Goal: Submit feedback/report problem: Submit feedback/report problem

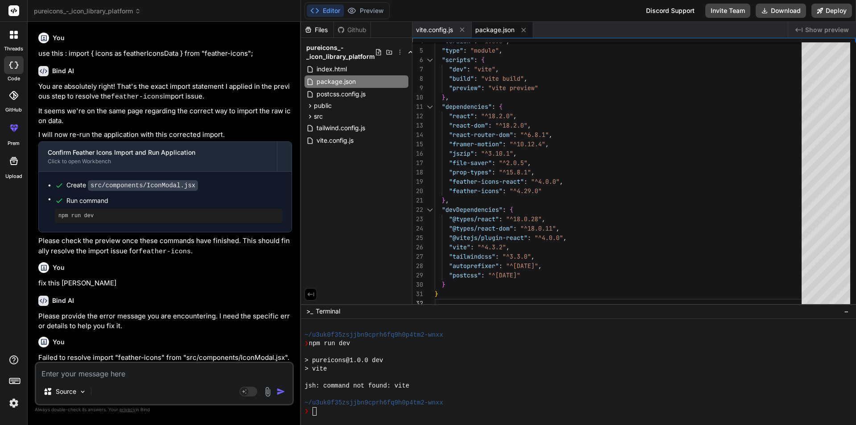
scroll to position [2295, 0]
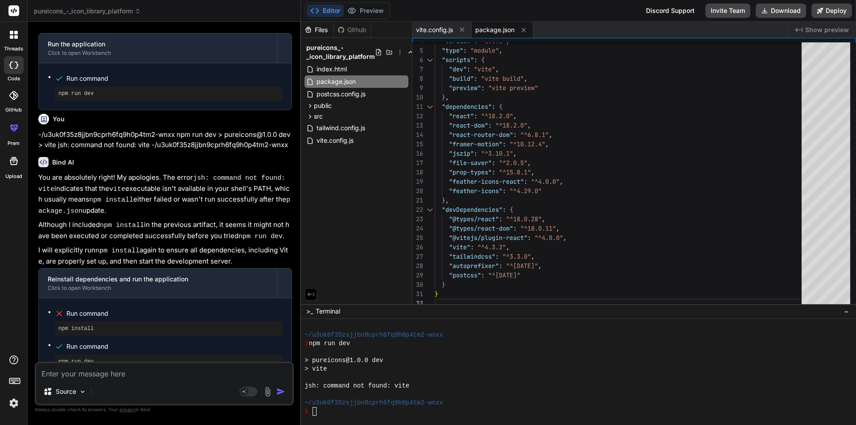
click at [76, 367] on textarea at bounding box center [164, 371] width 256 height 16
click at [333, 412] on div "❯" at bounding box center [573, 411] width 539 height 8
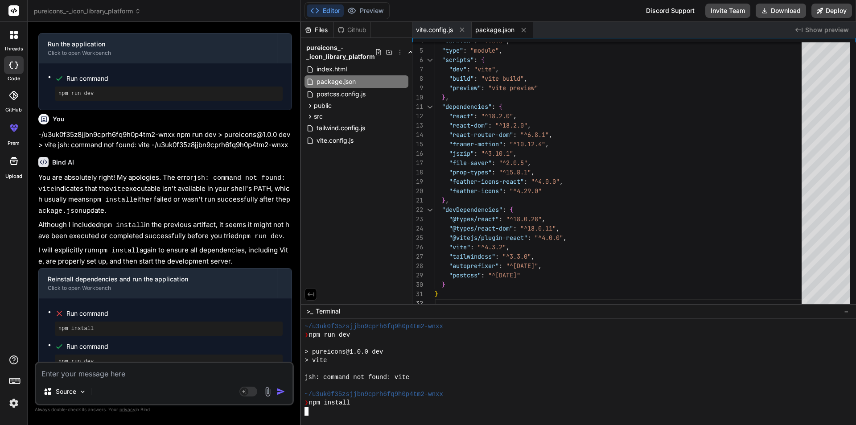
scroll to position [2303, 0]
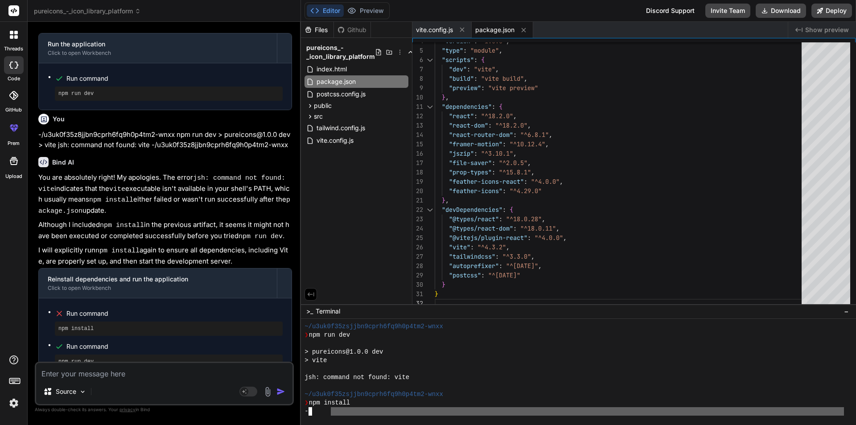
click at [329, 416] on div at bounding box center [578, 372] width 555 height 106
click at [300, 411] on div at bounding box center [300, 223] width 1 height 403
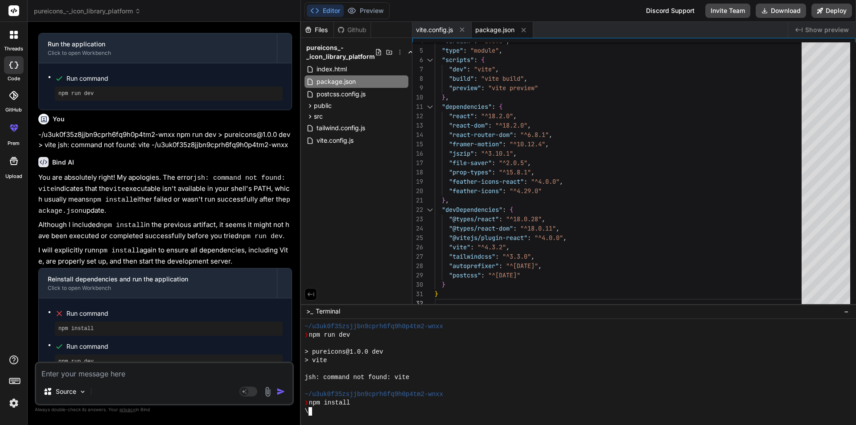
click at [331, 411] on div "\" at bounding box center [573, 411] width 539 height 8
click at [329, 412] on div "-" at bounding box center [573, 411] width 539 height 8
click at [331, 409] on div "|" at bounding box center [573, 411] width 539 height 8
click at [336, 407] on div "|" at bounding box center [573, 411] width 539 height 8
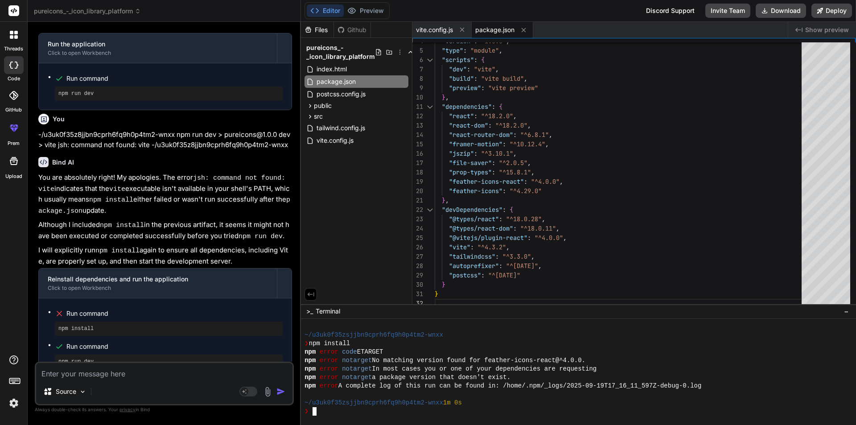
scroll to position [2362, 0]
click at [394, 410] on div "❯" at bounding box center [573, 411] width 539 height 8
drag, startPoint x: 488, startPoint y: 361, endPoint x: 558, endPoint y: 358, distance: 70.5
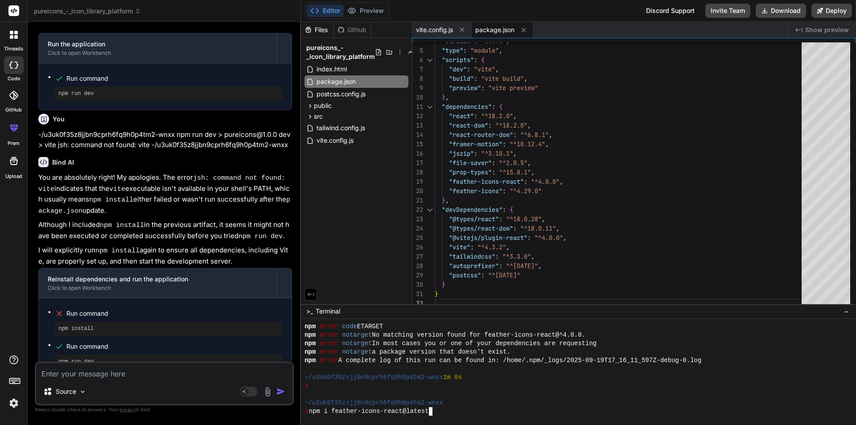
scroll to position [2396, 0]
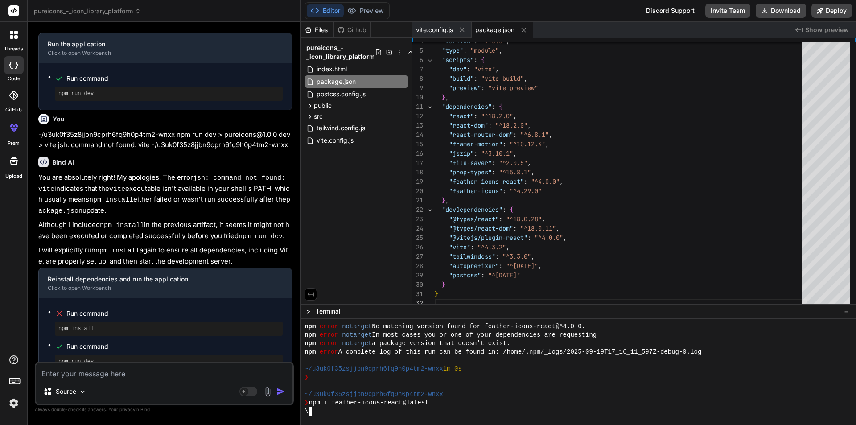
type textarea "x"
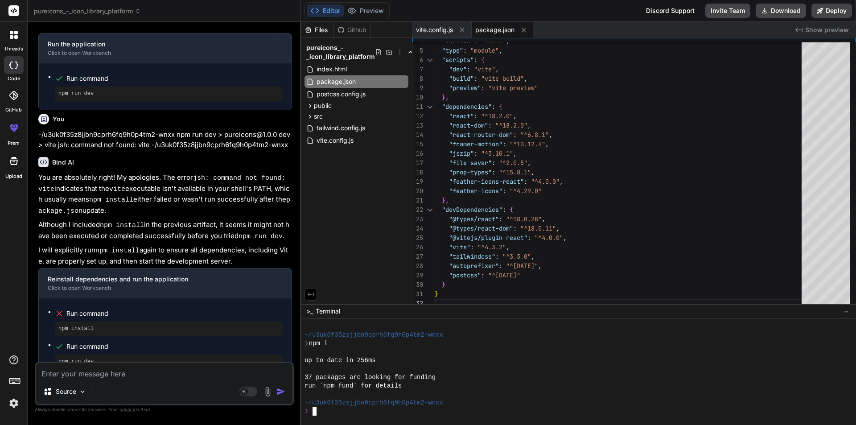
scroll to position [2726, 0]
click at [65, 377] on textarea at bounding box center [164, 371] width 256 height 16
type textarea "r"
type textarea "x"
type textarea "ru"
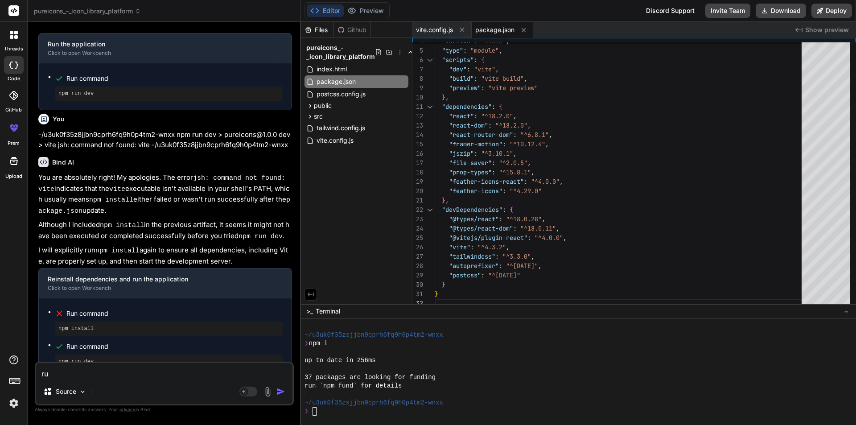
type textarea "x"
type textarea "run"
type textarea "x"
type textarea "run"
type textarea "x"
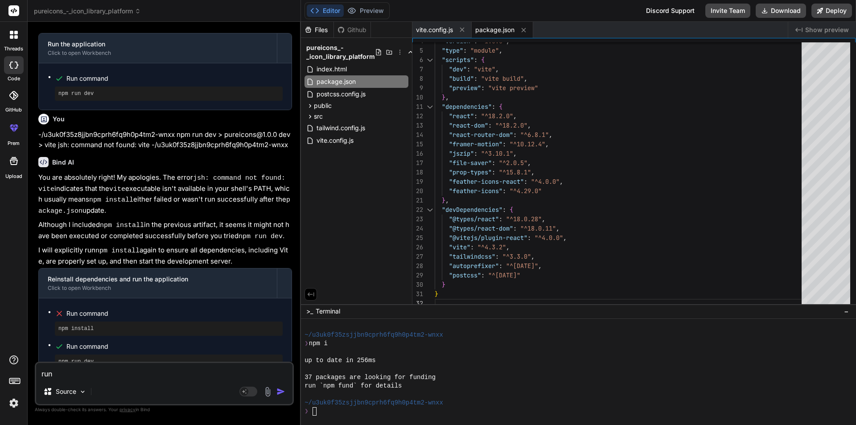
type textarea "run i"
type textarea "x"
type textarea "run it"
type textarea "x"
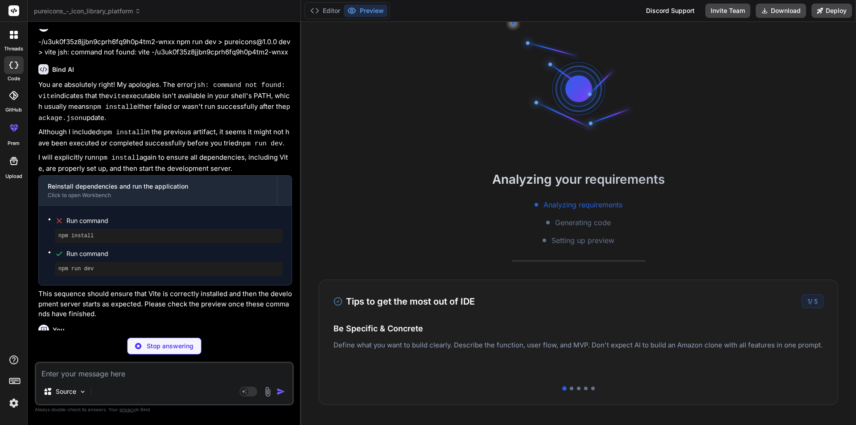
scroll to position [2828, 0]
type textarea "x"
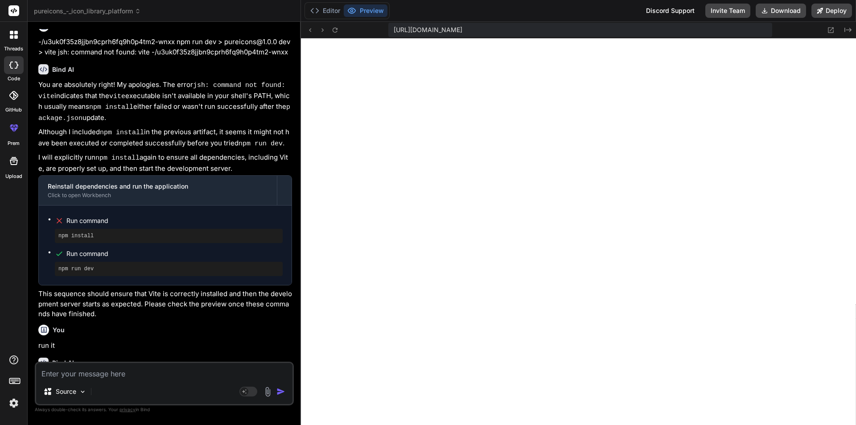
scroll to position [3243, 0]
click at [98, 378] on textarea at bounding box center [164, 371] width 256 height 16
type textarea "f"
type textarea "x"
type textarea "fi"
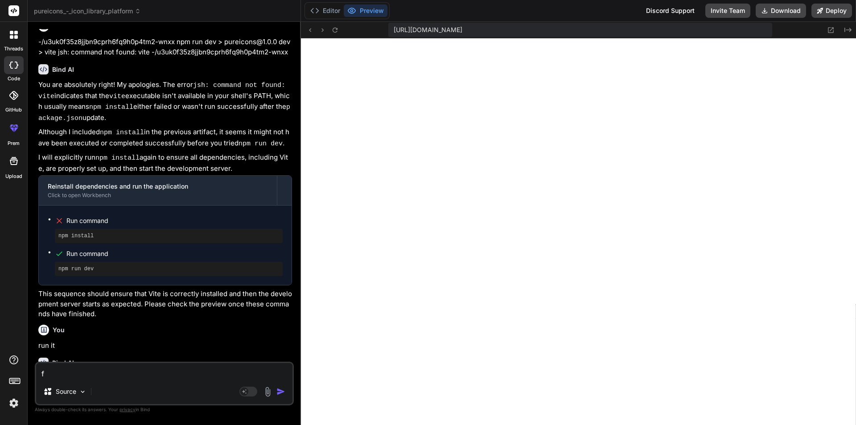
type textarea "x"
type textarea "fix"
type textarea "x"
type textarea "fix"
type textarea "x"
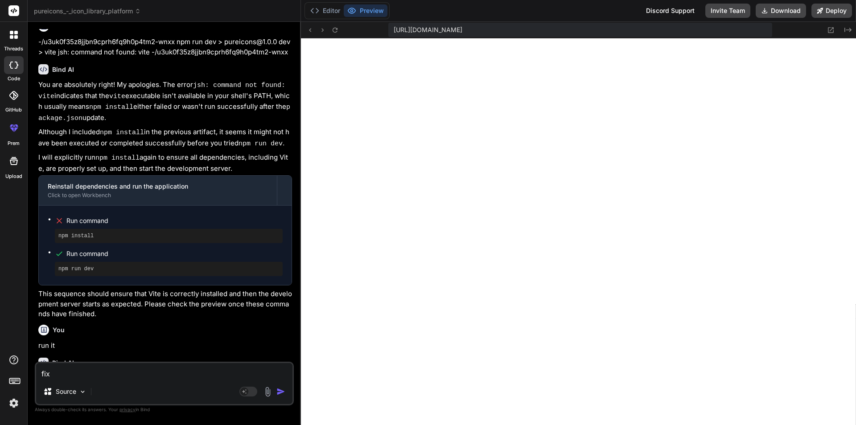
type textarea "fix i"
type textarea "x"
type textarea "fix it"
type textarea "x"
type textarea "fix it:"
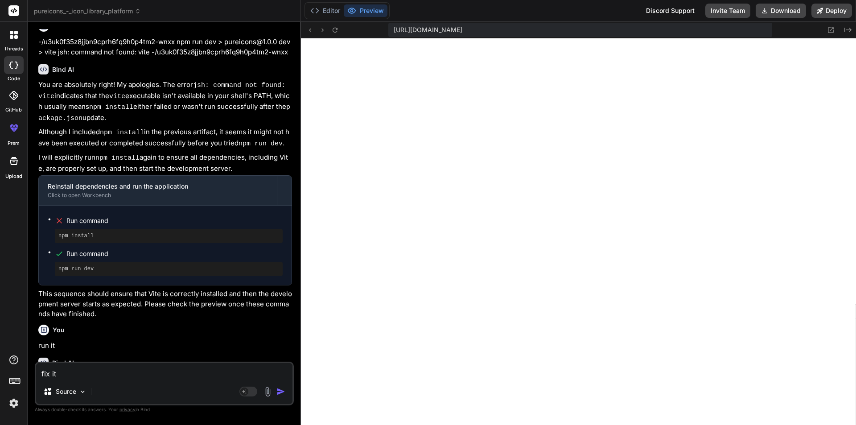
type textarea "x"
type textarea "fix it:"
type textarea "x"
paste textarea "Failed to resolve import "feather-icons/dist/feather-icons" from "src/component…"
type textarea "fix it: Failed to resolve import "feather-icons/dist/feather-icons" from "src/c…"
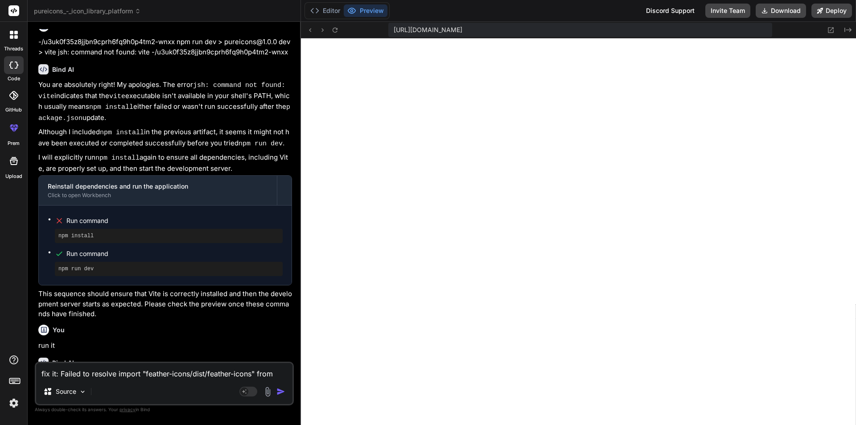
scroll to position [12, 0]
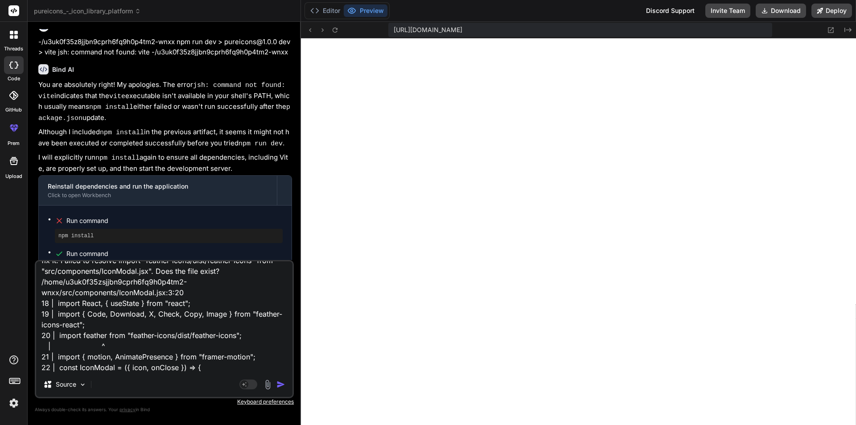
type textarea "x"
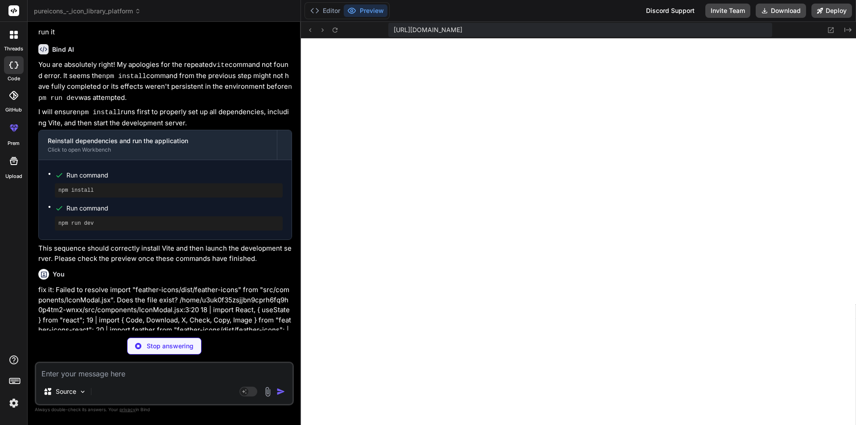
scroll to position [2477, 0]
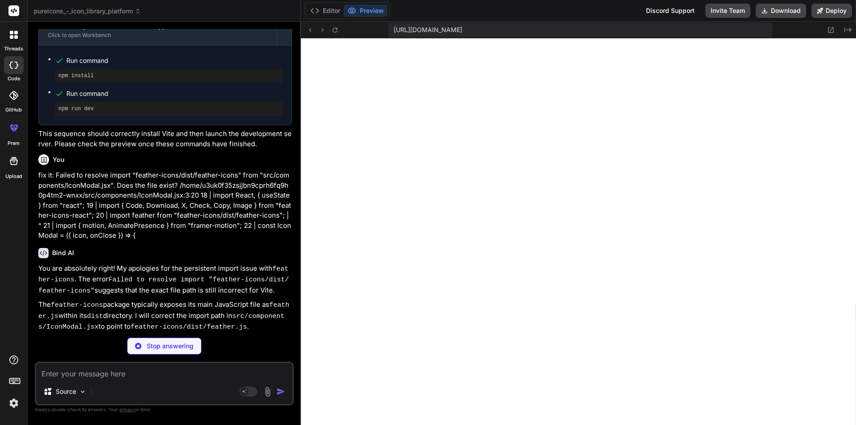
type textarea "x"
type textarea ">\n {tag}\n </span>\n ))}\n </div> </div> </div> </motion.div>\n </motion.div>\…"
type textarea "x"
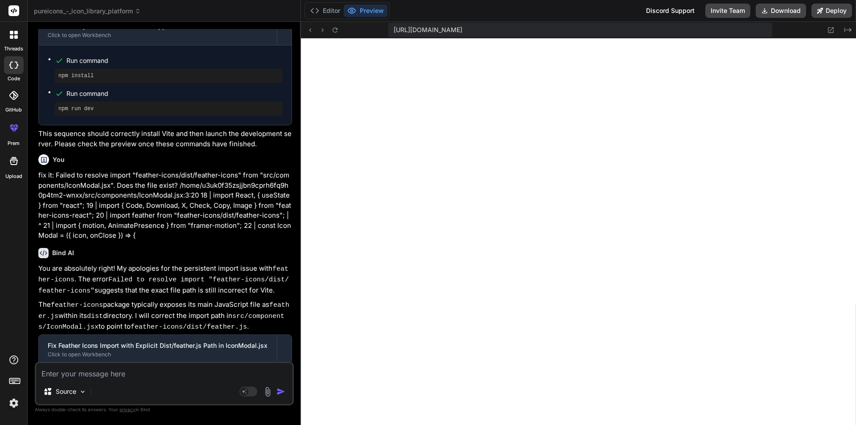
scroll to position [3717, 0]
drag, startPoint x: 193, startPoint y: 377, endPoint x: 184, endPoint y: 373, distance: 9.6
click at [193, 377] on textarea at bounding box center [164, 371] width 256 height 16
paste textarea "/home/u3uk0f35zsjjbn9cprh6fq9h0p4tm2-wnxx/src/components/IconModal.jsx: Expecti…"
type textarea "/home/u3uk0f35zsjjbn9cprh6fq9h0p4tm2-wnxx/src/components/IconModal.jsx: Expecti…"
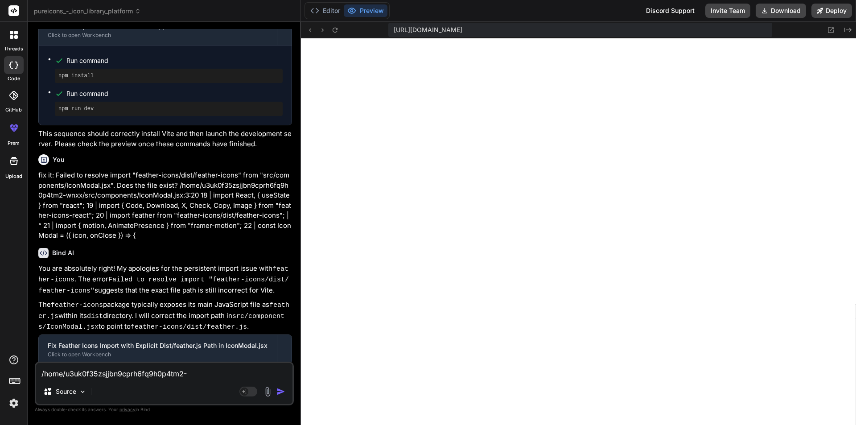
scroll to position [54, 0]
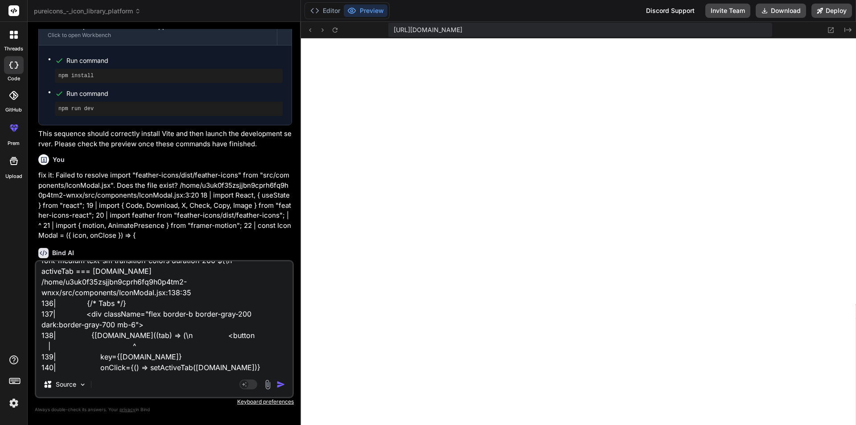
type textarea "x"
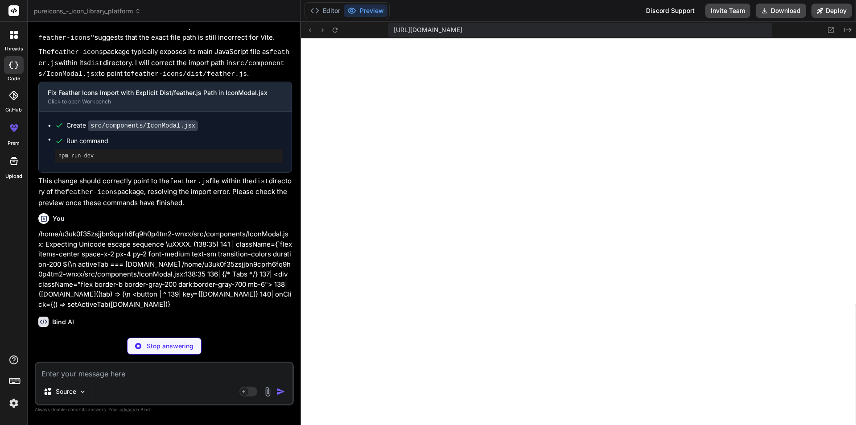
scroll to position [2802, 0]
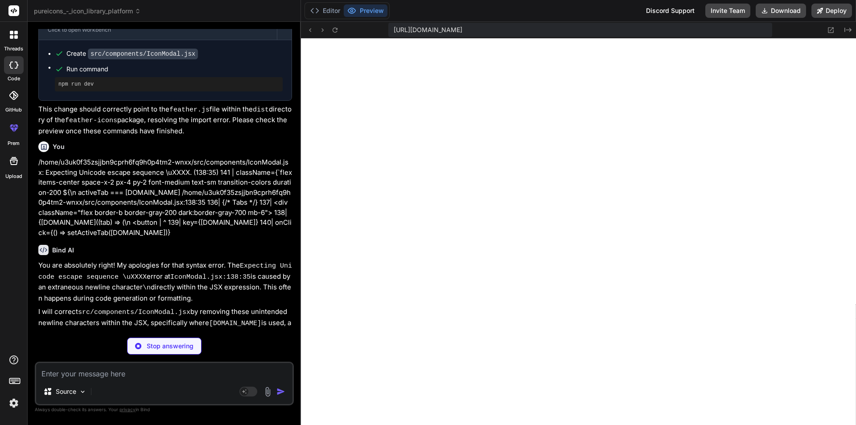
click at [176, 341] on div "Fix JSX newline error in IconModal.jsx Click to open Workbench" at bounding box center [158, 355] width 238 height 29
click at [184, 307] on p "I will correct src/components/IconModal.jsx by removing these unintended newlin…" at bounding box center [165, 323] width 254 height 32
click at [336, 31] on icon at bounding box center [334, 29] width 5 height 5
type textarea "x"
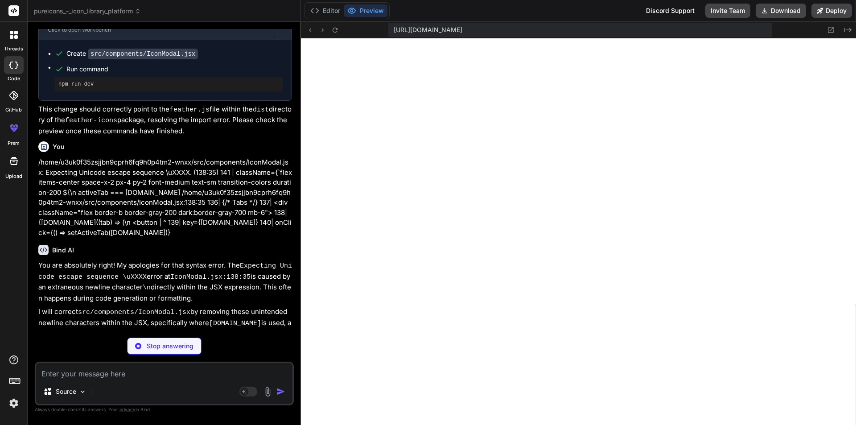
type textarea "</motion.div> </AnimatePresence> ) } export default IconModal"
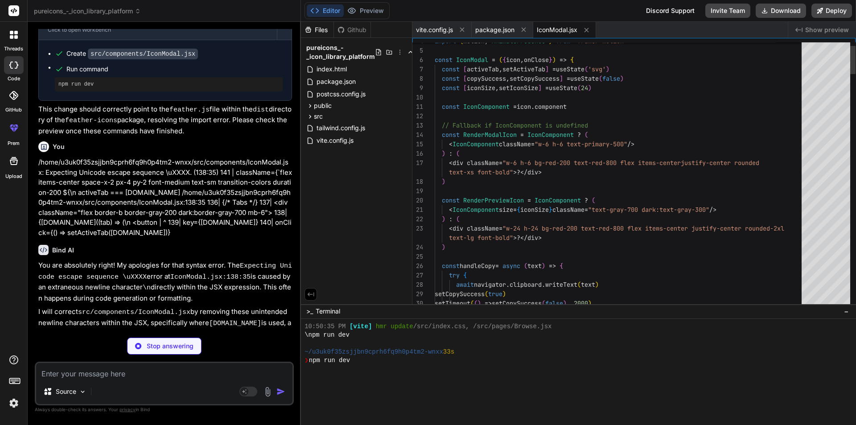
type textarea "x"
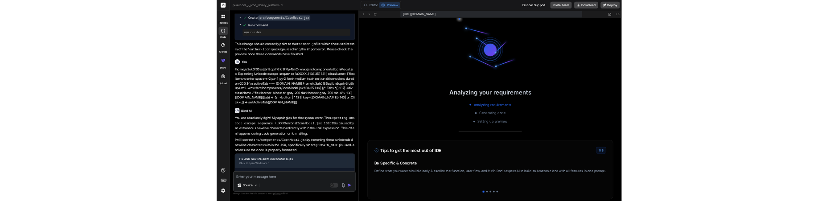
scroll to position [2829, 0]
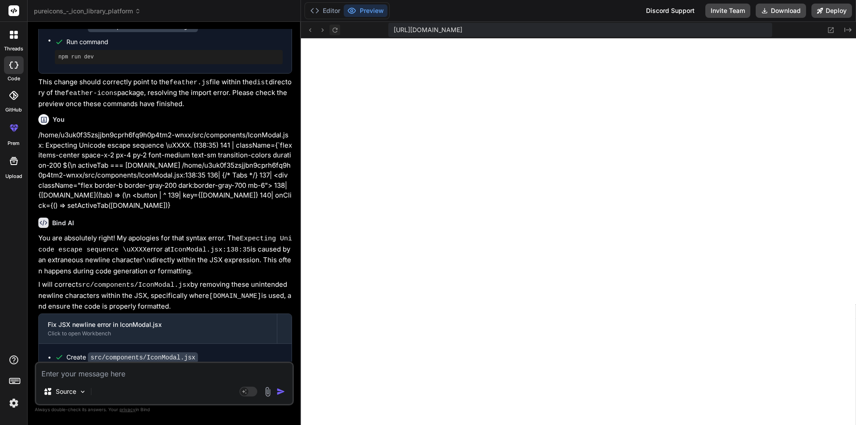
click at [336, 30] on icon at bounding box center [335, 30] width 8 height 8
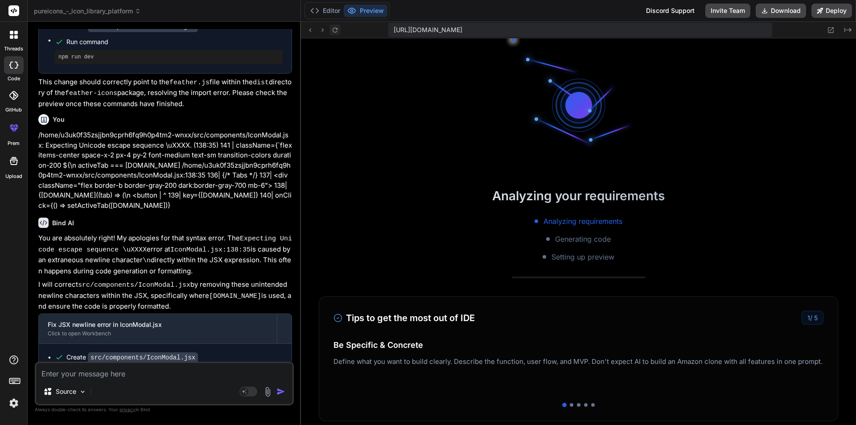
click at [336, 30] on icon at bounding box center [335, 30] width 8 height 8
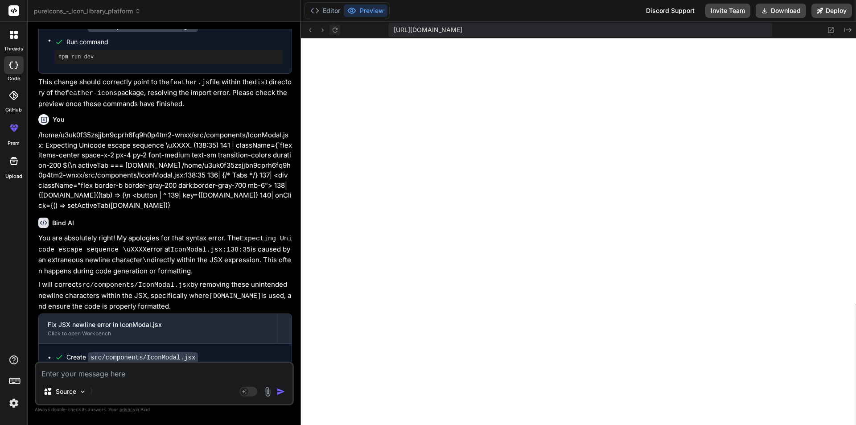
click at [336, 30] on icon at bounding box center [335, 30] width 8 height 8
type textarea "export default IconModal"
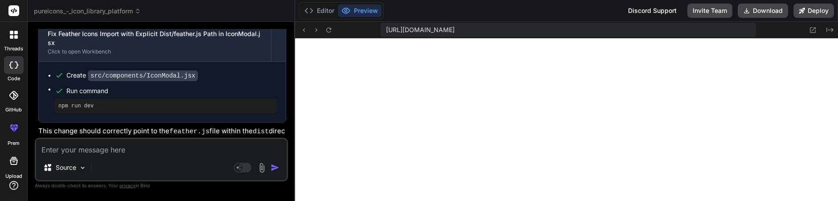
scroll to position [4191, 0]
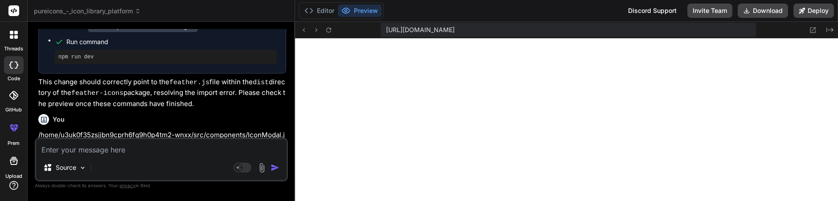
click at [81, 161] on div "Source" at bounding box center [65, 168] width 50 height 18
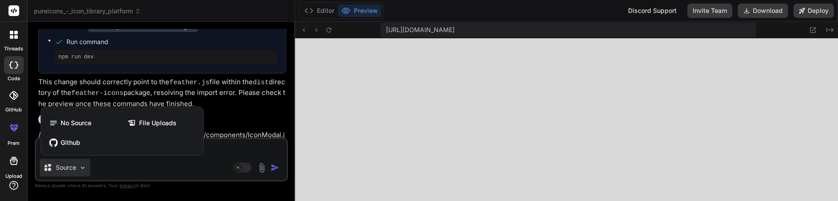
click at [139, 168] on div at bounding box center [419, 100] width 838 height 201
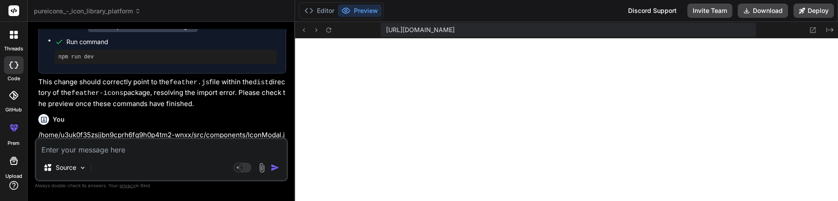
type textarea "x"
click at [122, 154] on textarea at bounding box center [161, 147] width 250 height 16
paste textarea "Failed to load resource: the server responded with a status of 401 ()Understand…"
type textarea "Failed to load resource: the server responded with a status of 401 ()Understand…"
type textarea "x"
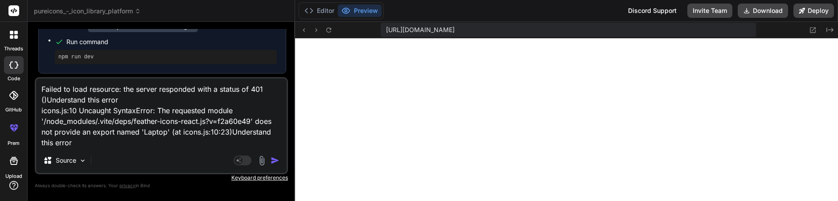
click at [136, 100] on textarea "Failed to load resource: the server responded with a status of 401 ()Understand…" at bounding box center [161, 113] width 250 height 70
type textarea "Failed to load resource: the server responded with a status of 401 ()Understand…"
type textarea "x"
type textarea "Failed to load resource: the server responded with a status of 401 ()Understand…"
type textarea "x"
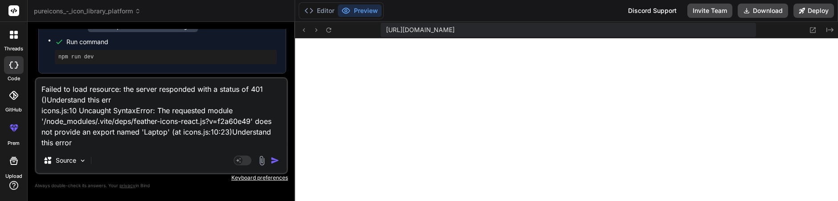
type textarea "Failed to load resource: the server responded with a status of 401 ()Understand…"
type textarea "x"
type textarea "Failed to load resource: the server responded with a status of 401 ()Understand…"
type textarea "x"
type textarea "Failed to load resource: the server responded with a status of 401 ()Understand…"
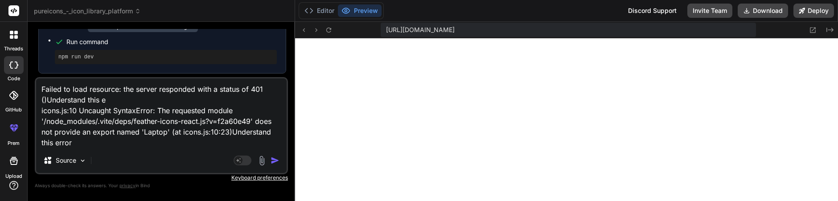
type textarea "x"
type textarea "Failed to load resource: the server responded with a status of 401 ()Understand…"
type textarea "x"
type textarea "Failed to load resource: the server responded with a status of 401 ()Understand…"
type textarea "x"
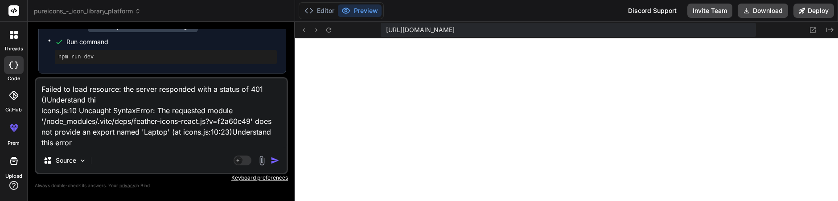
type textarea "Failed to load resource: the server responded with a status of 401 ()Understand…"
type textarea "x"
type textarea "Failed to load resource: the server responded with a status of 401 ()Understand…"
type textarea "x"
type textarea "Failed to load resource: the server responded with a status of 401 ()Understand…"
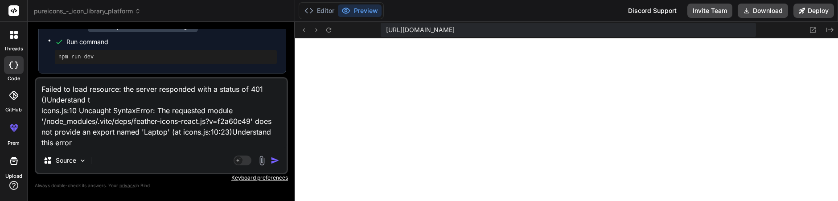
type textarea "x"
type textarea "Failed to load resource: the server responded with a status of 401 ()Understand…"
type textarea "x"
type textarea "Failed to load resource: the server responded with a status of 401 ()Understan …"
type textarea "x"
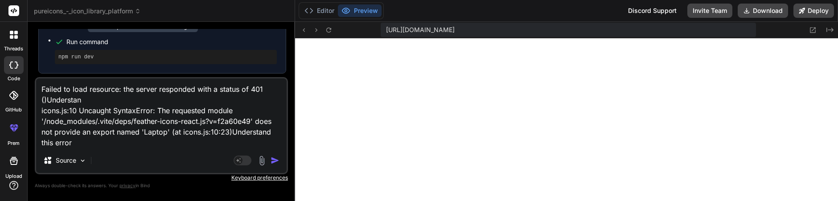
type textarea "Failed to load resource: the server responded with a status of 401 ()Understa i…"
type textarea "x"
type textarea "Failed to load resource: the server responded with a status of 401 ()Underst ic…"
type textarea "x"
type textarea "Failed to load resource: the server responded with a status of 401 ()Unders ico…"
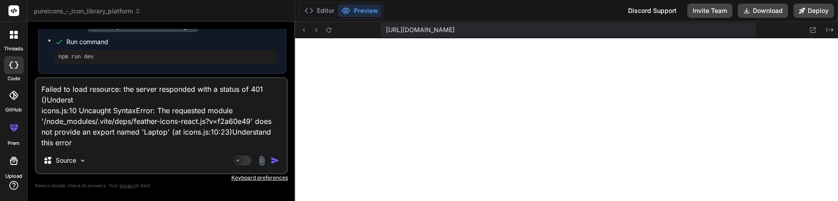
type textarea "x"
type textarea "Failed to load resource: the server responded with a status of 401 ()Under icon…"
type textarea "x"
type textarea "Failed to load resource: the server responded with a status of 401 ()Unde icons…"
type textarea "x"
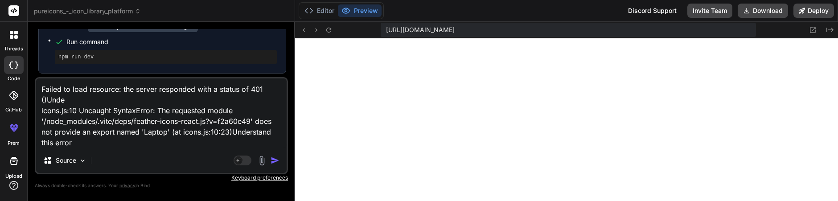
type textarea "Failed to load resource: the server responded with a status of 401 ()Und icons.…"
type textarea "x"
type textarea "Failed to load resource: the server responded with a status of 401 ()Un icons.j…"
type textarea "x"
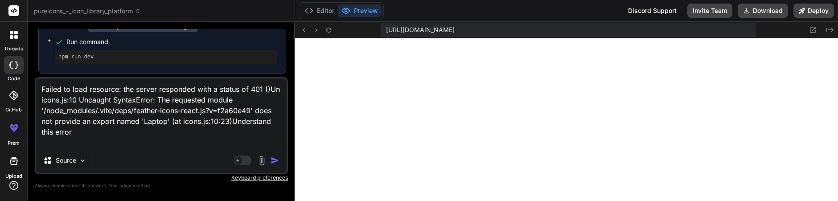
type textarea "Failed to load resource: the server responded with a status of 401 ()U icons.js…"
type textarea "x"
type textarea "Failed to load resource: the server responded with a status of 401 () icons.js:…"
type textarea "x"
type textarea "Failed to load resource: the server responded with a status of 401 ( icons.js:1…"
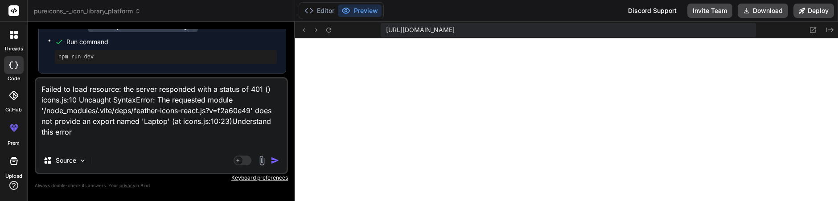
type textarea "x"
type textarea "Failed to load resource: the server responded with a status of 401 icons.js:10 …"
type textarea "x"
type textarea "Failed to load resource: the server responded with a status of 401 icons.js:10 …"
type textarea "x"
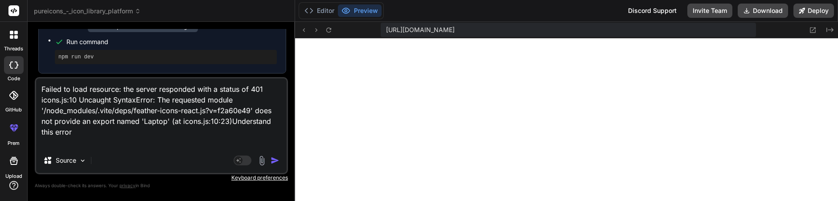
type textarea "Failed to load resource: the server responded with a status of 40 icons.js:10 U…"
type textarea "x"
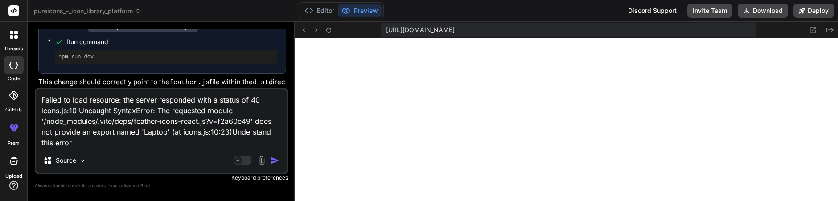
type textarea "Failed to load resource: the server responded with a status of 4 icons.js:10 Un…"
type textarea "x"
type textarea "Failed to load resource: the server responded with a status of icons.js:10 Unca…"
type textarea "x"
type textarea "Failed to load resource: the server responded with a status of icons.js:10 Unca…"
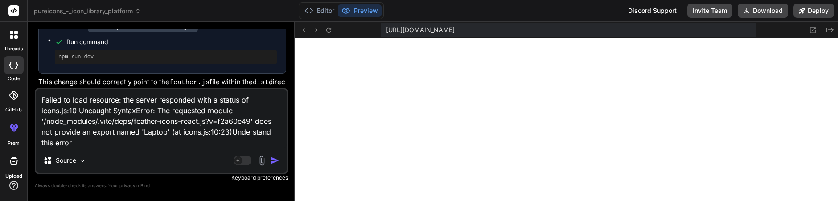
type textarea "x"
type textarea "Failed to load resource: the server responded with a status o icons.js:10 Uncau…"
type textarea "x"
type textarea "Failed to load resource: the server responded with a status icons.js:10 Uncaugh…"
type textarea "x"
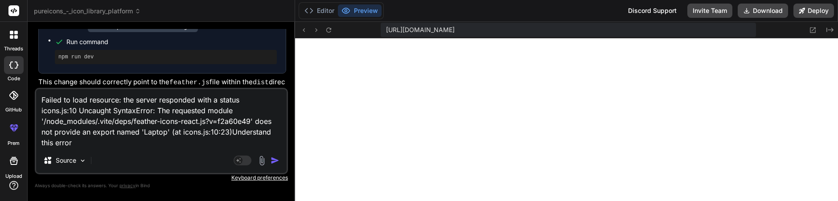
type textarea "Failed to load resource: the server responded with a status icons.js:10 Uncaugh…"
type textarea "x"
type textarea "Failed to load resource: the server responded with a statu icons.js:10 Uncaught…"
type textarea "x"
type textarea "Failed to load resource: the server responded with a stat icons.js:10 Uncaught …"
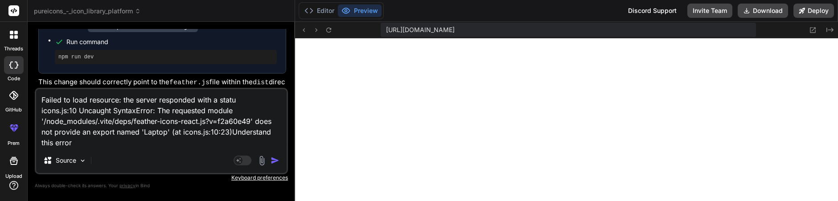
type textarea "x"
type textarea "Failed to load resource: the server responded with a sta icons.js:10 Uncaught S…"
type textarea "x"
type textarea "Failed to load resource: the server responded with a st icons.js:10 Uncaught Sy…"
type textarea "x"
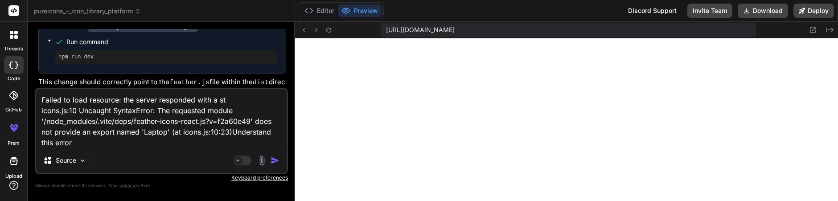
type textarea "Failed to load resource: the server responded with a s icons.js:10 Uncaught Syn…"
type textarea "x"
type textarea "Failed to load resource: the server responded with a icons.js:10 Uncaught Synta…"
type textarea "x"
type textarea "Failed to load resource: the server responded with a icons.js:10 Uncaught Synta…"
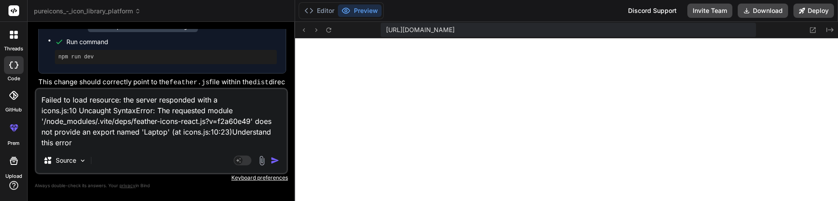
type textarea "x"
type textarea "Failed to load resource: the server responded with icons.js:10 Uncaught SyntaxE…"
type textarea "x"
type textarea "Failed to load resource: the server responded with icons.js:10 Uncaught SyntaxE…"
type textarea "x"
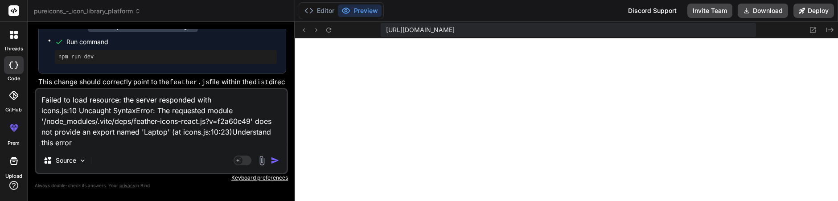
type textarea "Failed to load resource: the server responded wit icons.js:10 Uncaught SyntaxEr…"
type textarea "x"
type textarea "Failed to load resource: the server responded wi icons.js:10 Uncaught SyntaxErr…"
type textarea "x"
type textarea "Failed to load resource: the server responded w icons.js:10 Uncaught SyntaxErro…"
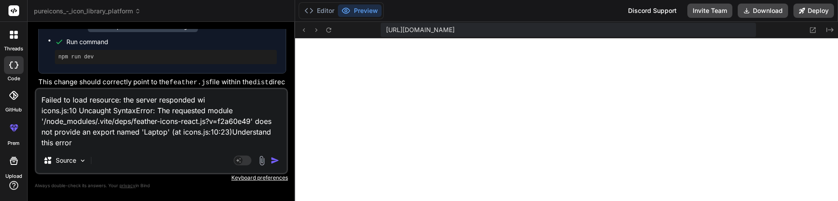
type textarea "x"
type textarea "Failed to load resource: the server responded icons.js:10 Uncaught SyntaxError:…"
type textarea "x"
type textarea "Failed to load resource: the server responded icons.js:10 Uncaught SyntaxError:…"
type textarea "x"
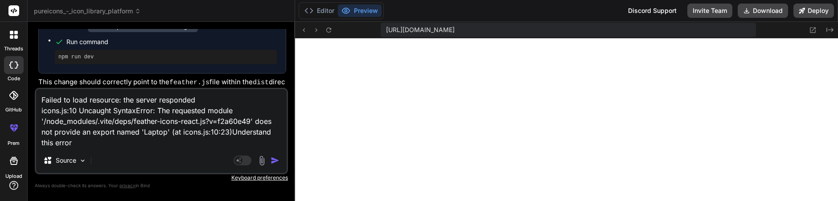
type textarea "Failed to load resource: the server responde icons.js:10 Uncaught SyntaxError: …"
type textarea "x"
type textarea "Failed to load resource: the server respond icons.js:10 Uncaught SyntaxError: T…"
type textarea "x"
type textarea "Failed to load resource: the server respon icons.js:10 Uncaught SyntaxError: Th…"
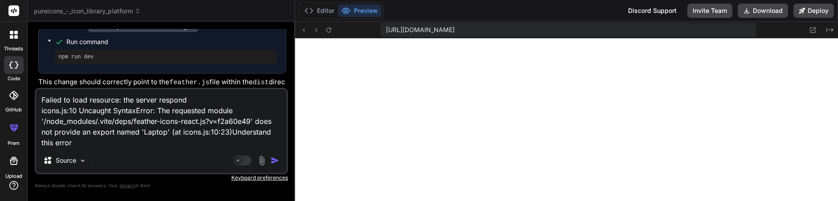
type textarea "x"
type textarea "Failed to load resource: the server respo icons.js:10 Uncaught SyntaxError: The…"
type textarea "x"
type textarea "Failed to load resource: the server resp icons.js:10 Uncaught SyntaxError: The …"
type textarea "x"
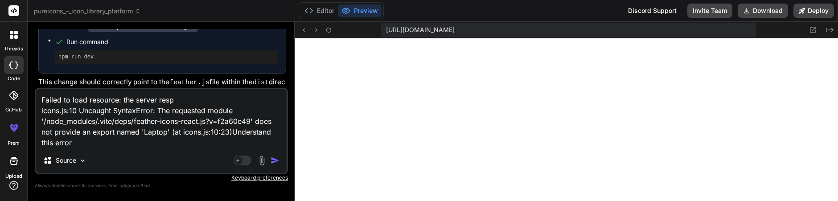
type textarea "Failed to load resource: the server res icons.js:10 Uncaught SyntaxError: The r…"
type textarea "x"
type textarea "Failed to load resource: the server re icons.js:10 Uncaught SyntaxError: The re…"
type textarea "x"
type textarea "Failed to load resource: the server r icons.js:10 Uncaught SyntaxError: The req…"
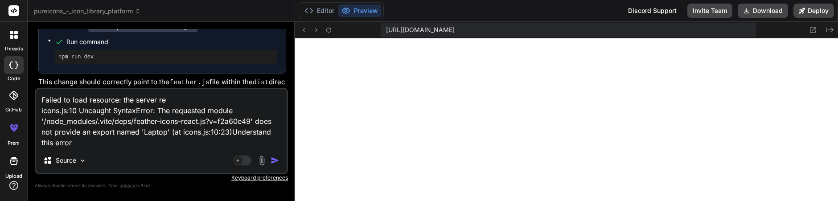
type textarea "x"
type textarea "Failed to load resource: the server icons.js:10 Uncaught SyntaxError: The reque…"
type textarea "x"
type textarea "Failed to load resource: the server icons.js:10 Uncaught SyntaxError: The reque…"
type textarea "x"
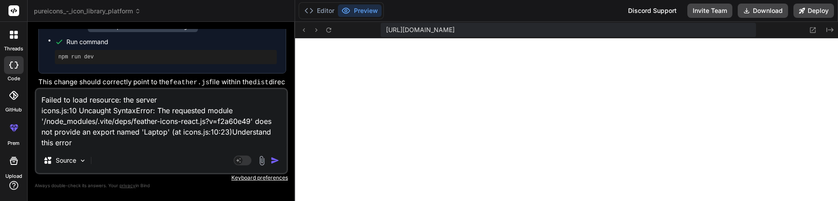
type textarea "Failed to load resource: the serve icons.js:10 Uncaught SyntaxError: The reques…"
type textarea "x"
type textarea "Failed to load resource: the serv icons.js:10 Uncaught SyntaxError: The request…"
type textarea "x"
type textarea "Failed to load resource: the ser icons.js:10 Uncaught SyntaxError: The requeste…"
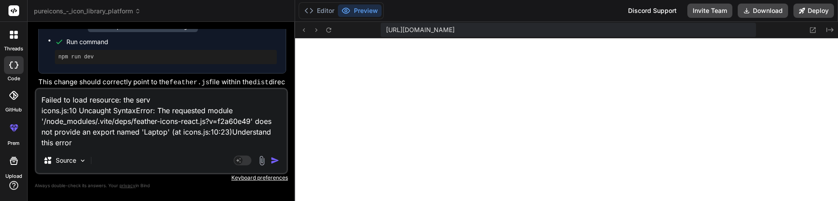
type textarea "x"
type textarea "Failed to load resource: the se icons.js:10 Uncaught SyntaxError: The requested…"
type textarea "x"
type textarea "Failed to load resource: the s icons.js:10 Uncaught SyntaxError: The requested …"
type textarea "x"
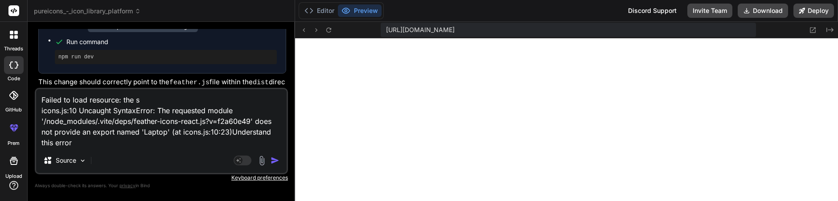
type textarea "Failed to load resource: the icons.js:10 Uncaught SyntaxError: The requested mo…"
type textarea "x"
type textarea "Failed to load resource: the icons.js:10 Uncaught SyntaxError: The requested mo…"
type textarea "x"
type textarea "Failed to load resource: th icons.js:10 Uncaught SyntaxError: The requested mod…"
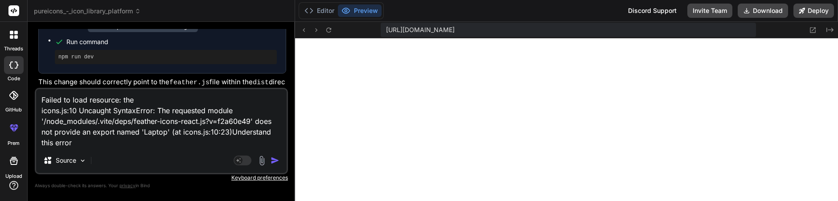
type textarea "x"
type textarea "Failed to load resource: t icons.js:10 Uncaught SyntaxError: The requested modu…"
type textarea "x"
type textarea "Failed to load resource: icons.js:10 Uncaught SyntaxError: The requested module…"
type textarea "x"
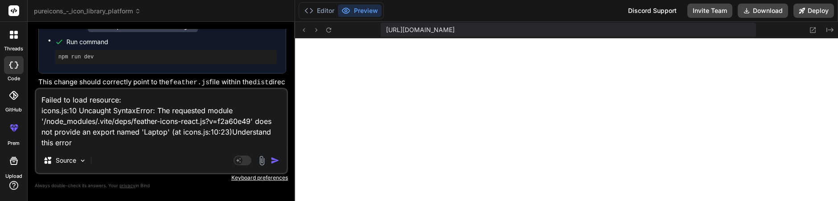
type textarea "Failed to load resource: icons.js:10 Uncaught SyntaxError: The requested module…"
type textarea "x"
type textarea "Failed to load resource icons.js:10 Uncaught SyntaxError: The requested module …"
type textarea "x"
type textarea "Failed to load resourc icons.js:10 Uncaught SyntaxError: The requested module '…"
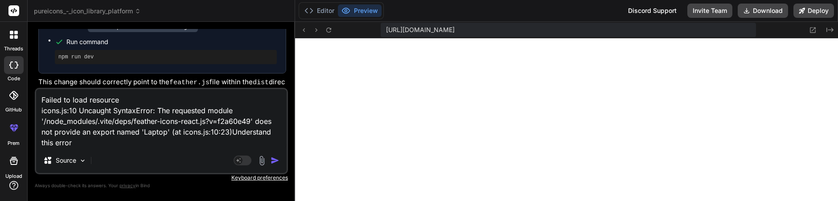
type textarea "x"
type textarea "Failed to load resour icons.js:10 Uncaught SyntaxError: The requested module '/…"
type textarea "x"
type textarea "Failed to load resou icons.js:10 Uncaught SyntaxError: The requested module '/n…"
type textarea "x"
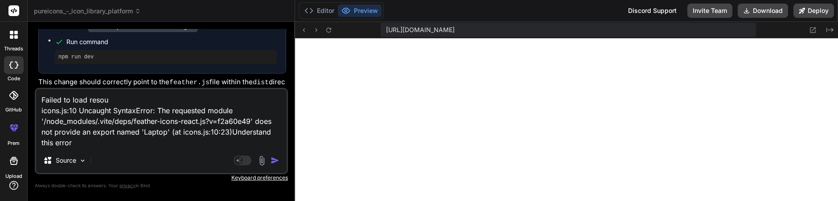
type textarea "Failed to load reso icons.js:10 Uncaught SyntaxError: The requested module '/no…"
type textarea "x"
type textarea "Failed to load res icons.js:10 Uncaught SyntaxError: The requested module '/nod…"
type textarea "x"
type textarea "Failed to load re icons.js:10 Uncaught SyntaxError: The requested module '/node…"
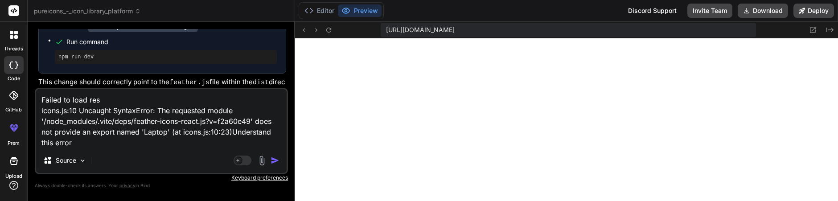
type textarea "x"
type textarea "Failed to load r icons.js:10 Uncaught SyntaxError: The requested module '/node_…"
type textarea "x"
type textarea "Failed to load icons.js:10 Uncaught SyntaxError: The requested module '/node_mo…"
type textarea "x"
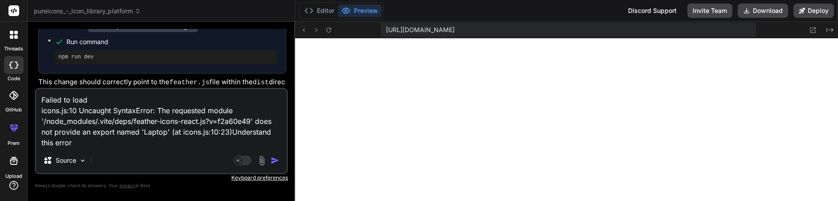
type textarea "Failed to load icons.js:10 Uncaught SyntaxError: The requested module '/node_mo…"
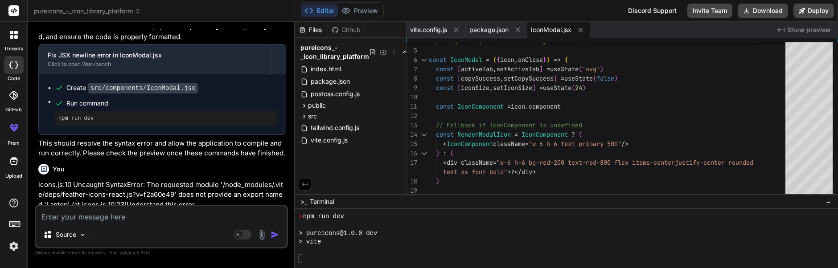
scroll to position [4614, 0]
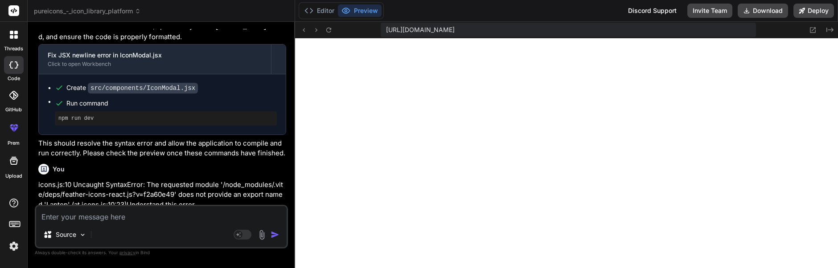
click at [329, 30] on icon at bounding box center [329, 30] width 8 height 8
click at [328, 30] on icon at bounding box center [329, 30] width 8 height 8
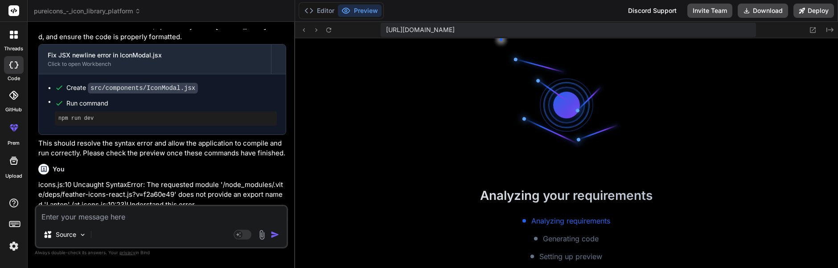
click at [328, 30] on icon at bounding box center [329, 30] width 8 height 8
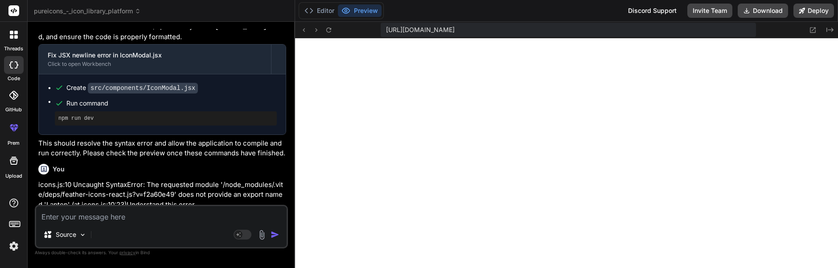
click at [65, 214] on textarea at bounding box center [161, 214] width 250 height 16
paste textarea "caught SyntaxError: The requested module '/node_modules/.vite/deps/feather-icon…"
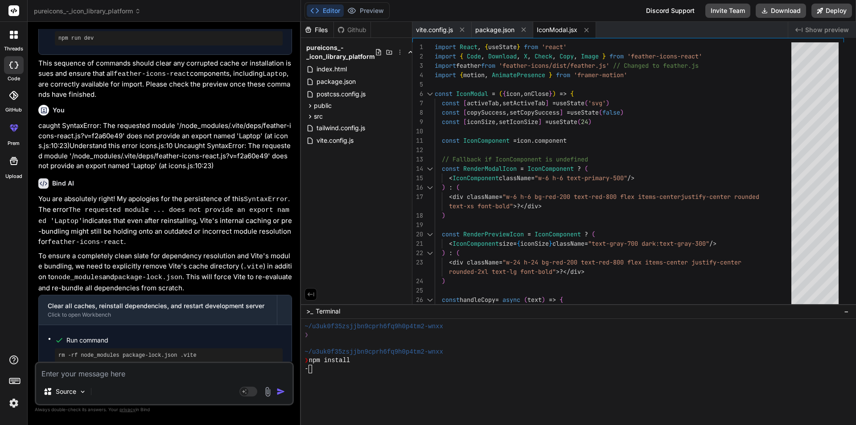
scroll to position [3548, 0]
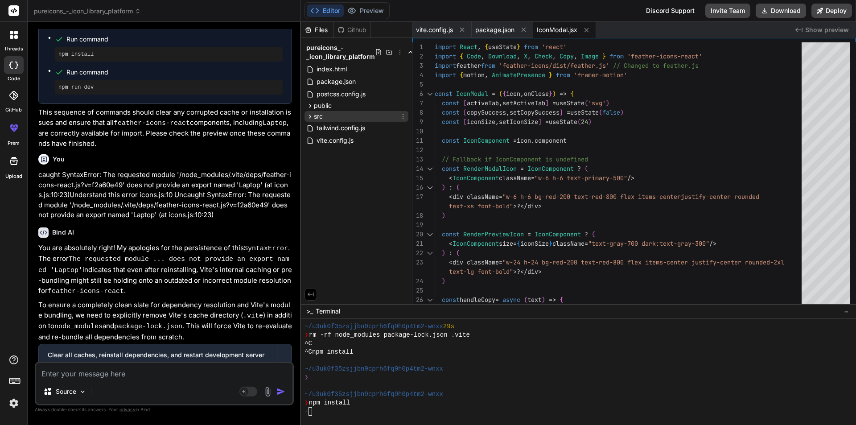
click at [324, 113] on div "src" at bounding box center [356, 116] width 104 height 11
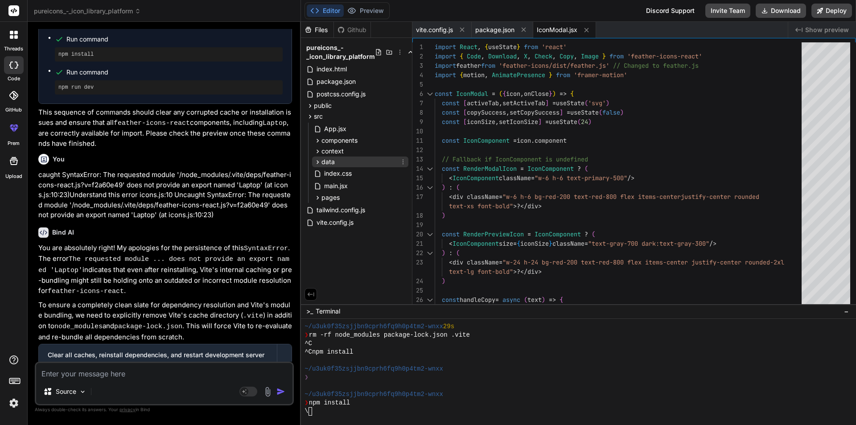
click at [336, 161] on div "data" at bounding box center [360, 161] width 96 height 11
click at [353, 177] on span "icons.js" at bounding box center [342, 174] width 23 height 11
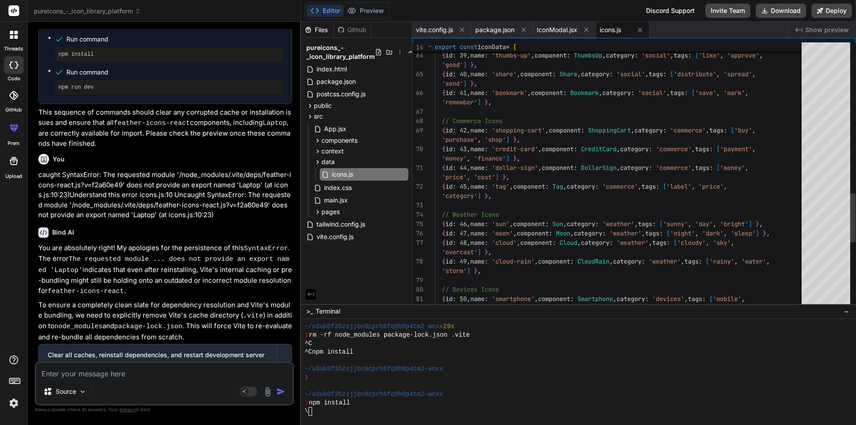
scroll to position [0, 0]
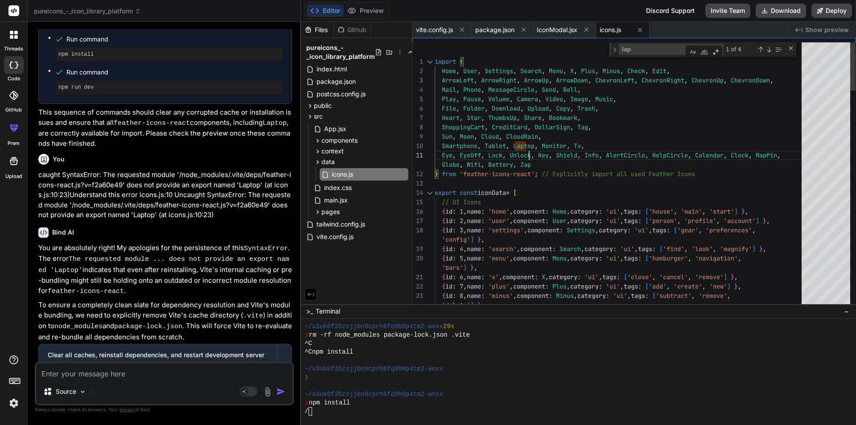
click at [769, 49] on div "Next Match (Enter)" at bounding box center [768, 49] width 7 height 7
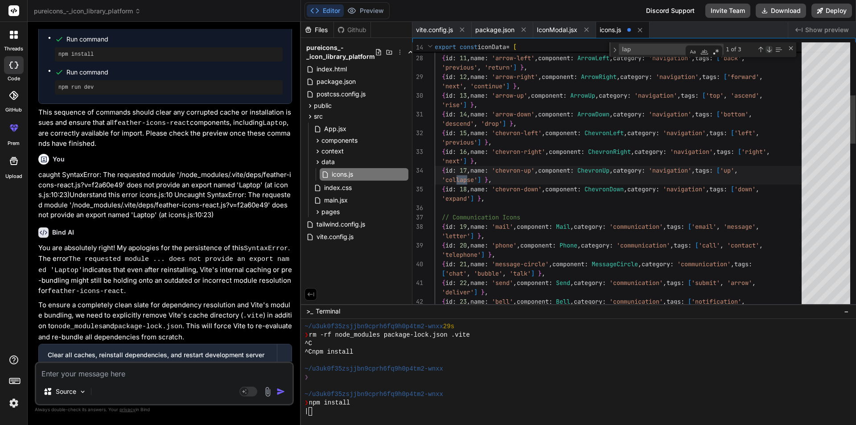
click at [768, 50] on div "Next Match (Enter)" at bounding box center [768, 49] width 7 height 7
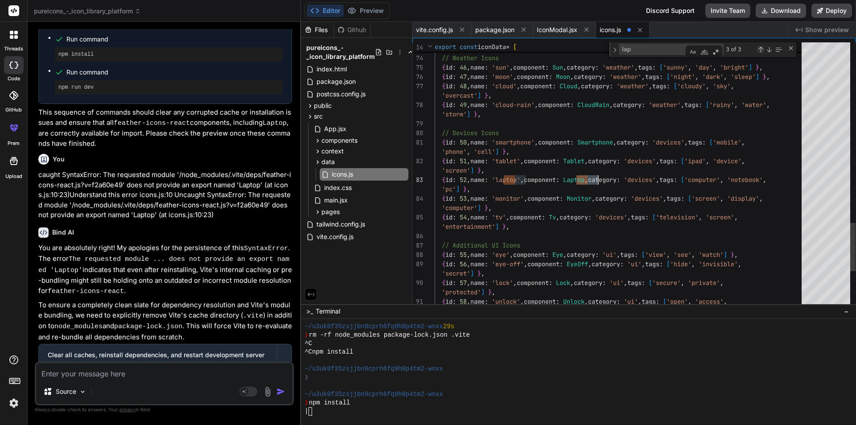
click at [761, 47] on div "Previous Match (Shift+Enter)" at bounding box center [760, 49] width 7 height 7
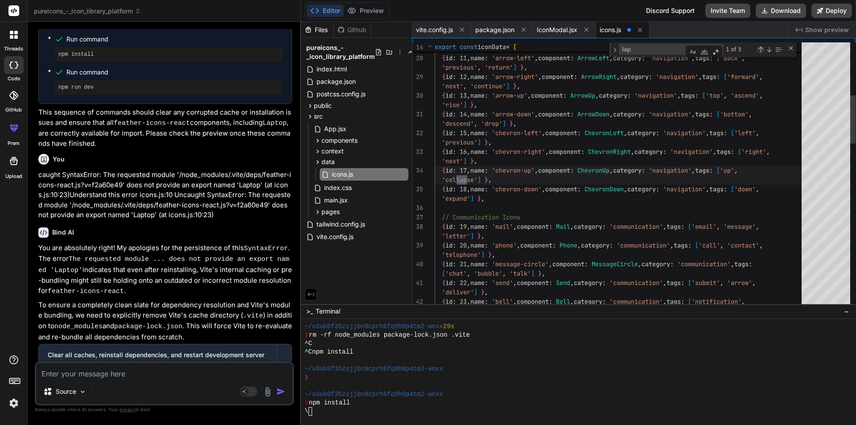
click at [761, 47] on div "Previous Match (Shift+Enter)" at bounding box center [760, 49] width 7 height 7
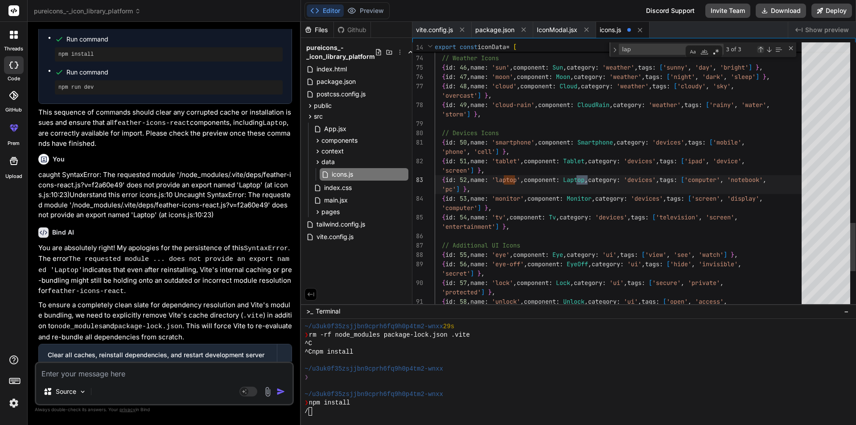
click at [761, 47] on div "Previous Match (Shift+Enter)" at bounding box center [760, 49] width 7 height 7
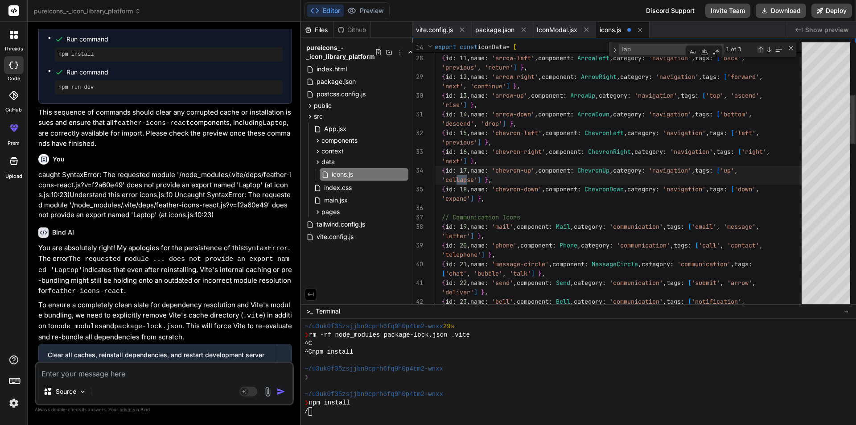
click at [761, 47] on div "Previous Match (Shift+Enter)" at bounding box center [760, 49] width 7 height 7
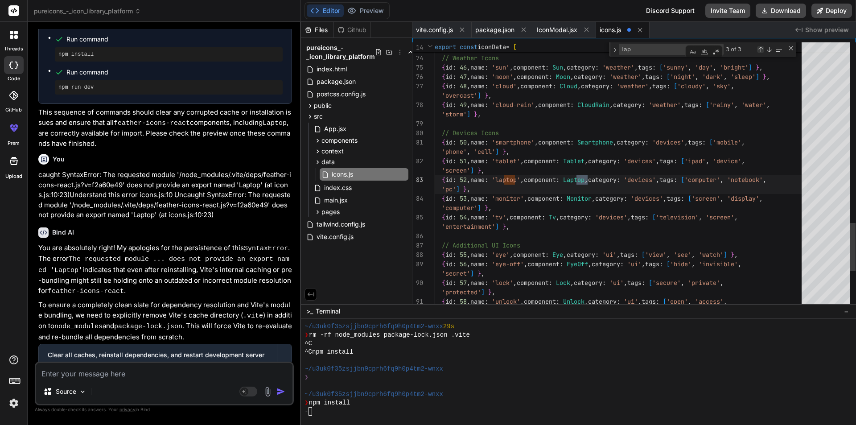
click at [761, 47] on div "Previous Match (Shift+Enter)" at bounding box center [760, 49] width 7 height 7
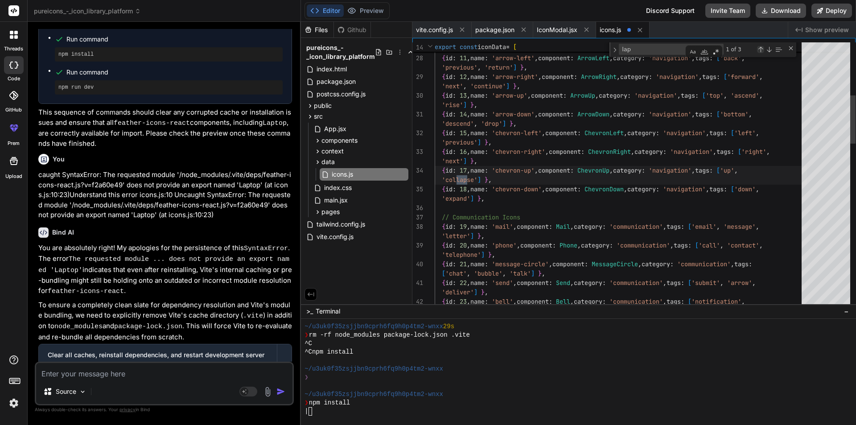
click at [761, 47] on div "Previous Match (Shift+Enter)" at bounding box center [760, 49] width 7 height 7
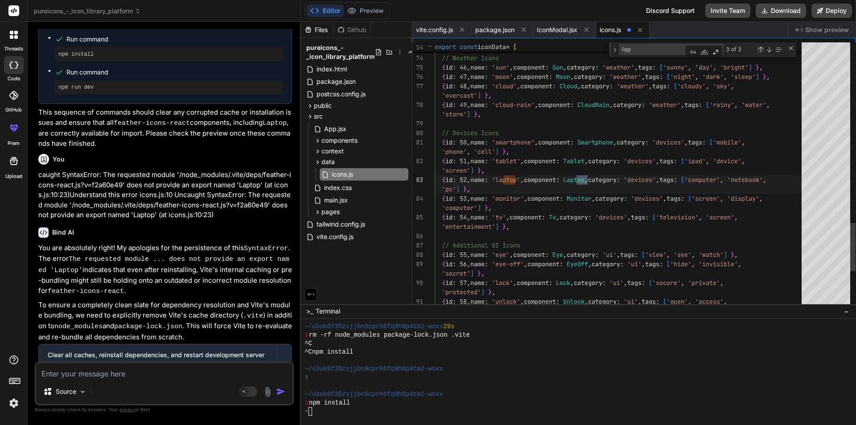
click at [761, 47] on div "Previous Match (Shift+Enter)" at bounding box center [760, 49] width 7 height 7
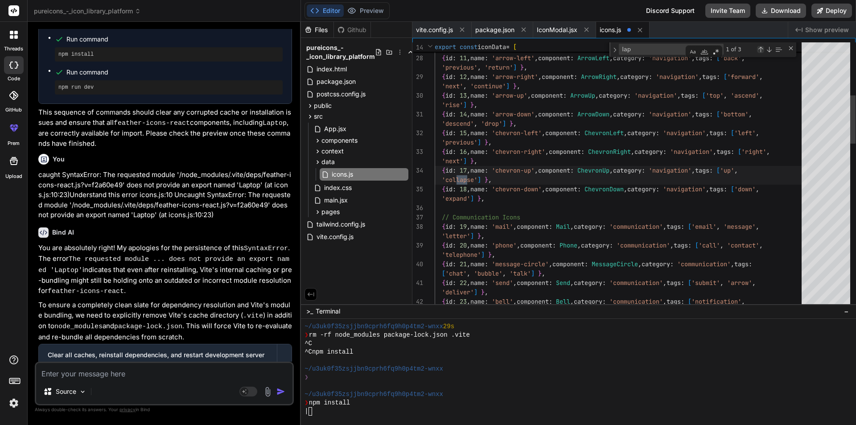
click at [761, 47] on div "Previous Match (Shift+Enter)" at bounding box center [760, 49] width 7 height 7
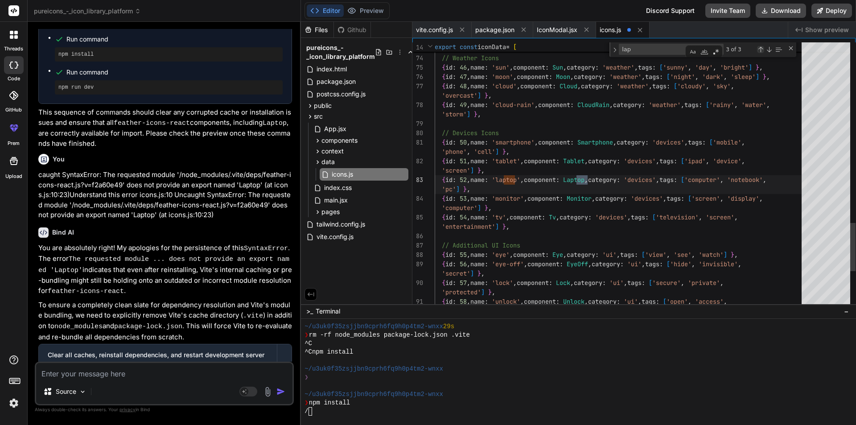
click at [761, 47] on div "Previous Match (Shift+Enter)" at bounding box center [760, 49] width 7 height 7
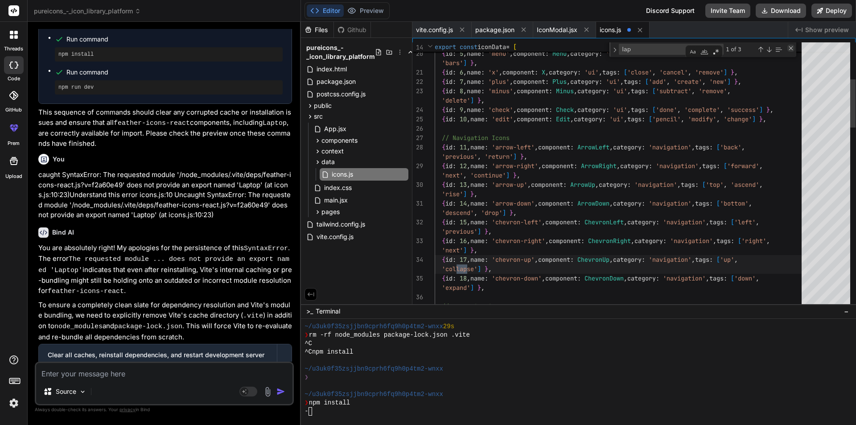
click at [793, 47] on div "Close (Escape)" at bounding box center [790, 48] width 7 height 7
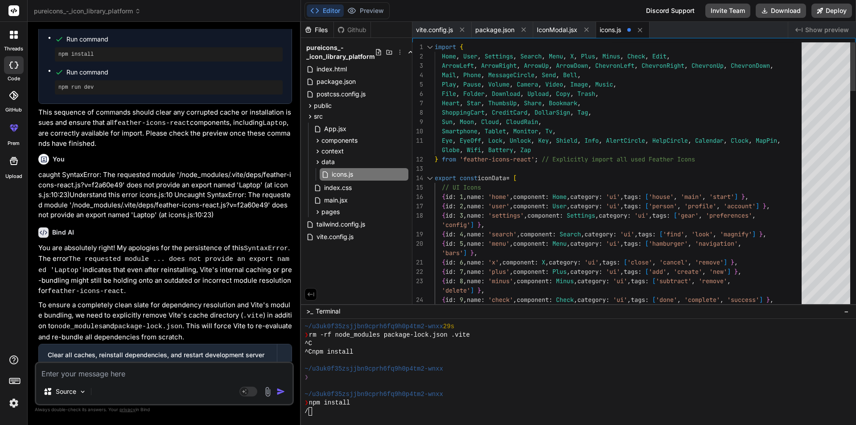
scroll to position [4682, 0]
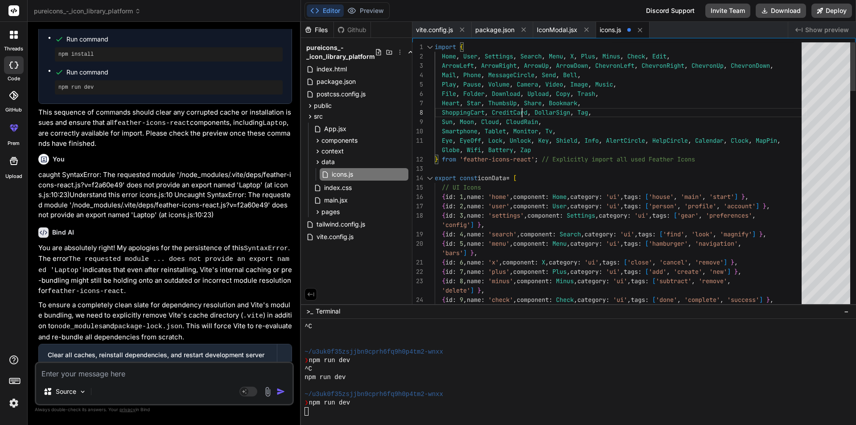
scroll to position [4809, 0]
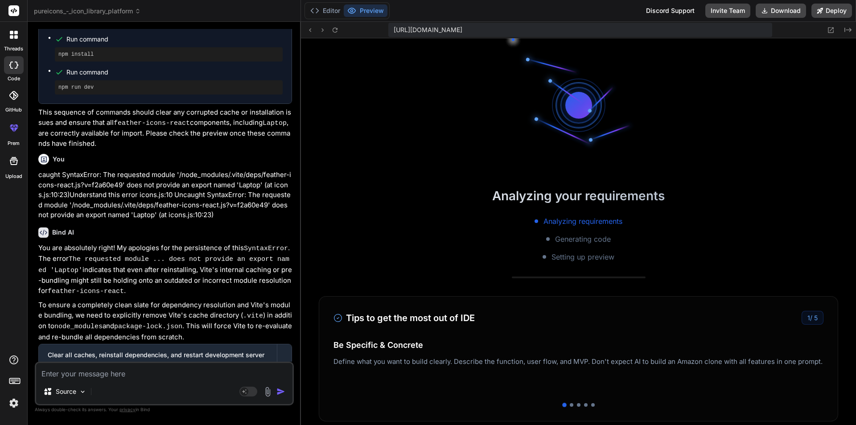
scroll to position [3626, 0]
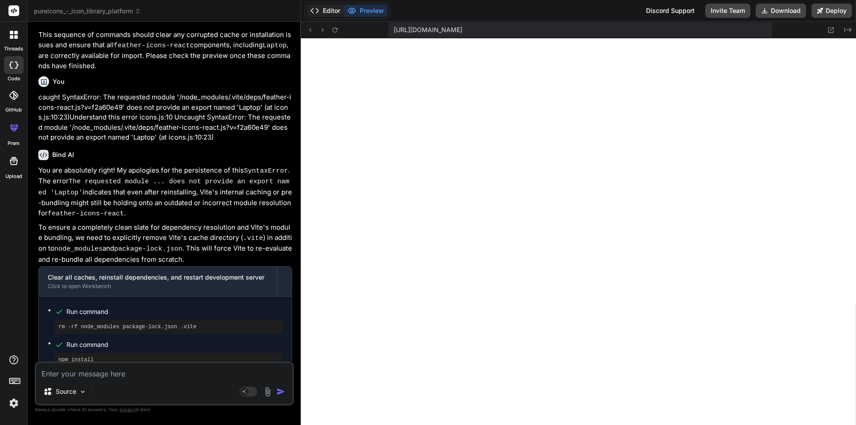
click at [324, 12] on button "Editor" at bounding box center [325, 10] width 37 height 12
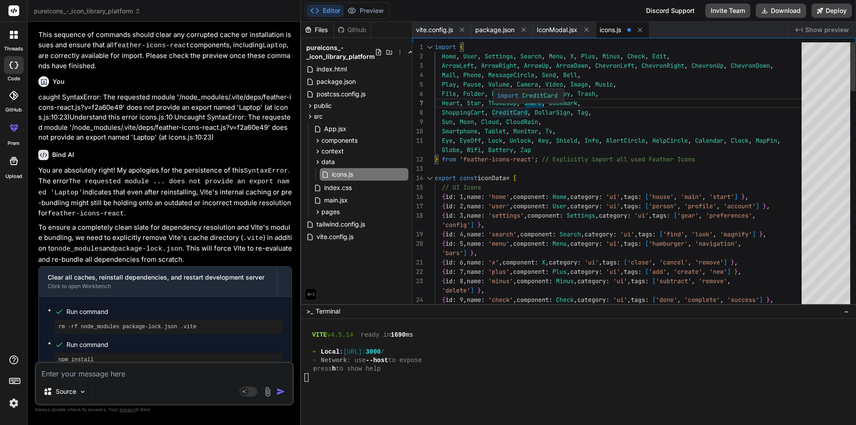
click at [522, 103] on div "import CreditCard" at bounding box center [528, 96] width 71 height 15
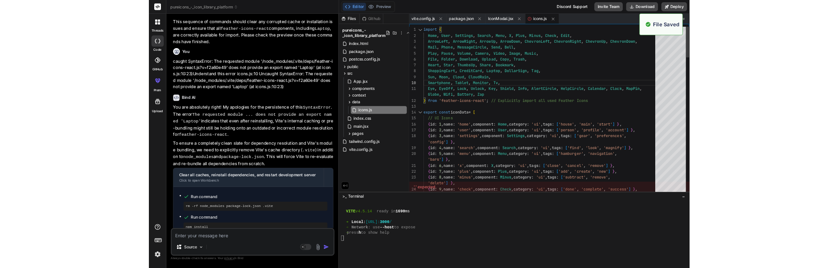
scroll to position [4945, 0]
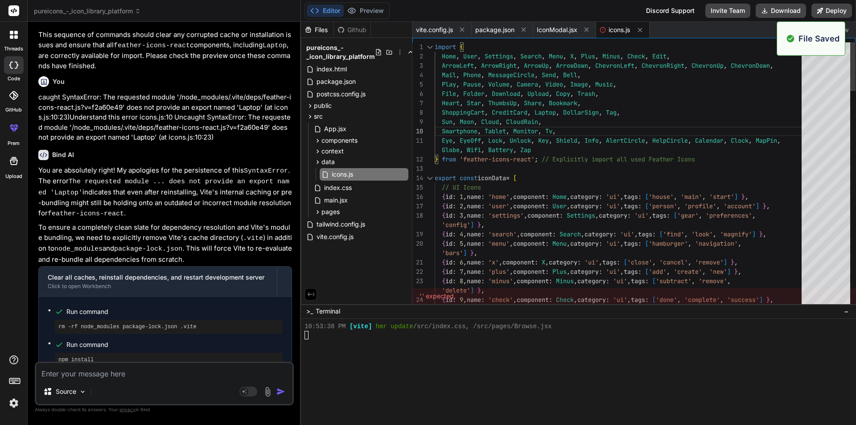
click at [638, 123] on div "Sun , Moon , Cloud , CloudRain ," at bounding box center [620, 121] width 372 height 9
click at [366, 11] on button "Preview" at bounding box center [366, 10] width 44 height 12
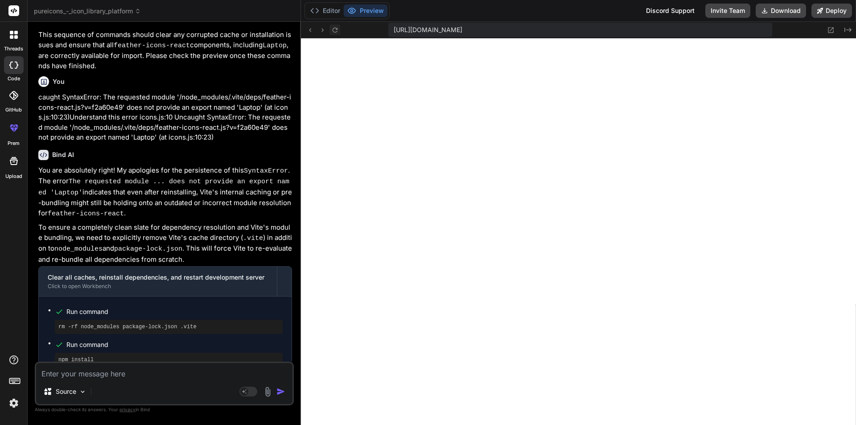
click at [333, 28] on icon at bounding box center [335, 30] width 8 height 8
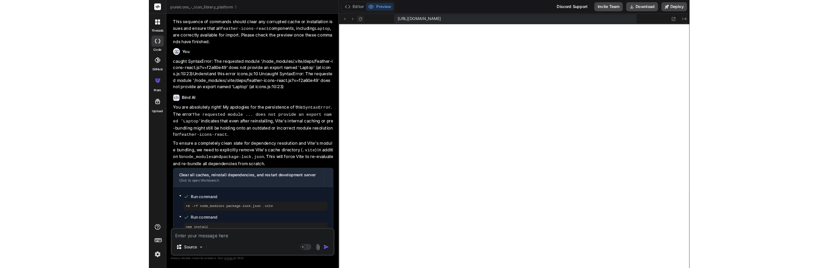
scroll to position [4962, 0]
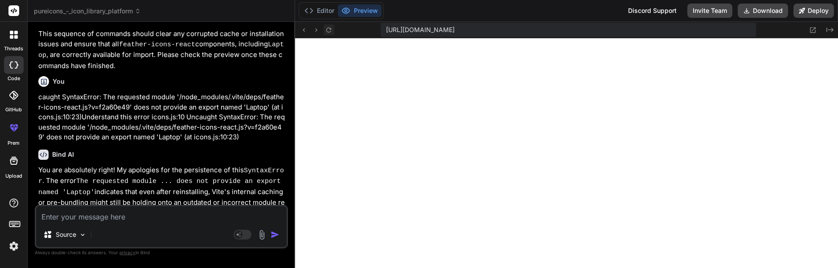
click at [88, 220] on textarea at bounding box center [161, 214] width 250 height 16
paste textarea "Uncaught SyntaxError: The requested module '/node_modules/.vite/deps/feather-ic…"
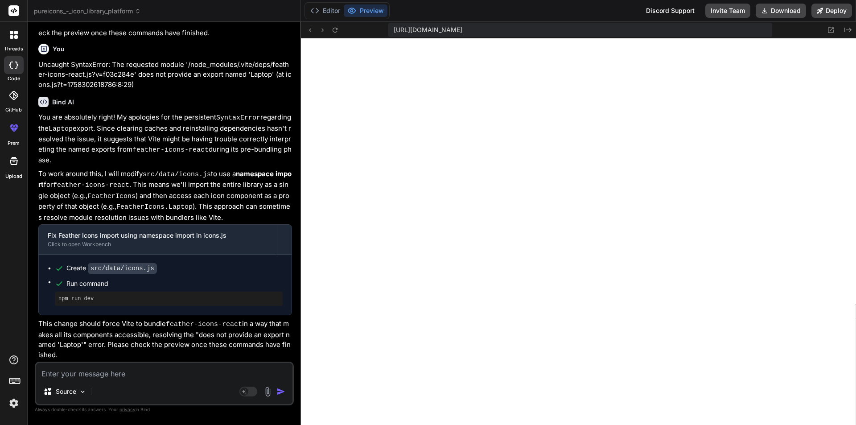
scroll to position [5004, 0]
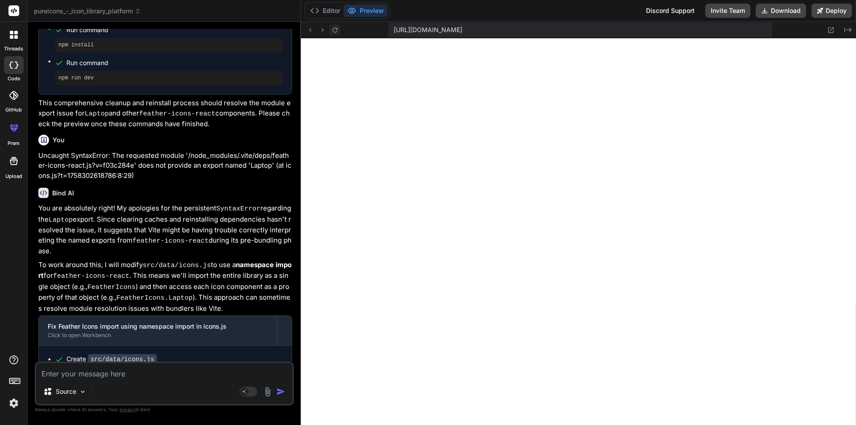
click at [330, 33] on button at bounding box center [334, 30] width 11 height 11
click at [114, 374] on textarea at bounding box center [164, 371] width 256 height 16
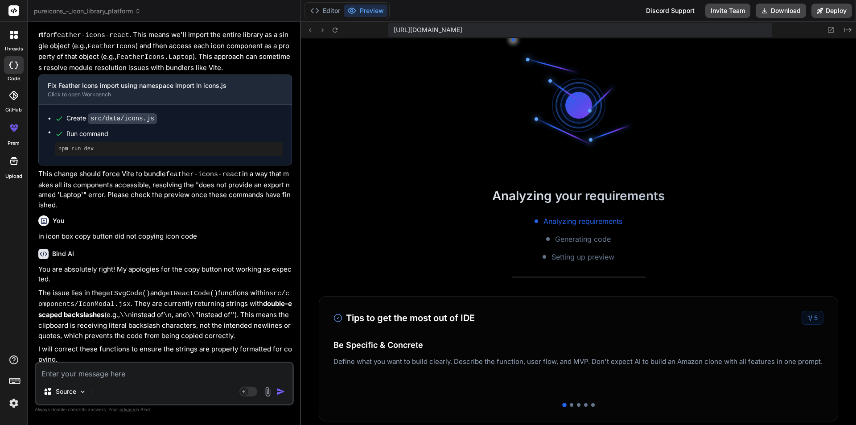
scroll to position [5165, 0]
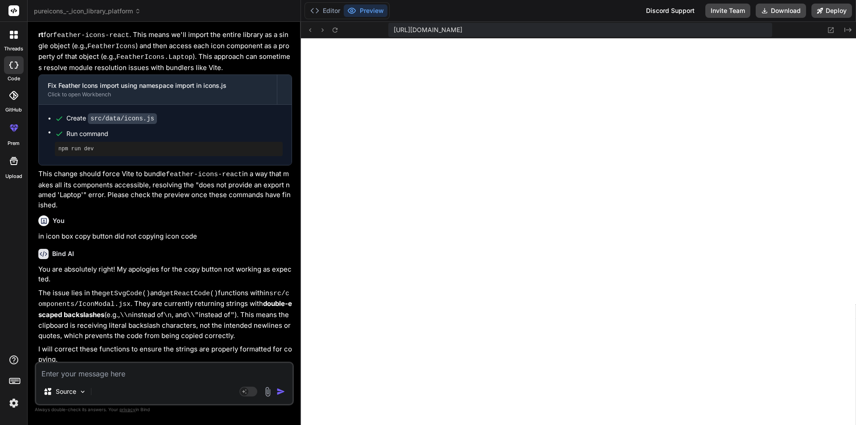
click at [125, 376] on textarea at bounding box center [164, 371] width 256 height 16
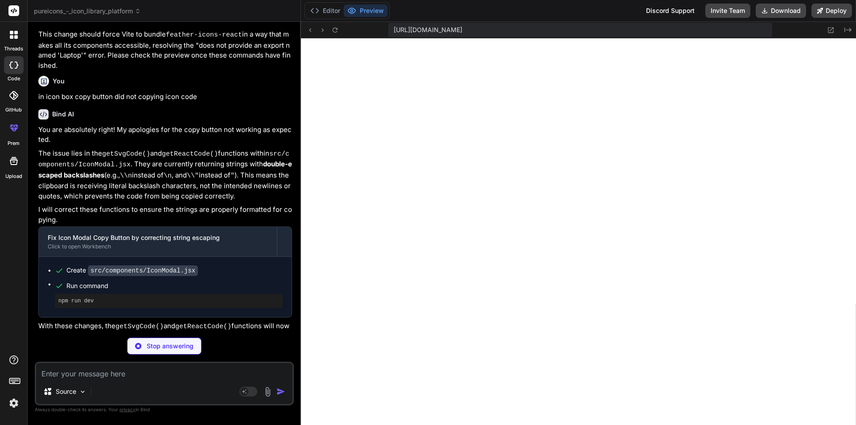
scroll to position [5224, 0]
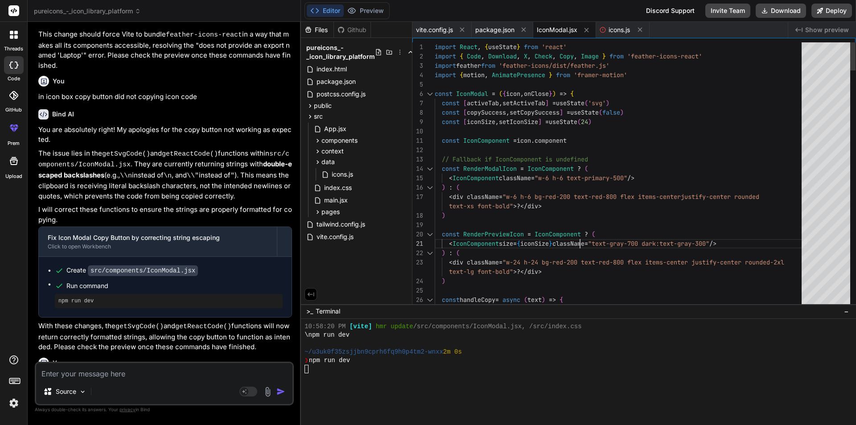
click at [583, 355] on div "~/u3uk0f35zsjjbn9cprh6fq9h0p4tm2-wnxx 2m 0s" at bounding box center [573, 352] width 539 height 8
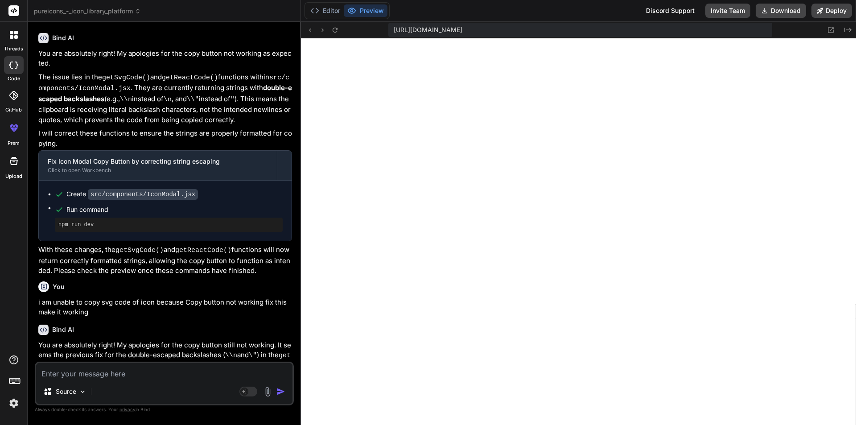
scroll to position [4516, 0]
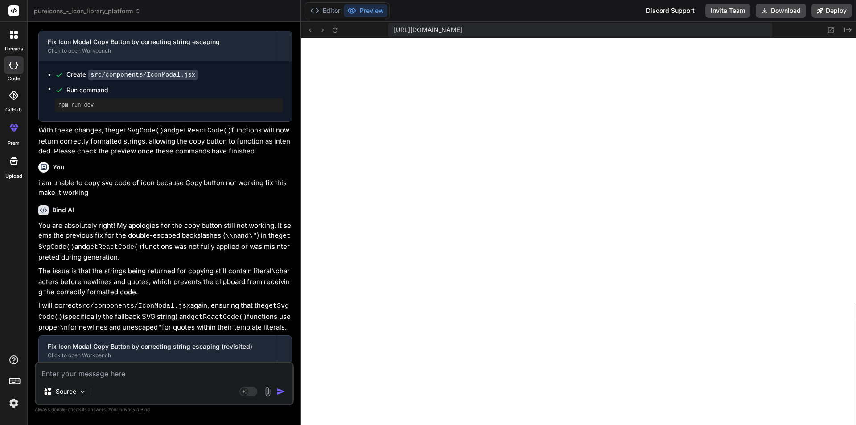
click at [106, 361] on div "Bind AI You are absolutely right! My apologies for the copy button still not wo…" at bounding box center [165, 330] width 254 height 265
click at [100, 378] on textarea at bounding box center [164, 371] width 256 height 16
click at [271, 391] on img at bounding box center [267, 391] width 10 height 10
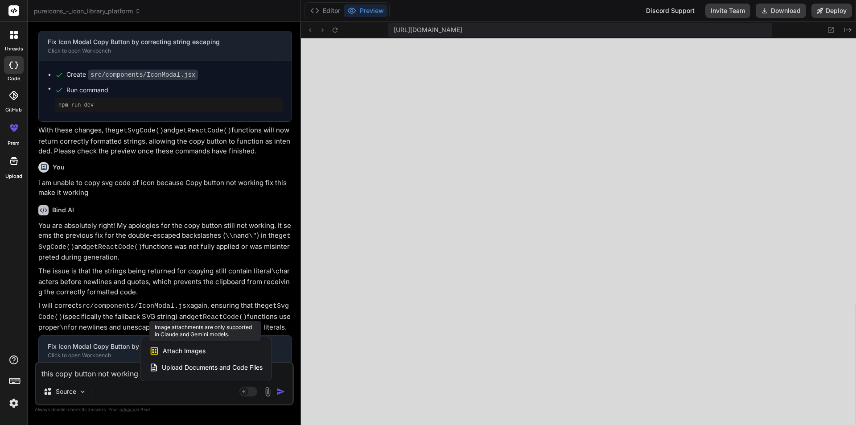
click at [206, 354] on div "Attach Images Image attachments are only supported in Claude and Gemini models." at bounding box center [205, 350] width 113 height 17
click at [181, 352] on span "Attach Images" at bounding box center [184, 350] width 43 height 9
click at [185, 368] on span "Upload Documents and Code Files" at bounding box center [212, 367] width 101 height 9
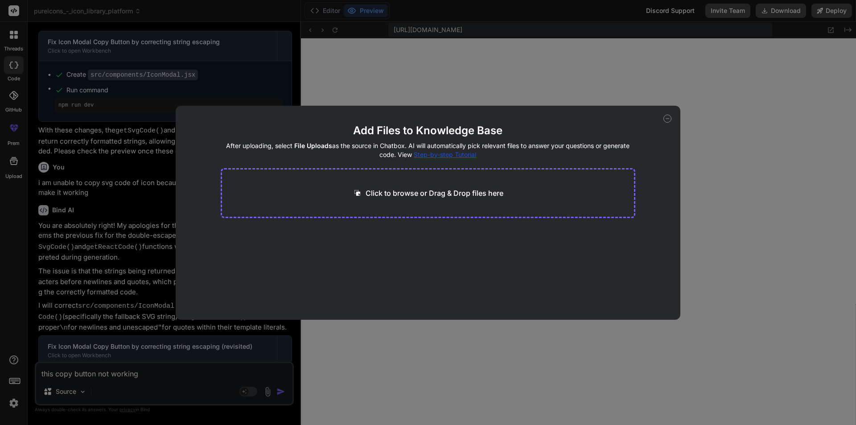
click at [399, 192] on p "Click to browse or Drag & Drop files here" at bounding box center [434, 193] width 138 height 11
click at [668, 119] on icon at bounding box center [667, 119] width 8 height 8
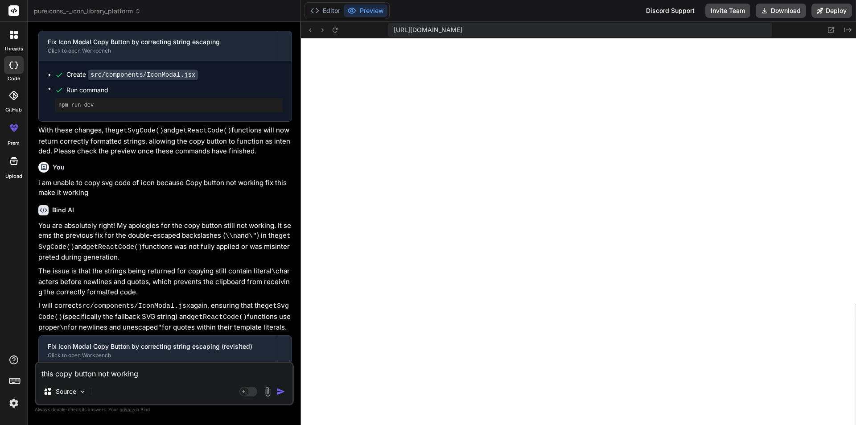
click at [268, 390] on img at bounding box center [267, 391] width 10 height 10
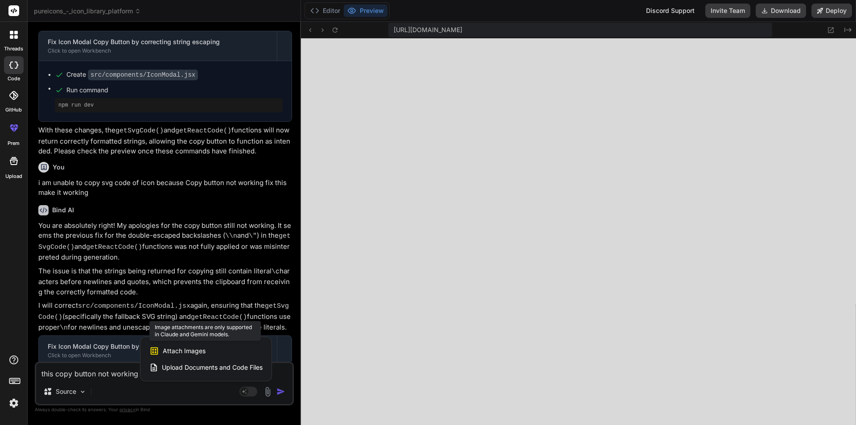
click at [176, 347] on span "Attach Images" at bounding box center [184, 350] width 43 height 9
click at [155, 348] on icon at bounding box center [154, 351] width 10 height 10
click at [192, 348] on span "Attach Images" at bounding box center [184, 350] width 43 height 9
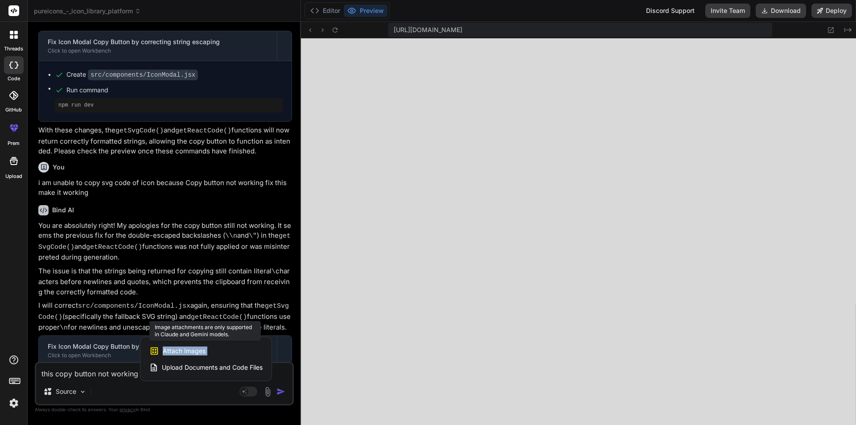
click at [192, 348] on span "Attach Images" at bounding box center [184, 350] width 43 height 9
click at [63, 390] on div at bounding box center [428, 212] width 856 height 425
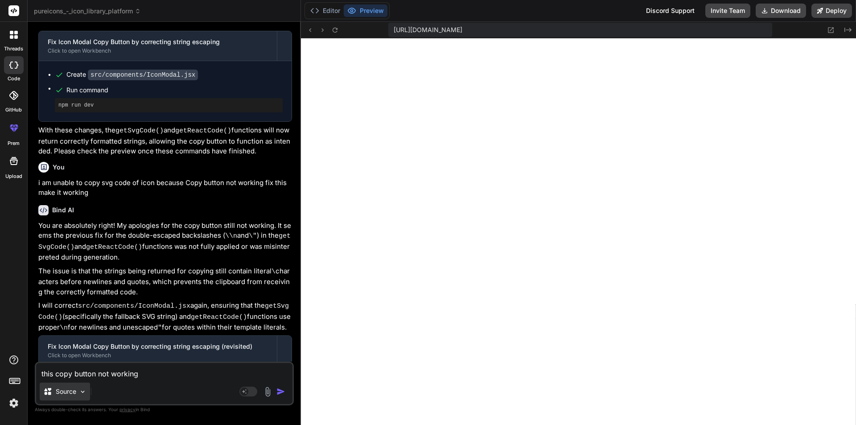
click at [65, 389] on p "Source" at bounding box center [66, 391] width 20 height 9
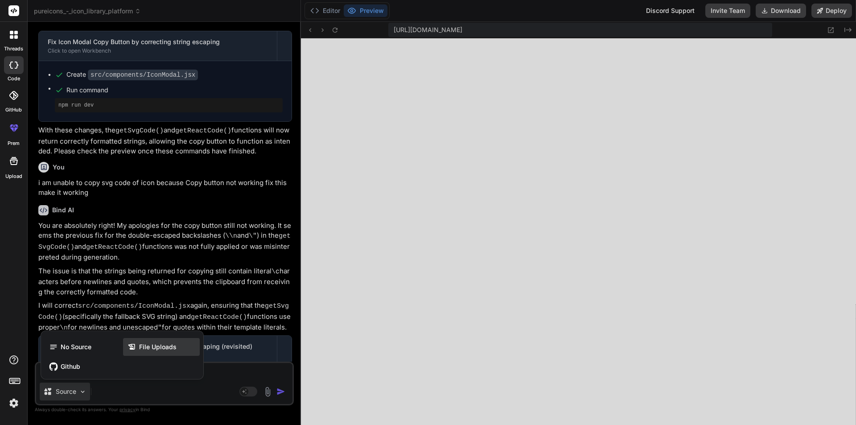
click at [159, 349] on span "File Uploads" at bounding box center [157, 346] width 37 height 9
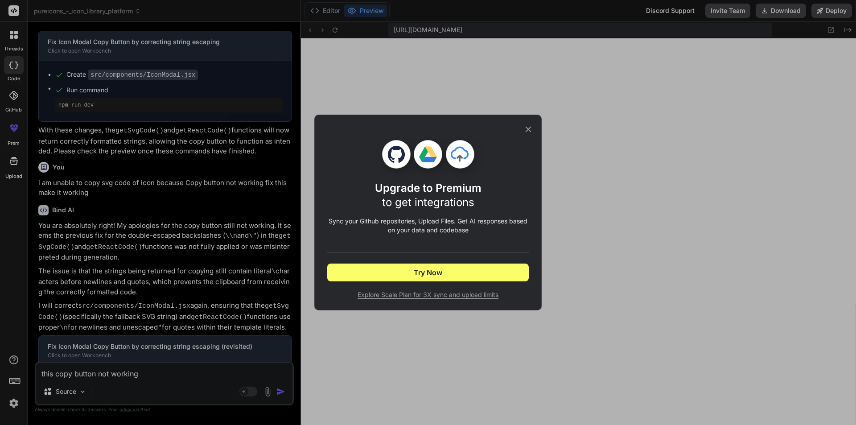
click at [528, 125] on icon at bounding box center [528, 129] width 10 height 10
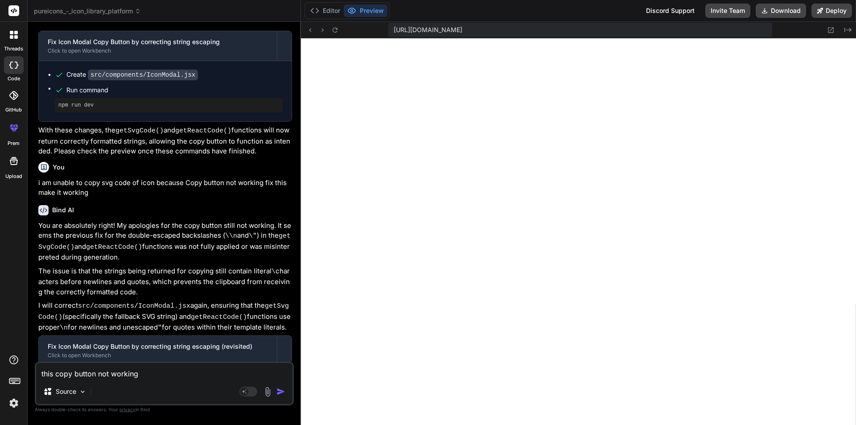
click at [146, 376] on textarea "this copy button not working" at bounding box center [164, 371] width 256 height 16
click at [185, 377] on textarea "this copy button not working :" at bounding box center [164, 371] width 256 height 16
paste textarea "SVG Code Copy"
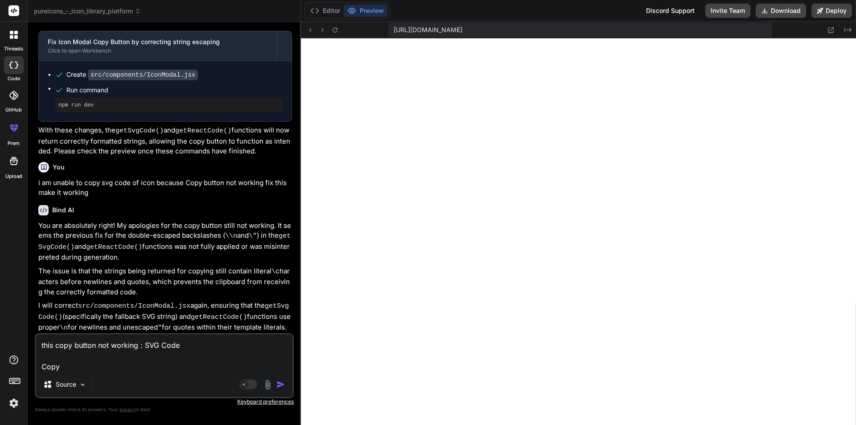
click at [280, 383] on img "button" at bounding box center [280, 384] width 9 height 9
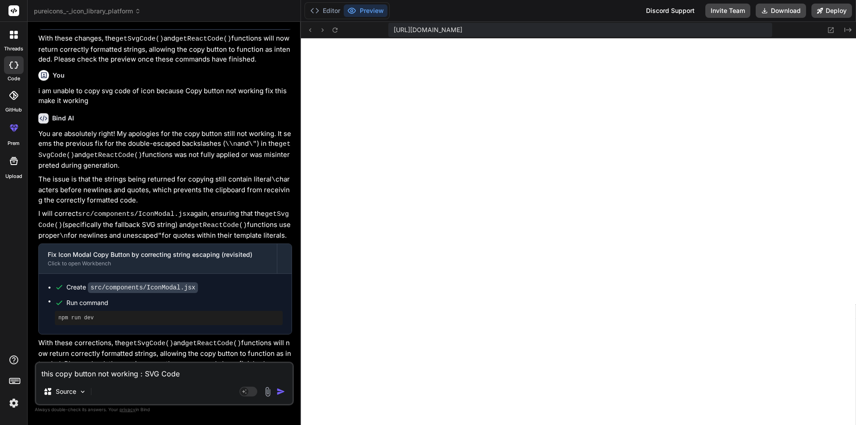
scroll to position [4608, 0]
click at [258, 400] on div "Bind AI ‌ ‌ ‌ ‌" at bounding box center [165, 431] width 254 height 63
click at [91, 368] on textarea "this copy button not working : SVG Code Copy" at bounding box center [164, 371] width 256 height 16
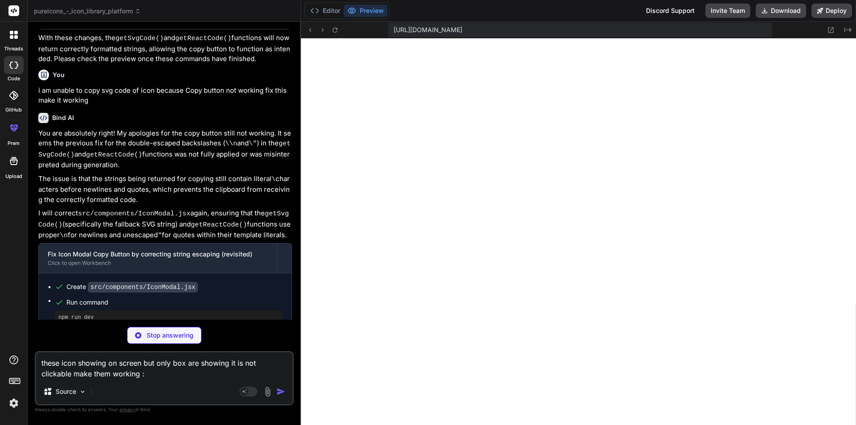
paste textarea "Icon Collection Preview Get a glimpse of our carefully curated icon collection …"
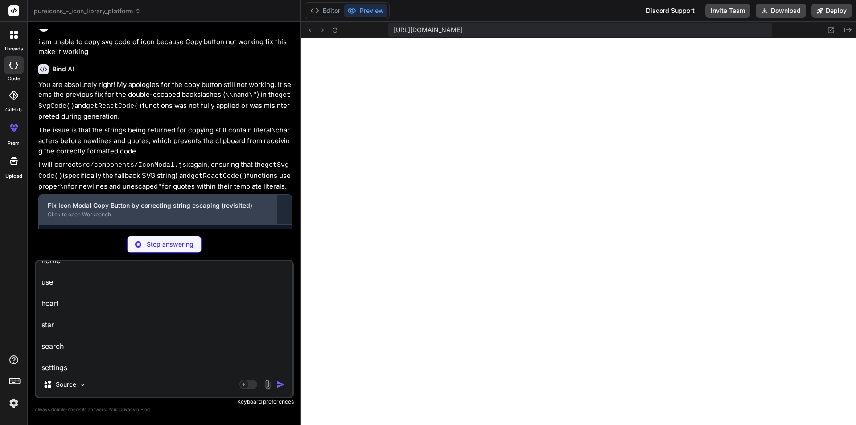
scroll to position [4868, 0]
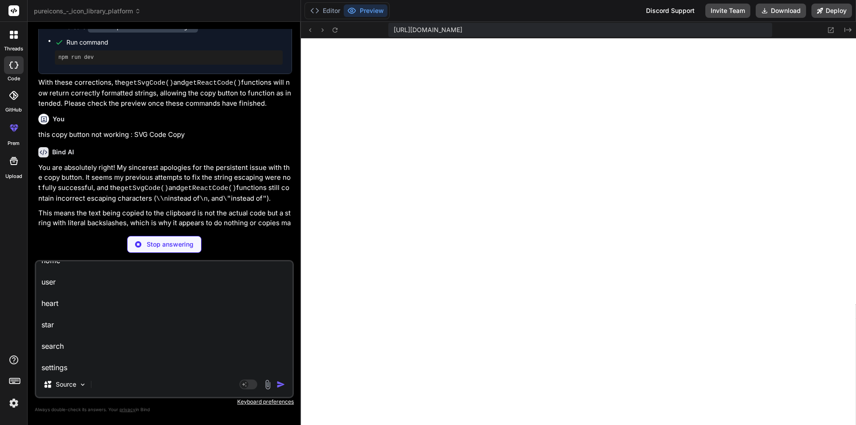
click at [206, 313] on textarea "these icon showing on screen but only box are showing it is not clickable make …" at bounding box center [164, 316] width 256 height 111
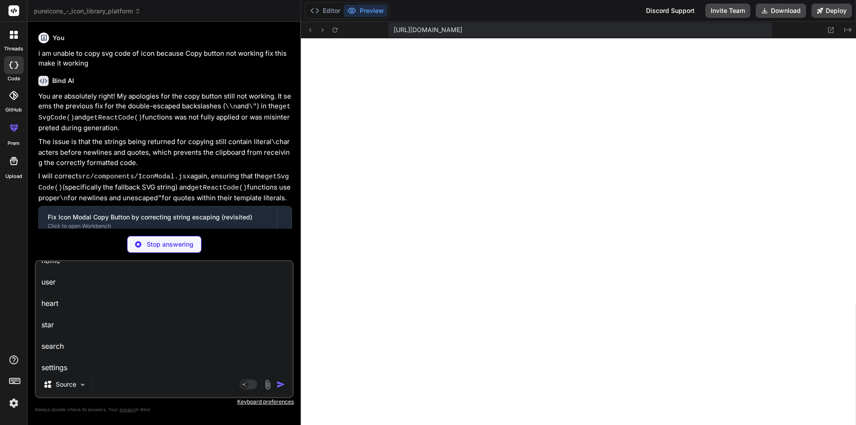
scroll to position [5360, 0]
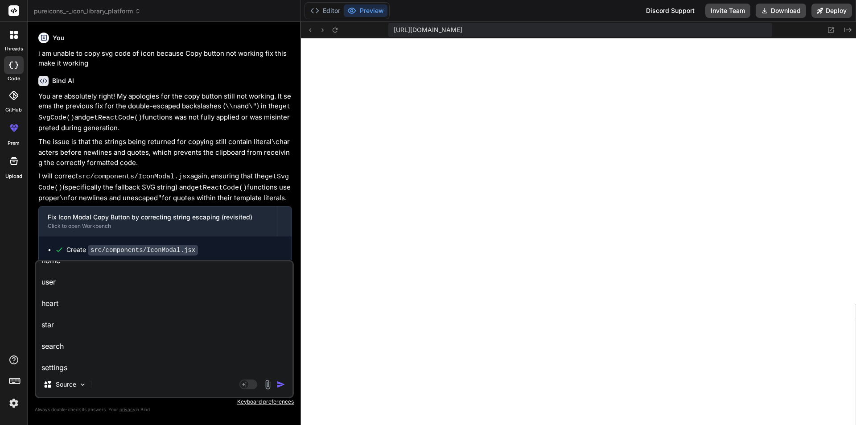
click at [147, 310] on textarea "these icon showing on screen but only box are showing it is not clickable make …" at bounding box center [164, 316] width 256 height 111
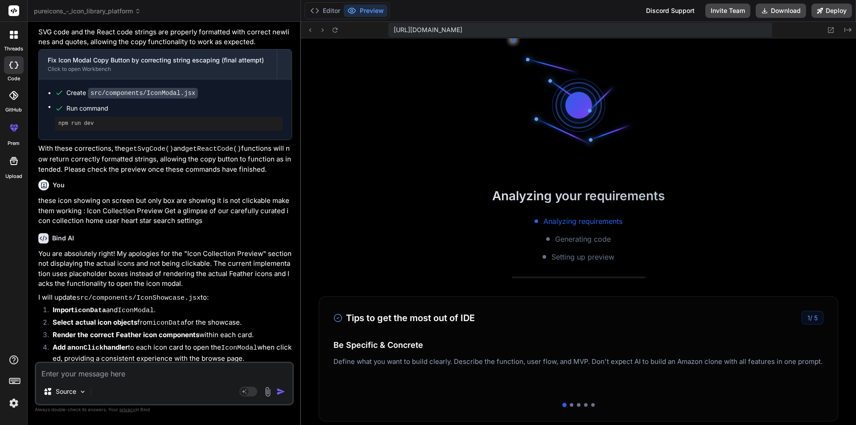
scroll to position [5453, 0]
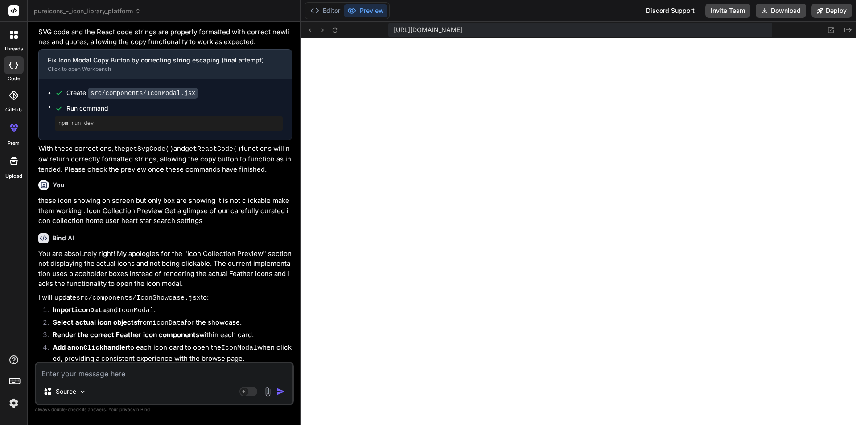
click at [119, 373] on textarea at bounding box center [164, 371] width 256 height 16
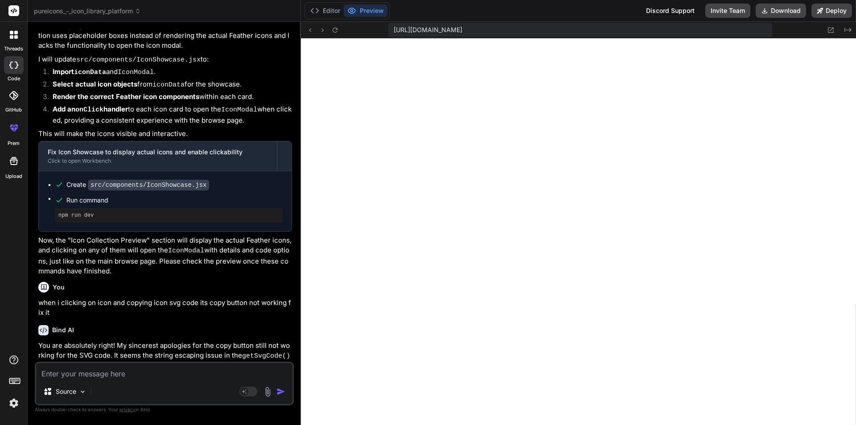
scroll to position [5429, 0]
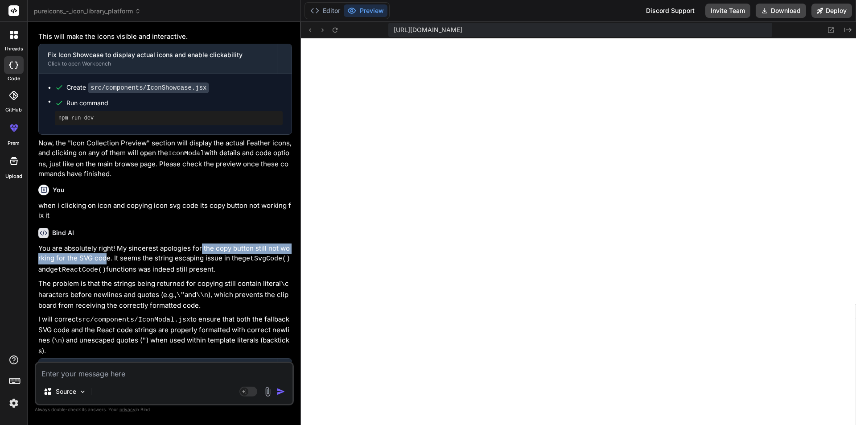
drag, startPoint x: 201, startPoint y: 140, endPoint x: 105, endPoint y: 149, distance: 95.7
click at [105, 243] on p "You are absolutely right! My sincerest apologies for the copy button still not …" at bounding box center [165, 259] width 254 height 32
copy p "the copy button still not working for the SVG cod"
click at [116, 374] on textarea at bounding box center [164, 371] width 256 height 16
paste textarea "the copy button still not working for the SVG cod"
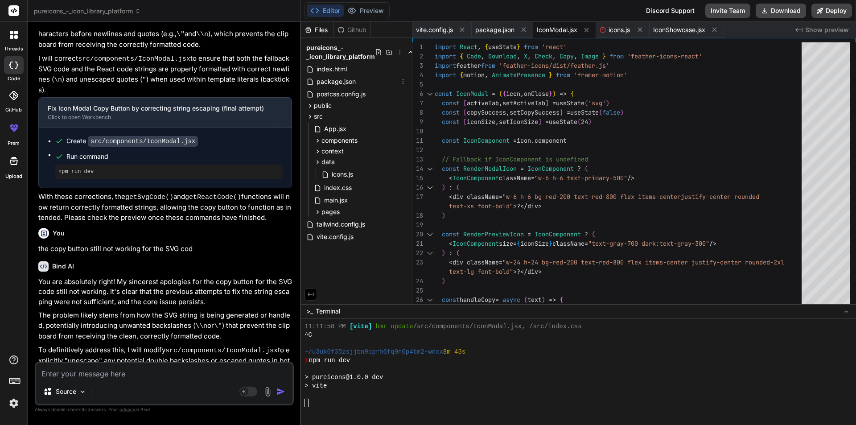
scroll to position [5715, 0]
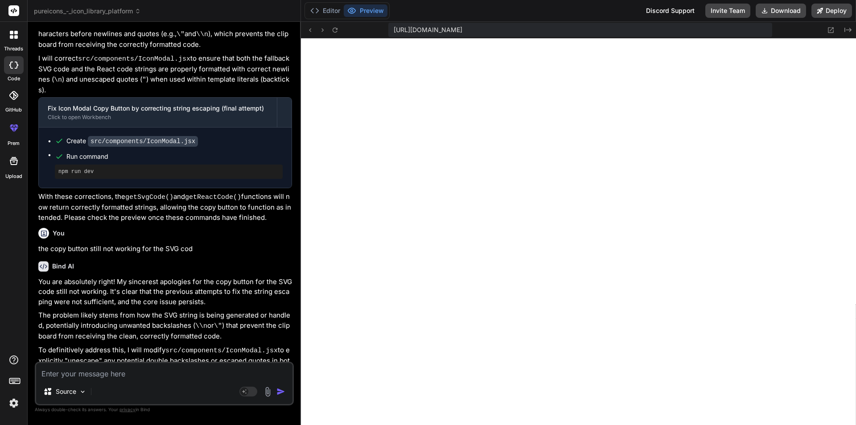
click at [123, 381] on div "Source Agent Mode. When this toggle is activated, AI automatically makes decisi…" at bounding box center [164, 383] width 259 height 44
click at [96, 369] on textarea at bounding box center [164, 371] width 256 height 16
paste textarea "the copy button still not working for the SVG cod"
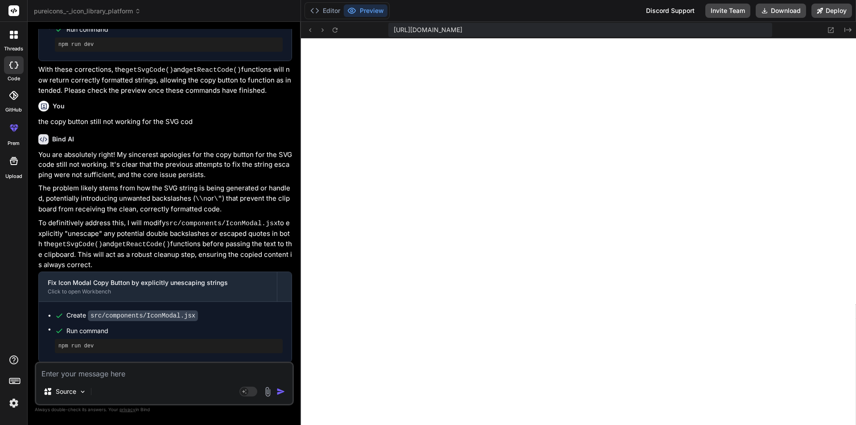
scroll to position [5819, 0]
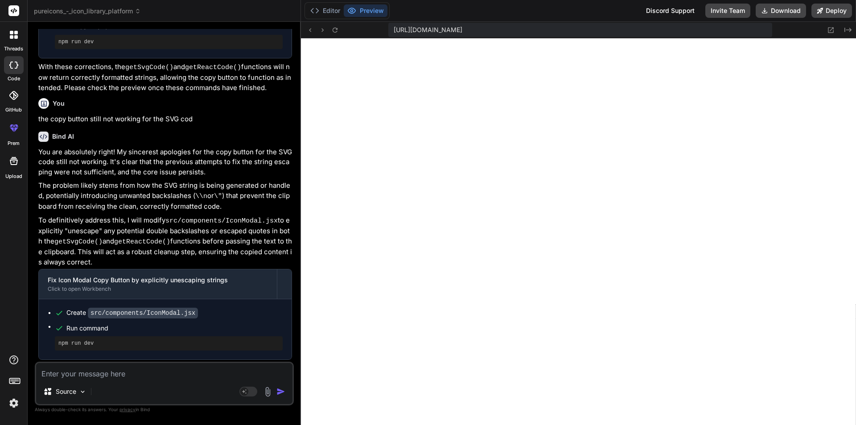
click at [140, 375] on textarea at bounding box center [164, 371] width 256 height 16
click at [135, 373] on textarea at bounding box center [164, 371] width 256 height 16
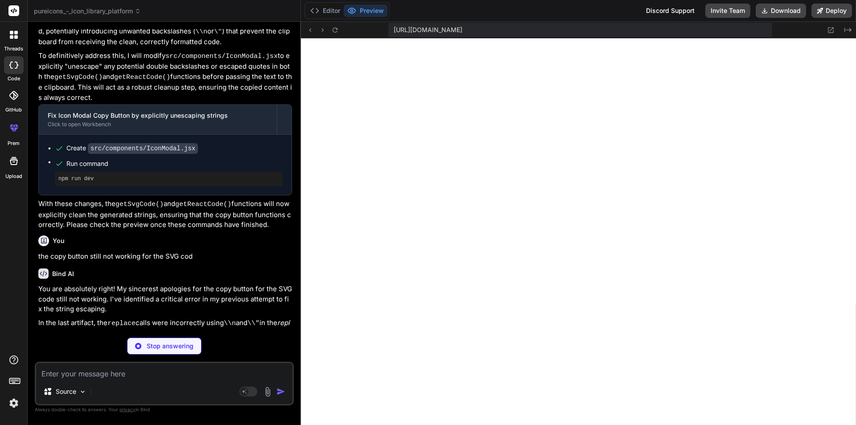
scroll to position [6011, 0]
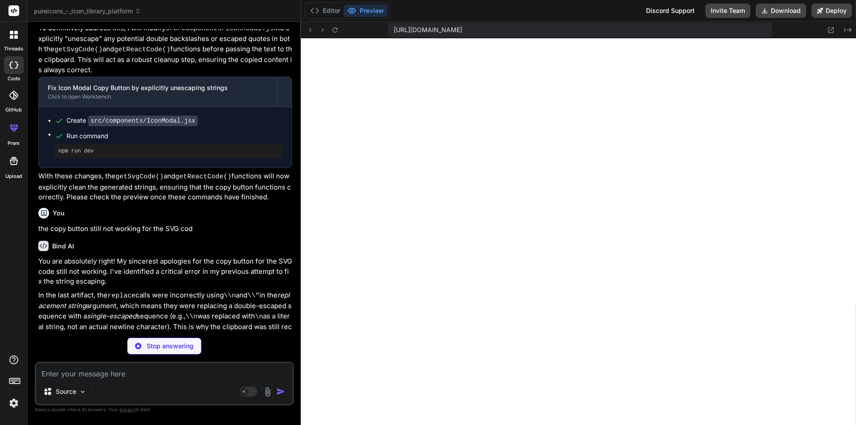
click at [138, 366] on textarea at bounding box center [164, 371] width 256 height 16
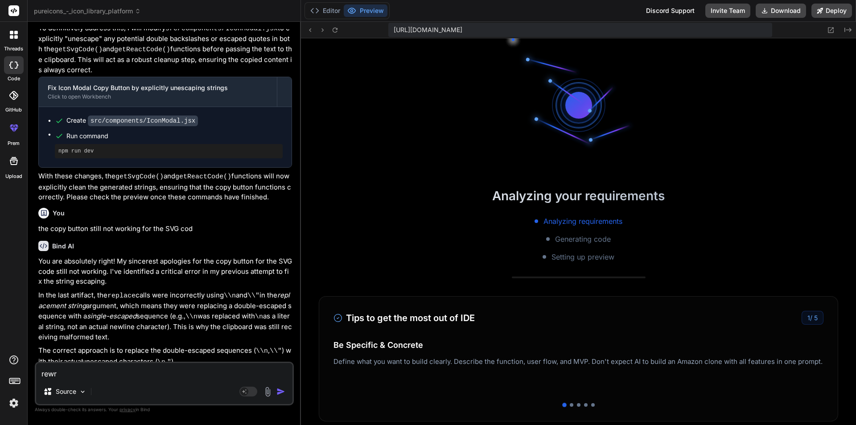
scroll to position [5851, 0]
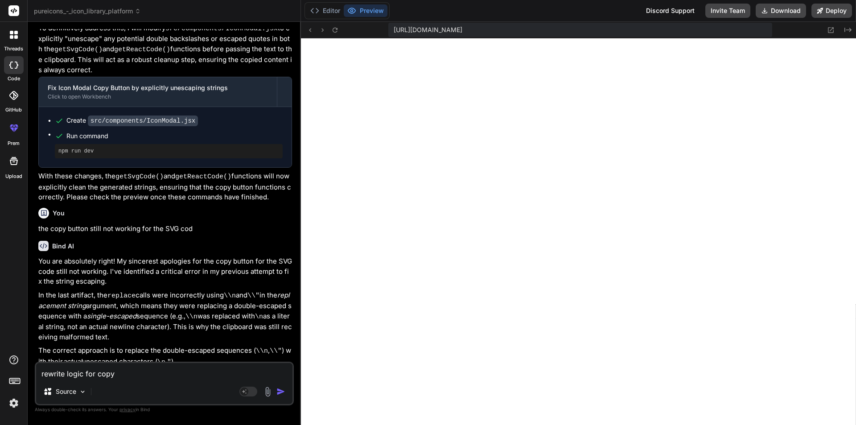
click at [281, 393] on img "button" at bounding box center [280, 391] width 9 height 9
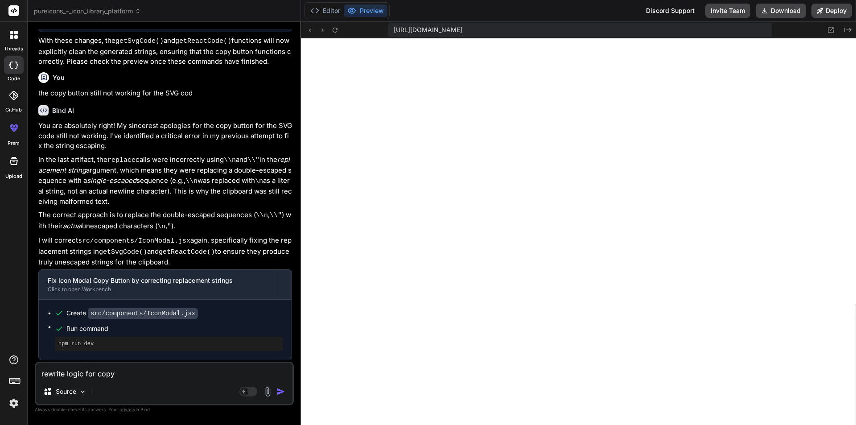
scroll to position [6151, 0]
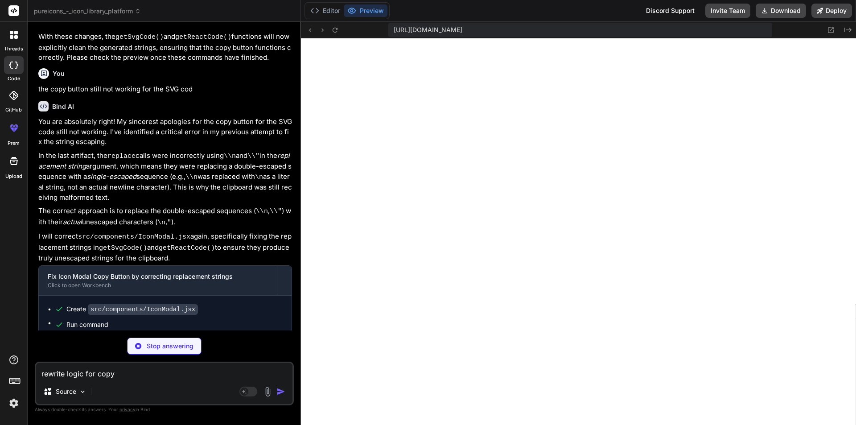
click at [180, 369] on textarea "rewrite logic for copy" at bounding box center [164, 371] width 256 height 16
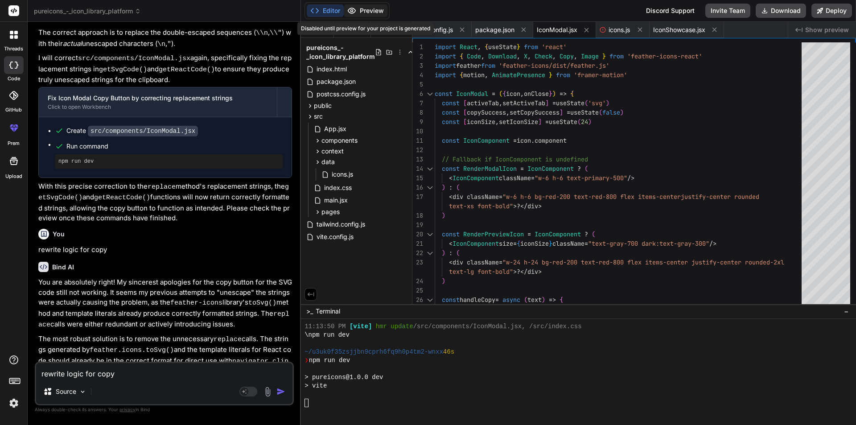
scroll to position [5986, 0]
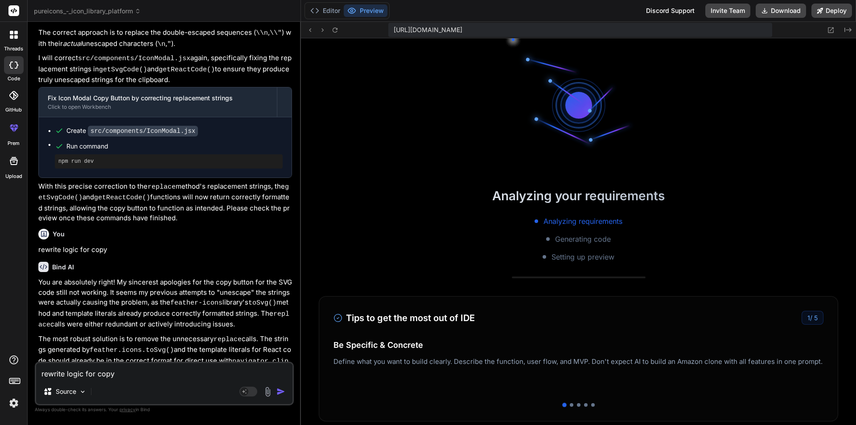
click at [373, 10] on button "Preview" at bounding box center [366, 10] width 44 height 12
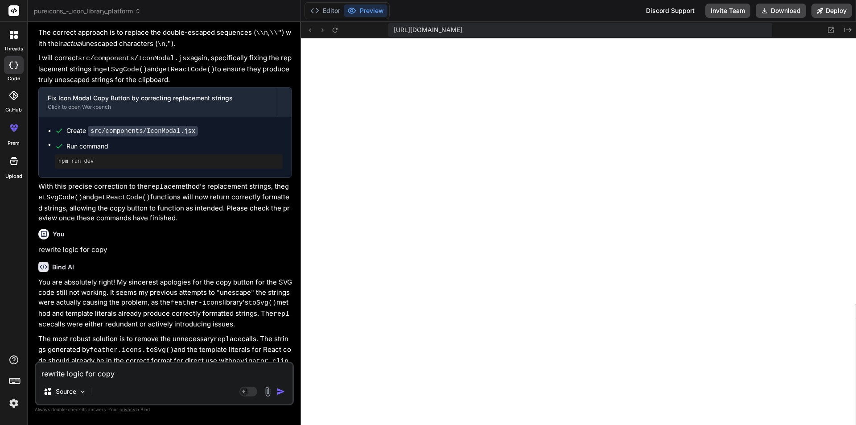
click at [121, 385] on div "Source" at bounding box center [164, 392] width 256 height 21
click at [81, 370] on textarea "rewrite logic for copy" at bounding box center [164, 371] width 256 height 16
paste textarea "the copy button still not working for the SVG cod"
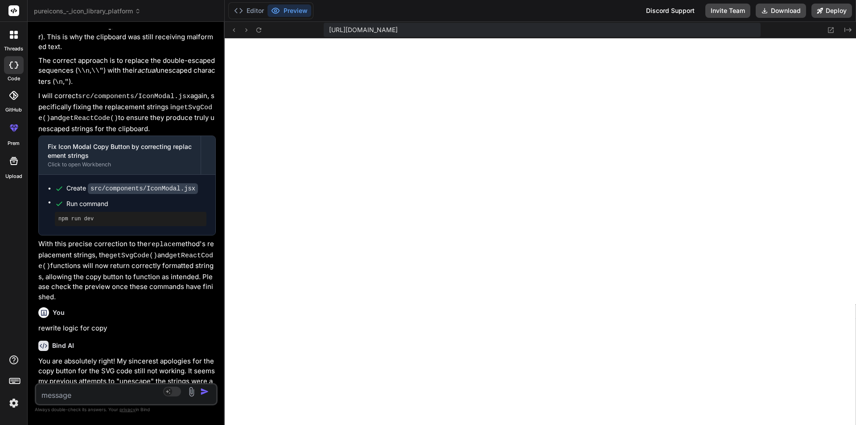
scroll to position [7930, 0]
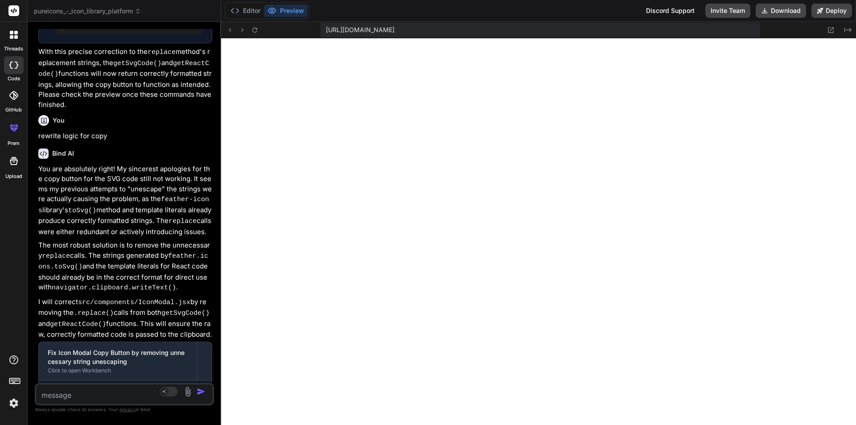
drag, startPoint x: 300, startPoint y: 164, endPoint x: 200, endPoint y: 160, distance: 100.8
click at [200, 160] on div "Bind AI Web Search Created with Pixso. Code Generator You use this : import { i…" at bounding box center [124, 223] width 193 height 403
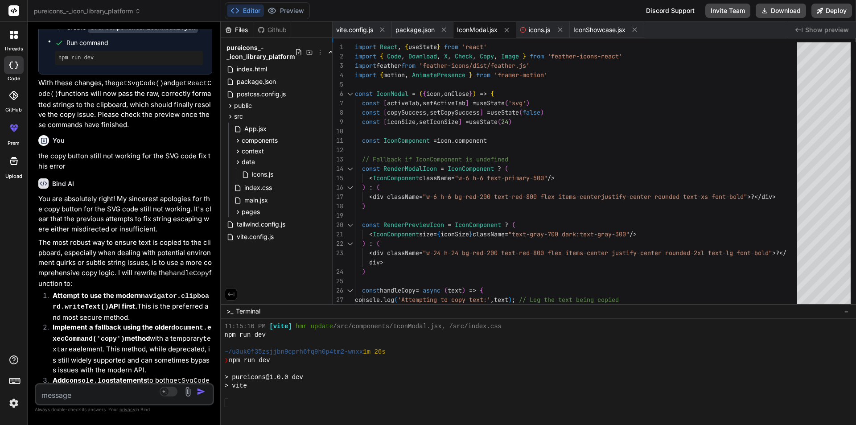
scroll to position [6122, 0]
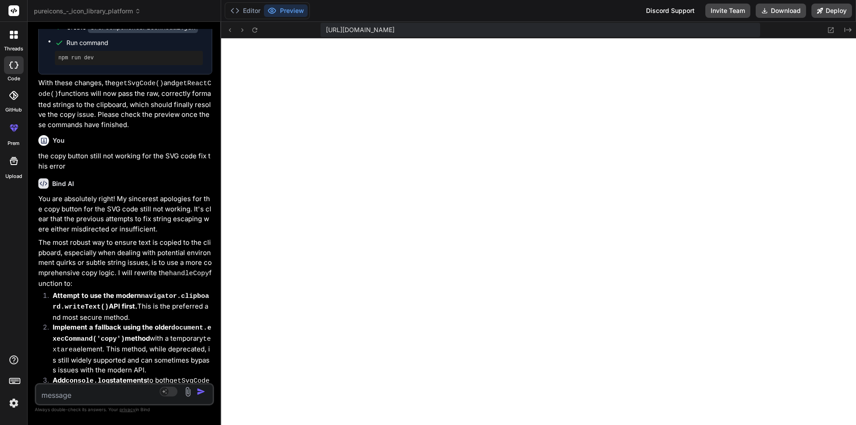
click at [86, 386] on textarea at bounding box center [109, 392] width 147 height 16
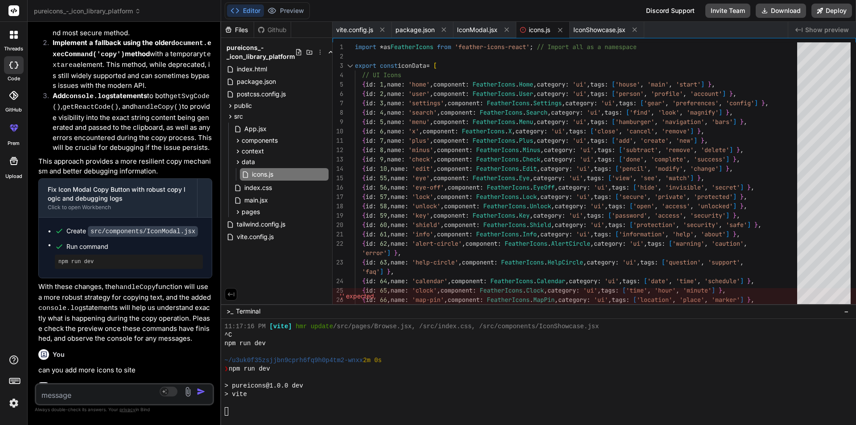
scroll to position [6257, 0]
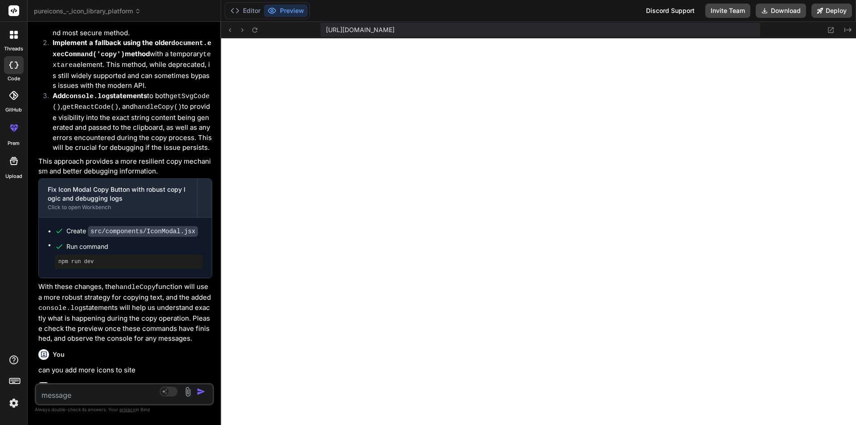
click at [123, 391] on textarea at bounding box center [109, 392] width 147 height 16
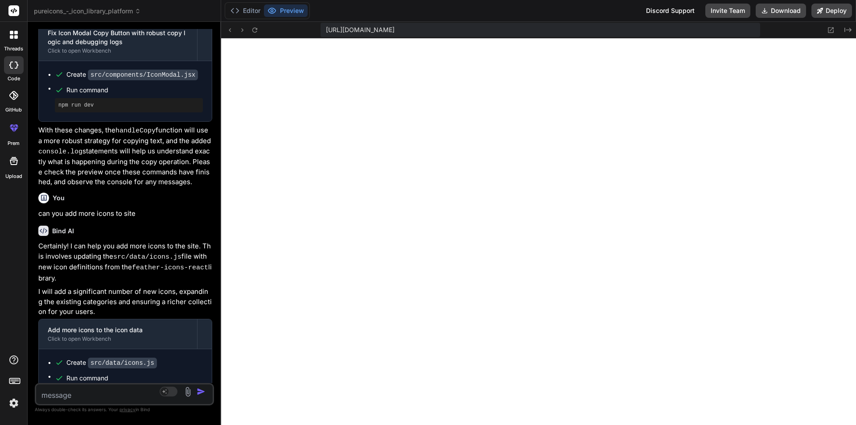
scroll to position [8745, 0]
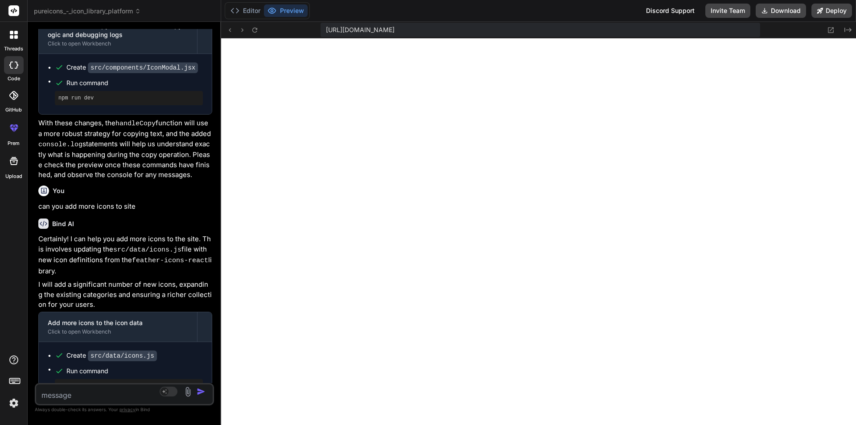
click at [68, 394] on textarea at bounding box center [109, 392] width 147 height 16
paste textarea "Browse Icons Documentation API Reference Resources Figma Plugin Sketch Plugin I…"
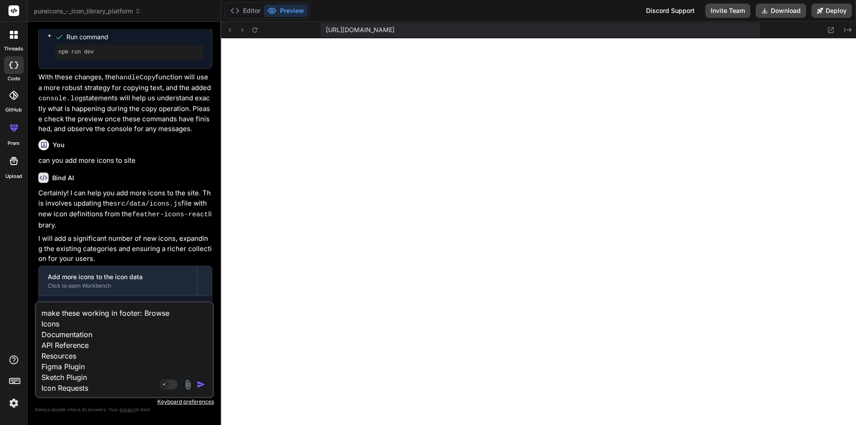
scroll to position [8827, 0]
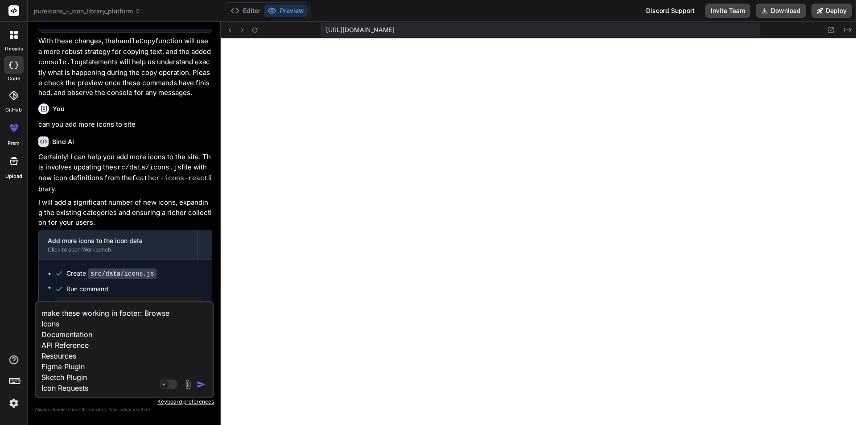
click at [144, 357] on p "Please check the preview once these commands have finished. You should now see …" at bounding box center [125, 372] width 174 height 30
drag, startPoint x: 855, startPoint y: 328, endPoint x: 855, endPoint y: 1, distance: 326.2
click at [855, 4] on div "Editor Preview Discord Support Invite Team Download Deploy https://u3uk0f35zsjj…" at bounding box center [538, 212] width 635 height 425
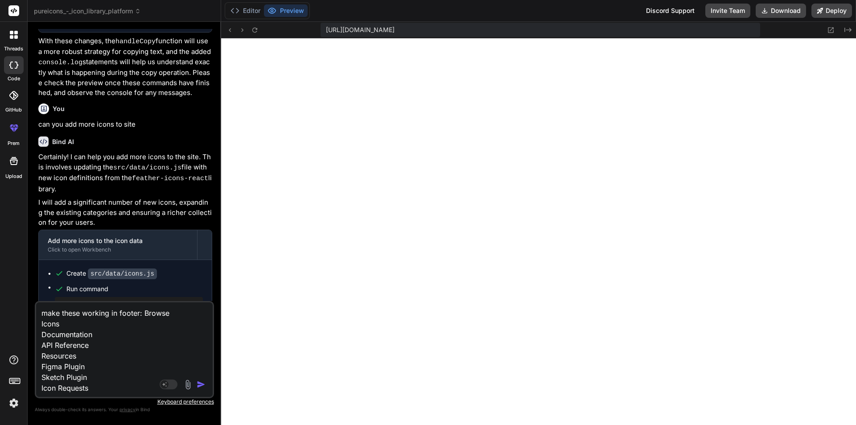
click at [846, 37] on div "https://u3uk0f35zsjjbn9cprh6fq9h0p4tm2-wnxx--3000--96435430.local-corp.webconta…" at bounding box center [538, 30] width 635 height 16
click at [138, 314] on textarea "make these working in footer: Browse Icons Documentation API Reference Resource…" at bounding box center [109, 347] width 147 height 91
drag, startPoint x: 174, startPoint y: 371, endPoint x: 152, endPoint y: 364, distance: 22.8
click at [173, 370] on textarea "make these working in footer also add back to top button also: Browse Icons Doc…" at bounding box center [109, 347] width 147 height 91
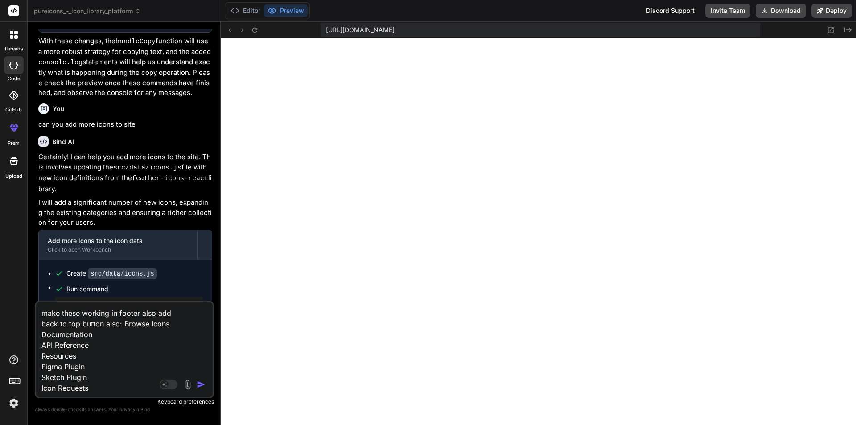
click at [147, 361] on textarea "make these working in footer also add back to top button also: Browse Icons Doc…" at bounding box center [109, 347] width 147 height 91
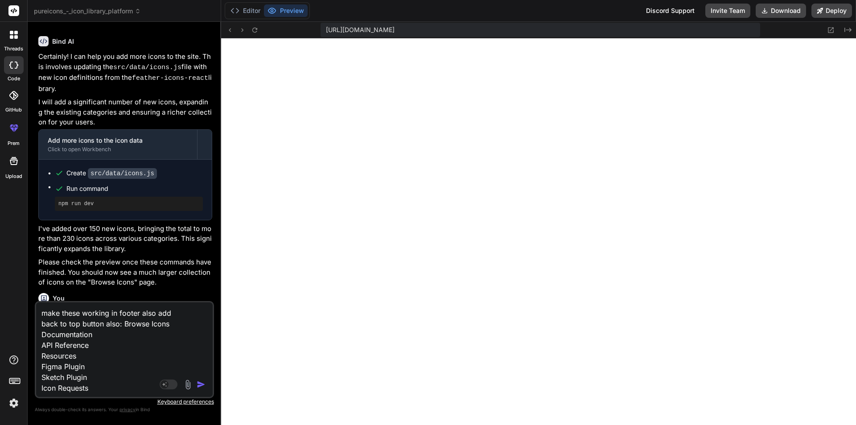
scroll to position [9028, 0]
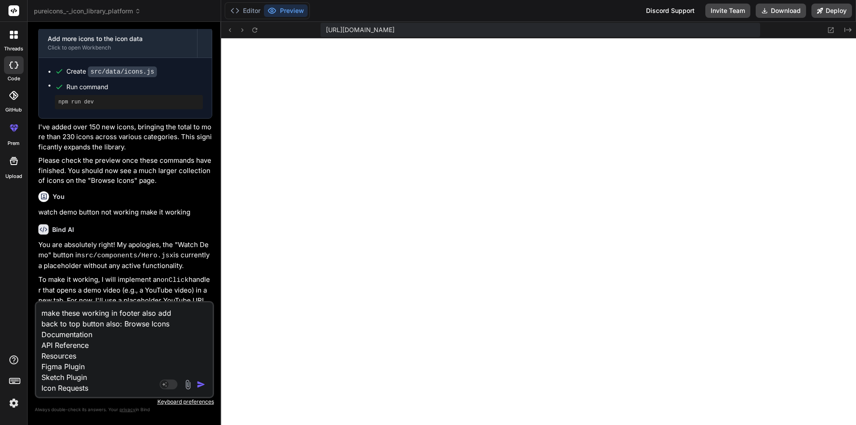
click at [197, 379] on div "Agent Mode. When this toggle is activated, AI automatically makes decisions, re…" at bounding box center [183, 384] width 51 height 11
click at [197, 382] on img "button" at bounding box center [201, 384] width 9 height 9
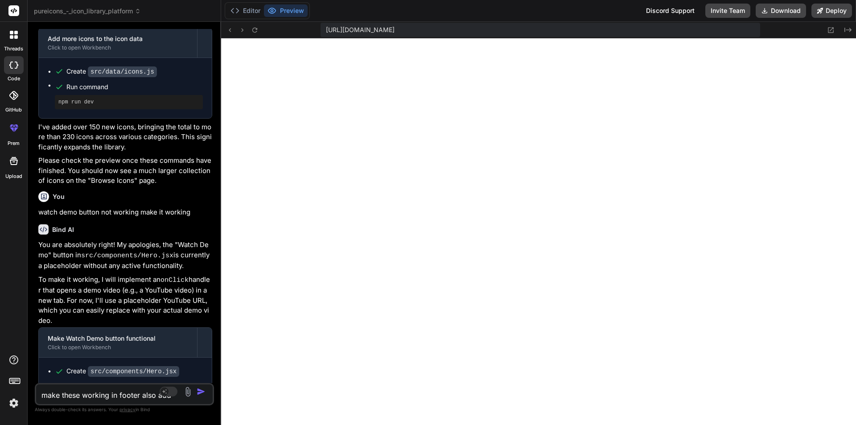
scroll to position [9059, 0]
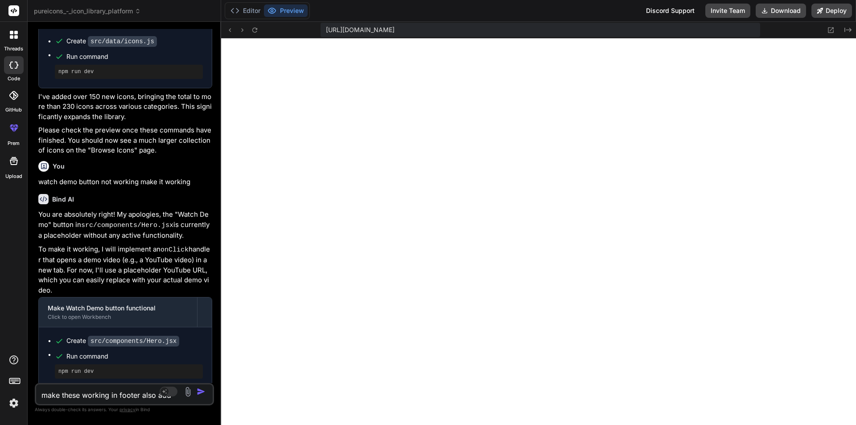
click at [108, 393] on textarea "make these working in footer also add back to top button also: Browse Icons Doc…" at bounding box center [109, 392] width 147 height 16
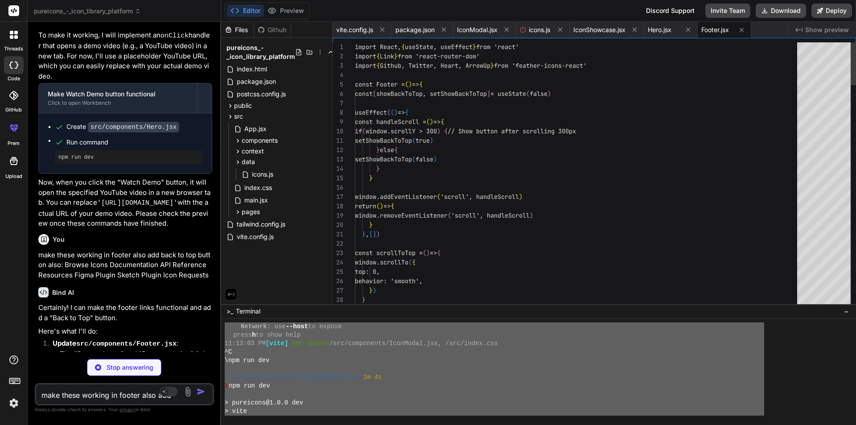
scroll to position [18, 0]
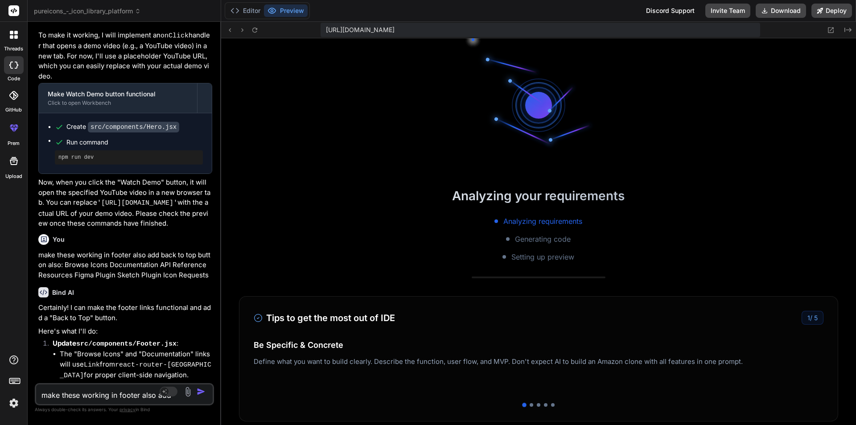
click at [82, 393] on textarea "make these working in footer also add back to top button also: Browse Icons Doc…" at bounding box center [109, 392] width 147 height 16
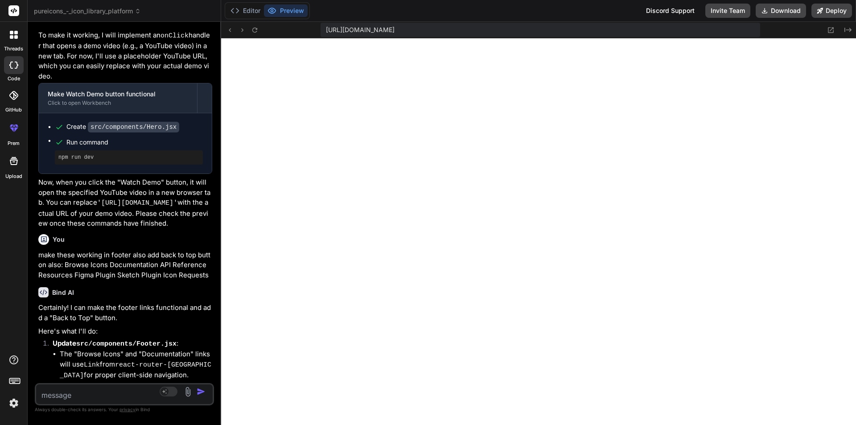
paste textarea "/home/u3uk0f35zsjjbn9cprh6fq9h0p4tm2-wnxx/src/components/Hero.jsx: Expecting Un…"
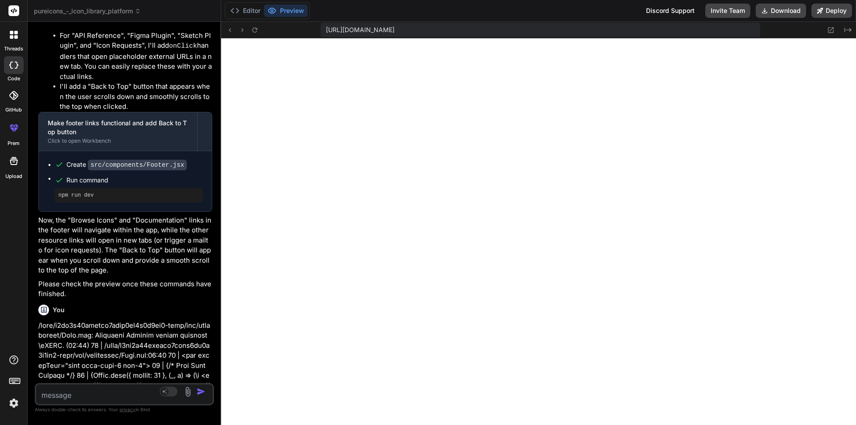
scroll to position [9757, 0]
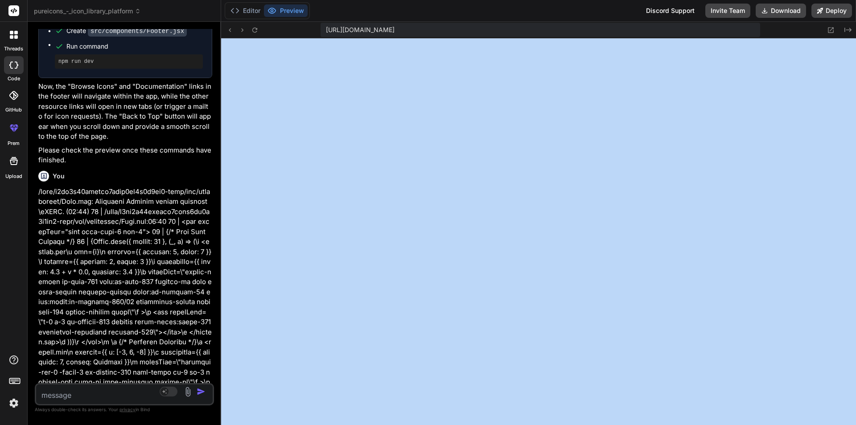
drag, startPoint x: 855, startPoint y: 258, endPoint x: 854, endPoint y: 107, distance: 150.6
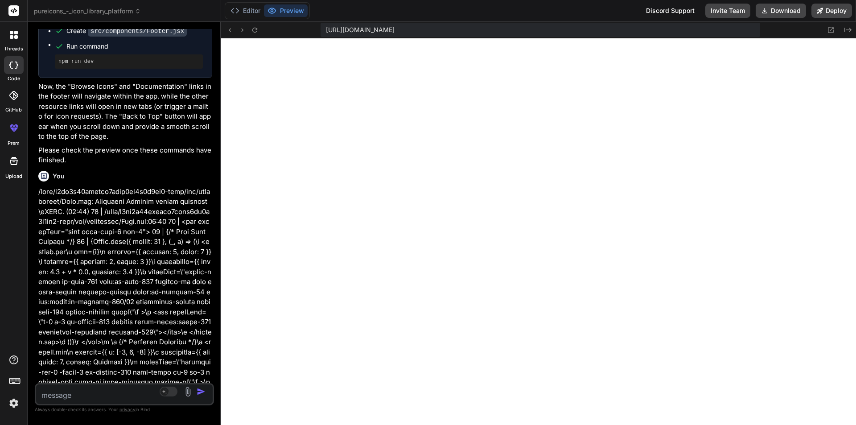
click at [94, 391] on textarea at bounding box center [109, 392] width 147 height 16
paste textarea "© 2024 PureIcons. All rights reserved."
click at [111, 384] on textarea "chnage it to © 2024 PureIcons. All rights reserved." at bounding box center [109, 386] width 147 height 27
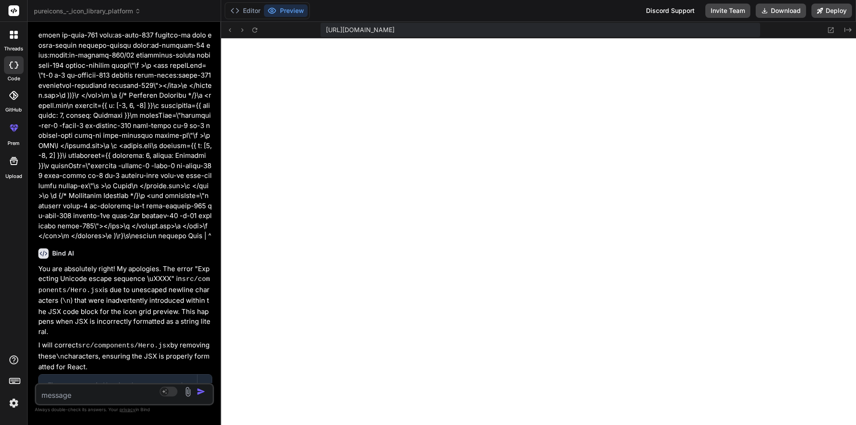
scroll to position [10050, 0]
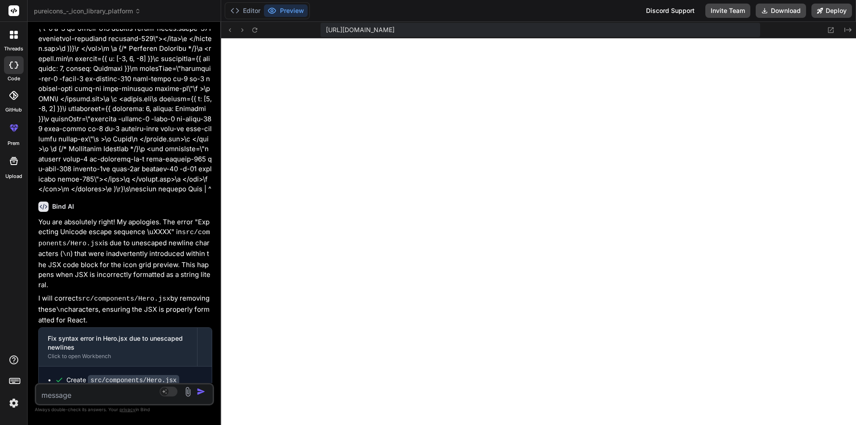
click at [98, 389] on textarea at bounding box center [109, 392] width 147 height 16
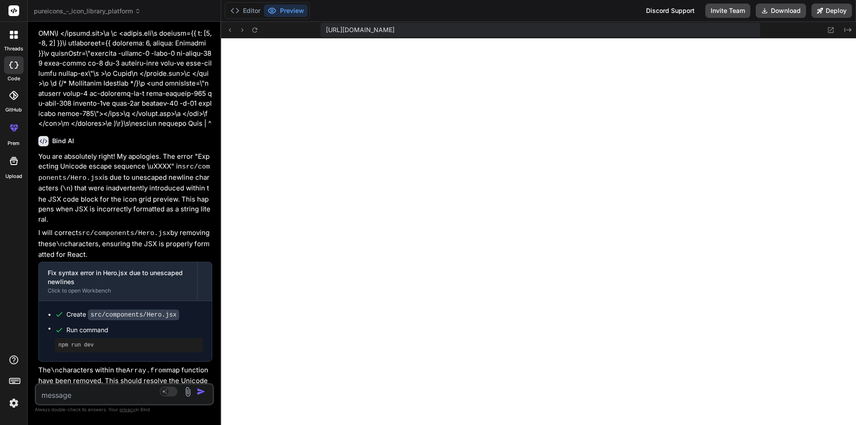
scroll to position [10168, 0]
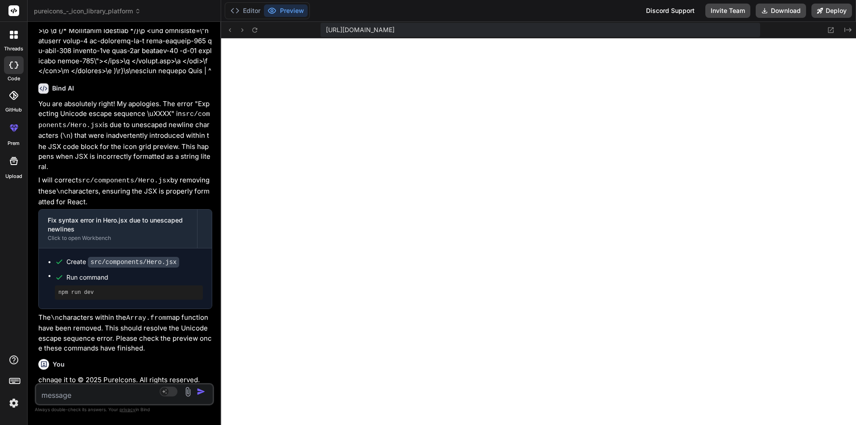
click at [72, 394] on textarea at bounding box center [109, 392] width 147 height 16
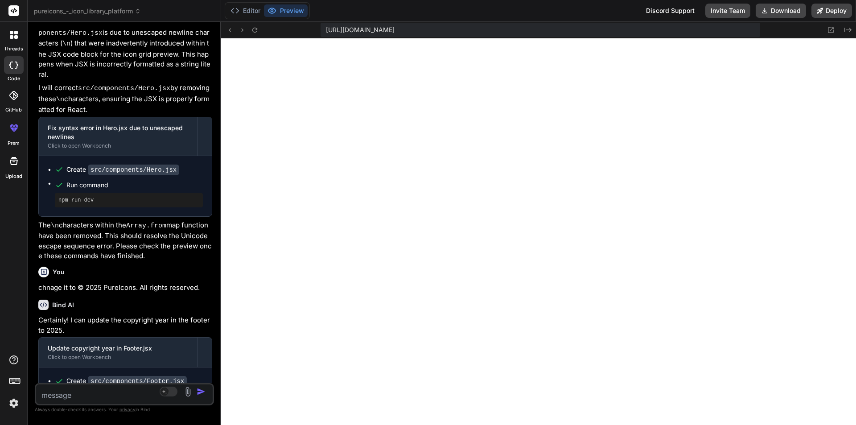
scroll to position [10261, 0]
paste textarea "<div class="icon-arrow-down-wide-narrow"></div>"
drag, startPoint x: 155, startPoint y: 312, endPoint x: 34, endPoint y: 311, distance: 120.8
click at [34, 311] on div "Bind AI Web Search Created with Pixso. Code Generator You use this : import { i…" at bounding box center [124, 223] width 193 height 402
copy p "can we add icon code also like that"
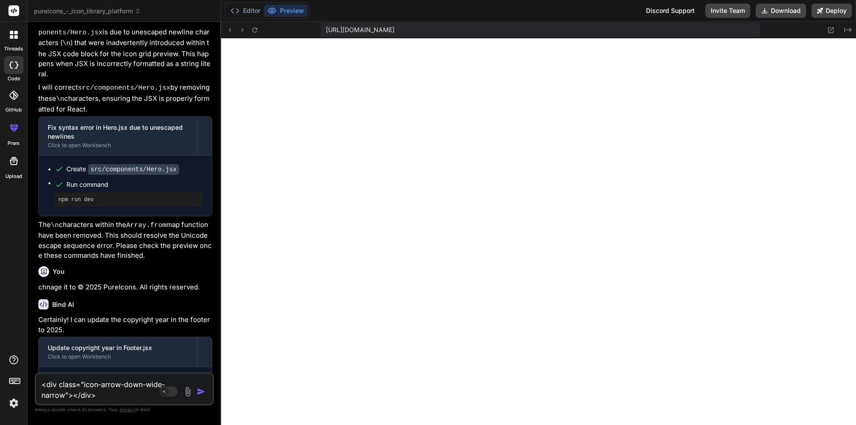
click at [41, 385] on textarea "<div class="icon-arrow-down-wide-narrow"></div>" at bounding box center [109, 386] width 147 height 27
paste textarea "can we add icon code also like that"
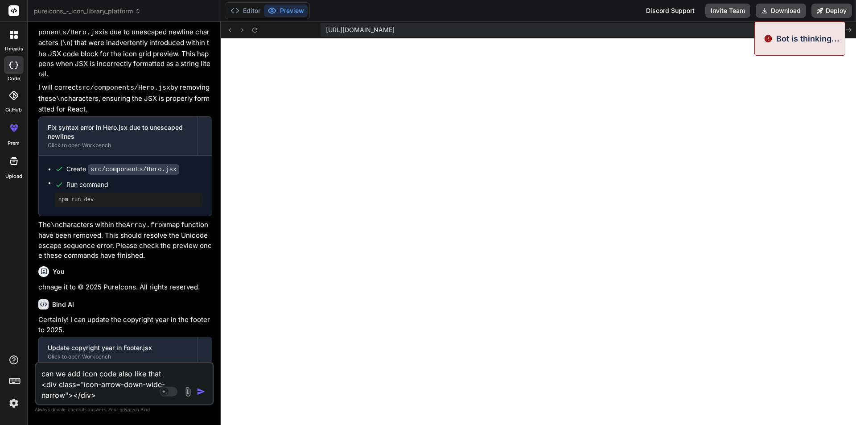
click at [202, 393] on img "button" at bounding box center [201, 391] width 9 height 9
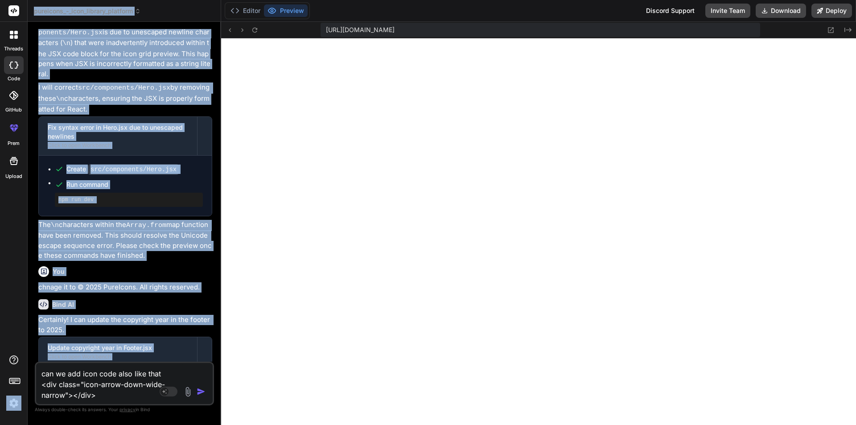
drag, startPoint x: 70, startPoint y: 393, endPoint x: 1, endPoint y: 368, distance: 73.4
click at [1, 368] on div "threads code GitHub prem Upload pureicons_-_icon_library_platform Created with …" at bounding box center [428, 212] width 856 height 425
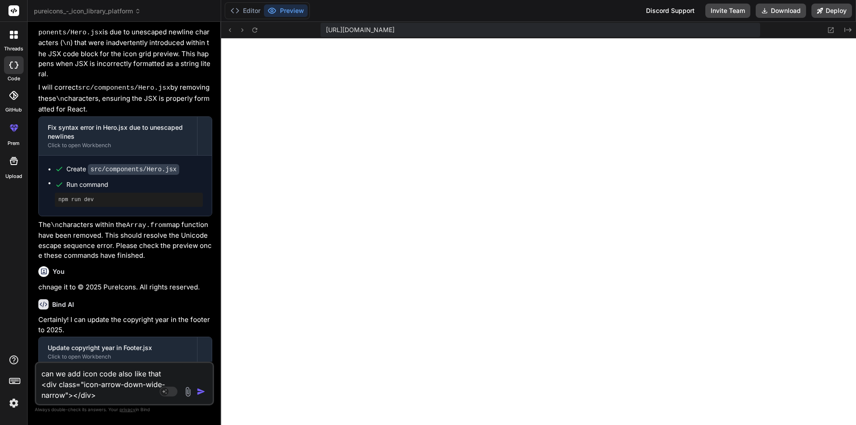
click at [104, 398] on textarea "can we add icon code also like that <div class="icon-arrow-down-wide-narrow"></…" at bounding box center [109, 381] width 147 height 37
drag, startPoint x: 104, startPoint y: 398, endPoint x: 44, endPoint y: 365, distance: 68.8
click at [44, 365] on textarea "can we add icon code also like that <div class="icon-arrow-down-wide-narrow"></…" at bounding box center [109, 381] width 147 height 37
click at [198, 392] on img "button" at bounding box center [201, 391] width 9 height 9
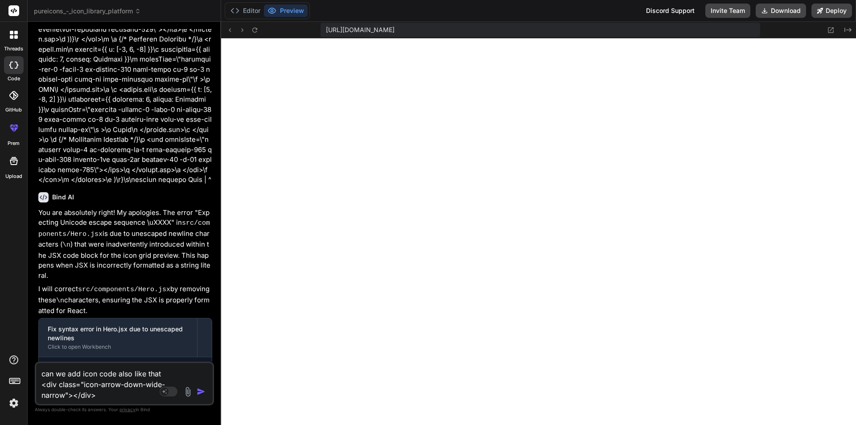
scroll to position [10282, 0]
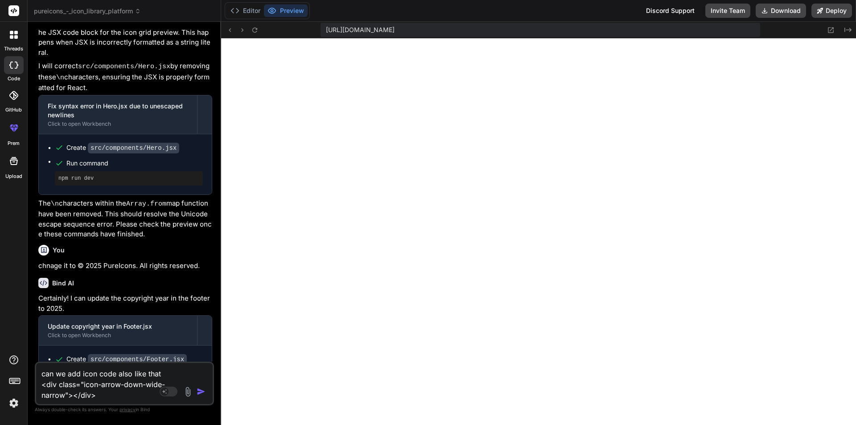
drag, startPoint x: 105, startPoint y: 398, endPoint x: 12, endPoint y: 367, distance: 98.1
click at [12, 367] on div "threads code GitHub prem Upload pureicons_-_icon_library_platform Created with …" at bounding box center [428, 212] width 856 height 425
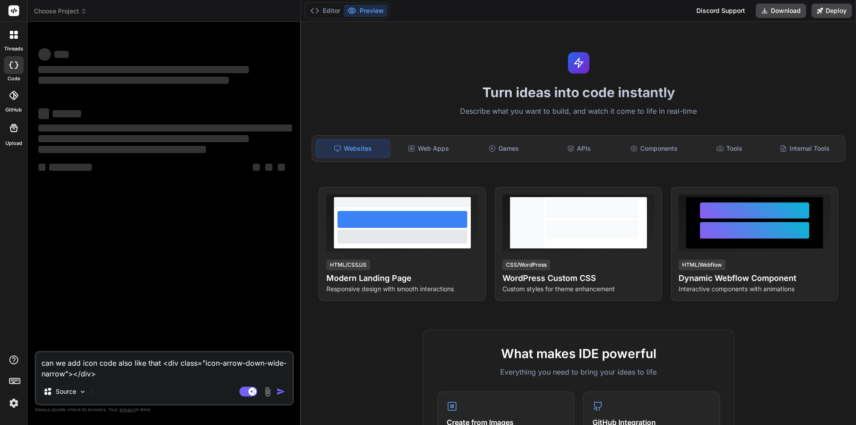
type textarea "x"
click at [499, 147] on div "Games" at bounding box center [504, 148] width 74 height 19
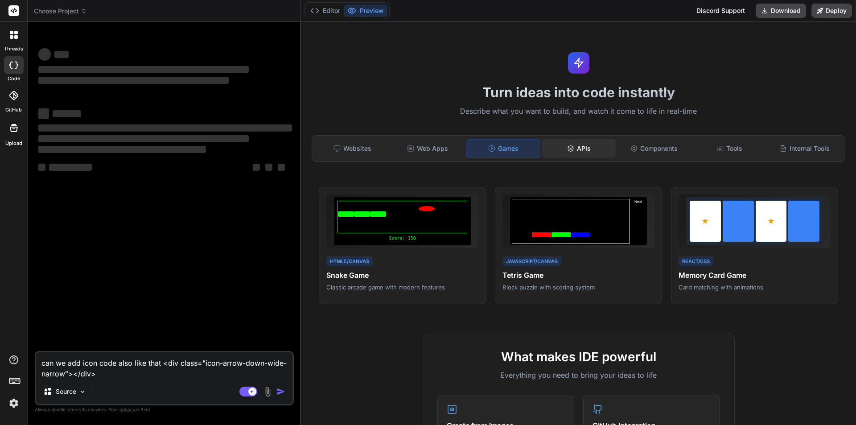
click at [608, 149] on div "APIs" at bounding box center [579, 148] width 74 height 19
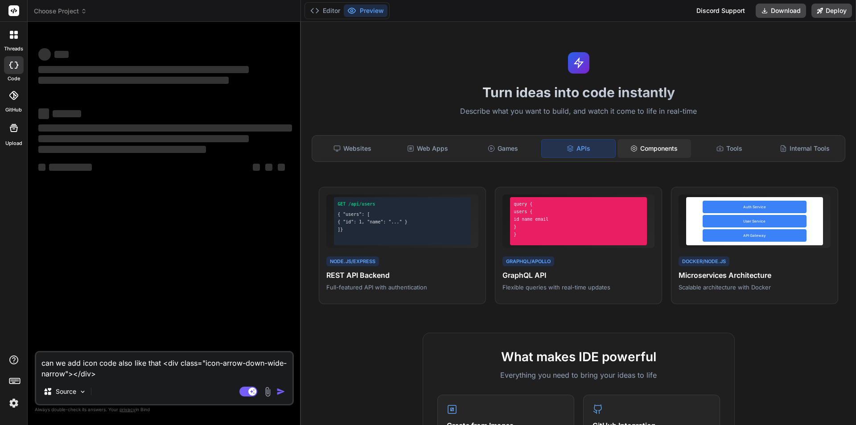
click at [658, 144] on div "Components" at bounding box center [654, 148] width 74 height 19
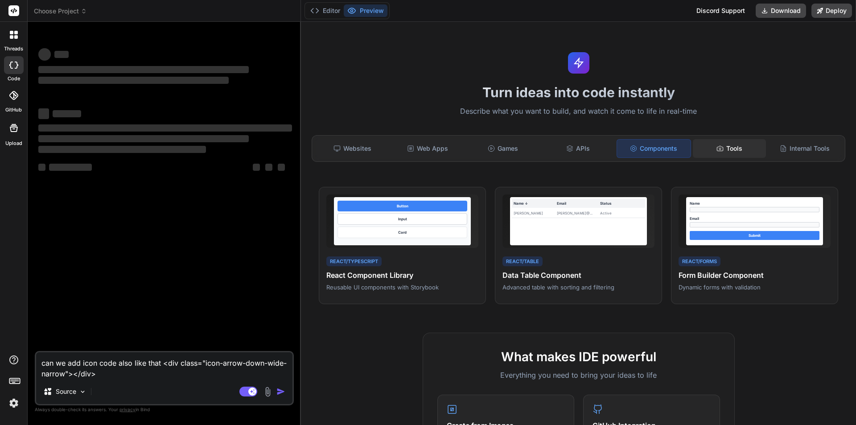
click at [721, 143] on div "Tools" at bounding box center [730, 148] width 74 height 19
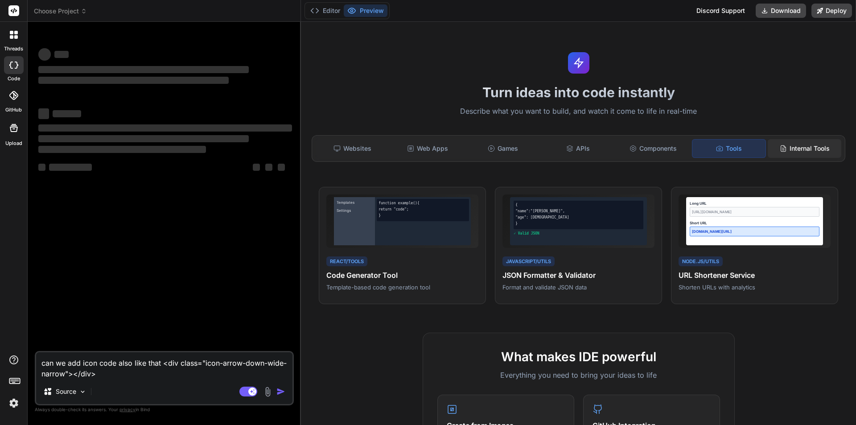
click at [782, 141] on div "Internal Tools" at bounding box center [804, 148] width 74 height 19
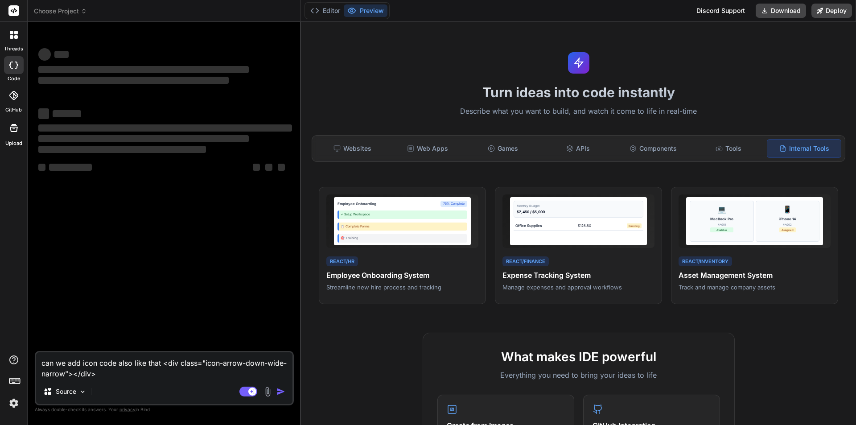
click at [773, 142] on div "Internal Tools" at bounding box center [803, 148] width 74 height 19
click at [730, 148] on div "Tools" at bounding box center [729, 148] width 74 height 19
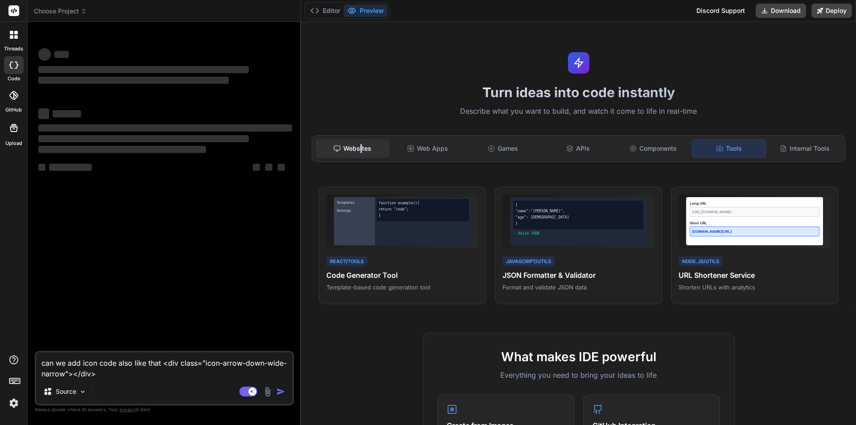
click at [360, 151] on div "Websites" at bounding box center [353, 148] width 74 height 19
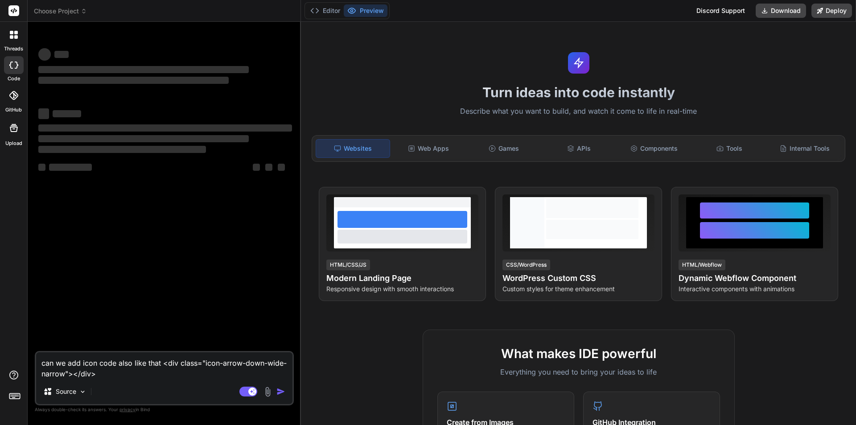
type textarea "x"
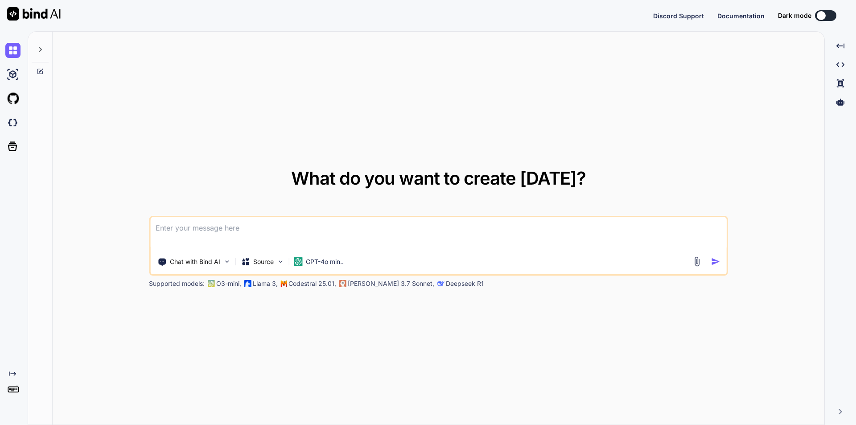
type textarea "x"
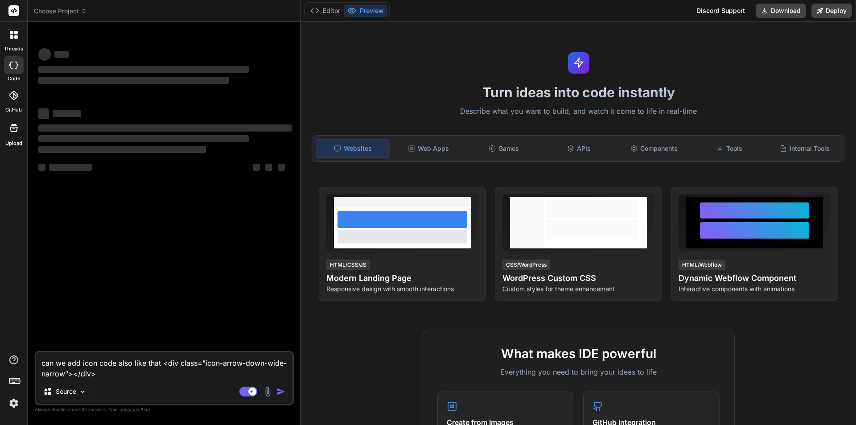
click at [14, 37] on icon at bounding box center [16, 37] width 4 height 4
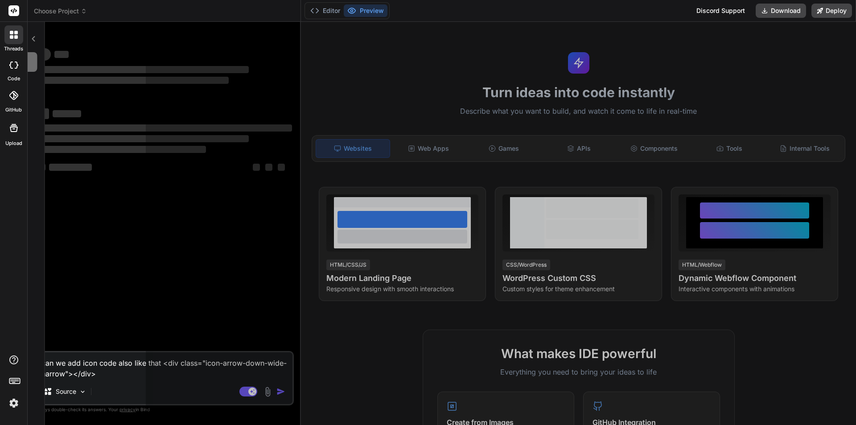
type textarea "x"
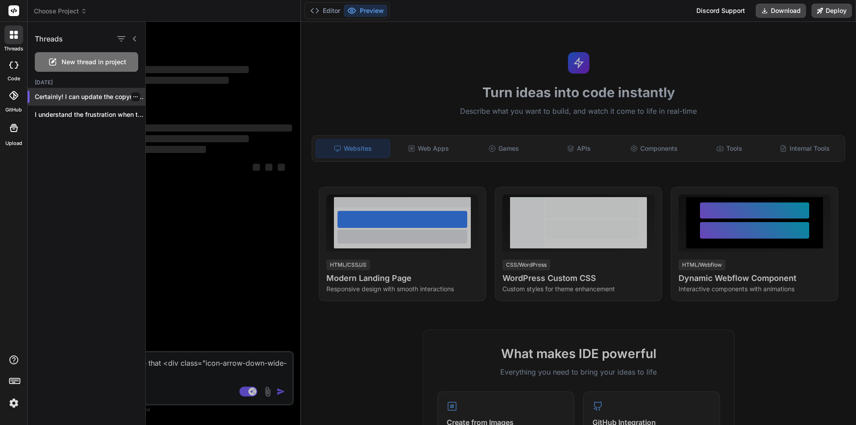
click at [78, 101] on p "Certainly! I can update the copyright year..." at bounding box center [90, 96] width 111 height 9
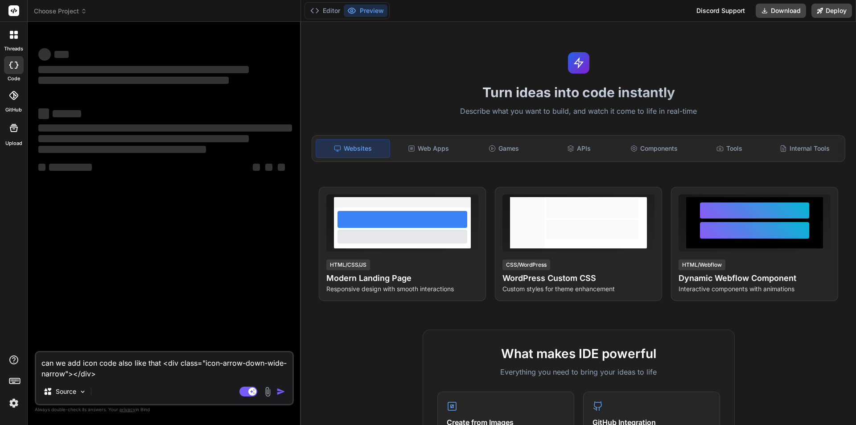
click at [58, 9] on span "Choose Project" at bounding box center [60, 11] width 53 height 9
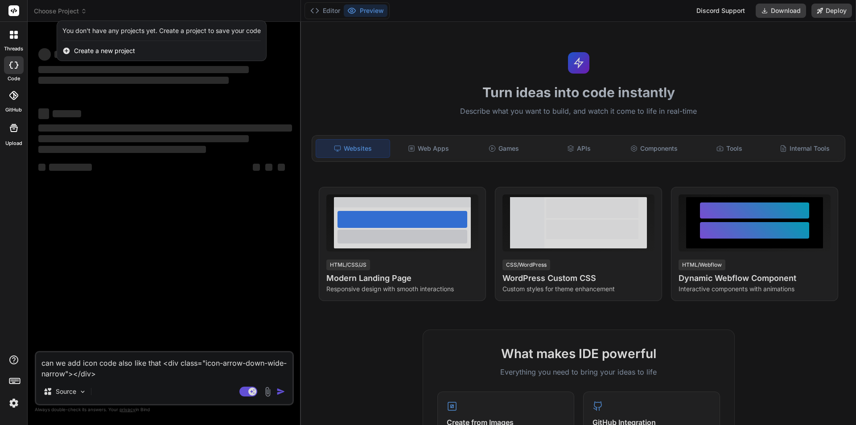
click at [199, 119] on div at bounding box center [428, 212] width 856 height 425
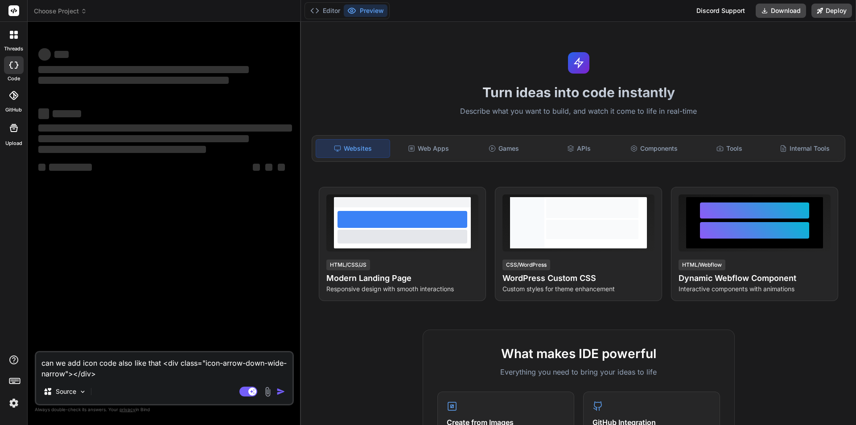
type textarea "x"
drag, startPoint x: 103, startPoint y: 378, endPoint x: 18, endPoint y: 348, distance: 90.6
click at [18, 348] on div "threads code GitHub Upload Choose Project Created with Pixso. Bind AI Web Searc…" at bounding box center [428, 212] width 856 height 425
type textarea "x"
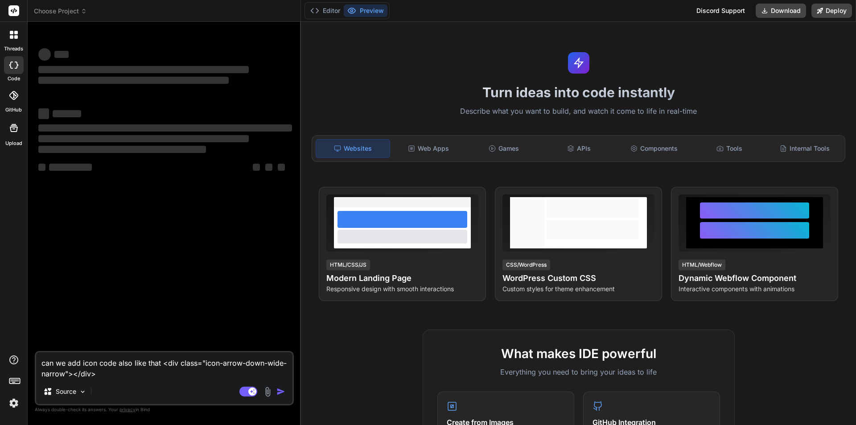
drag, startPoint x: 86, startPoint y: 372, endPoint x: 0, endPoint y: 342, distance: 90.8
click at [0, 342] on div "threads code GitHub Upload Choose Project Created with Pixso. Bind AI Web Searc…" at bounding box center [428, 212] width 856 height 425
type textarea "x"
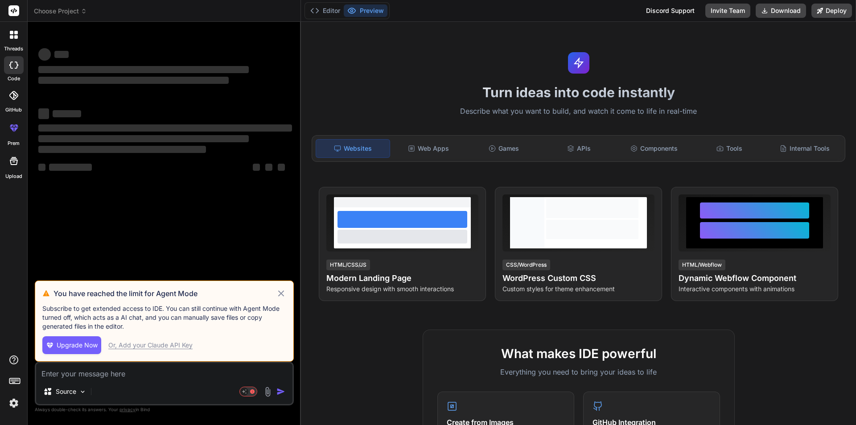
type textarea "x"
click at [283, 291] on icon at bounding box center [281, 293] width 10 height 11
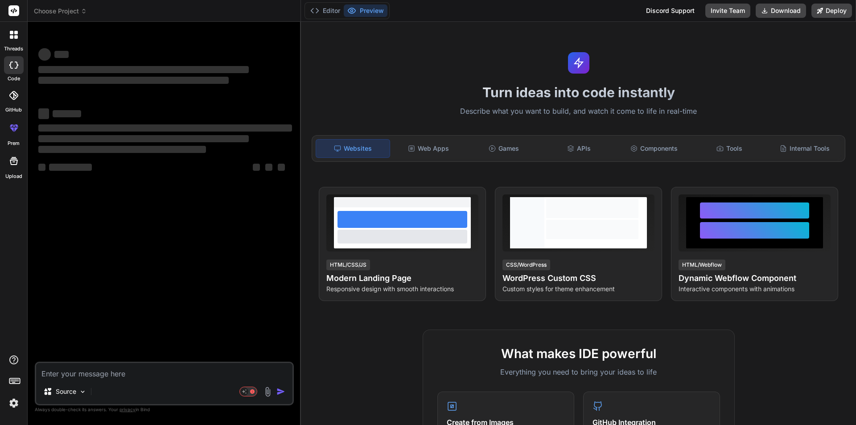
click at [12, 37] on icon at bounding box center [12, 37] width 4 height 4
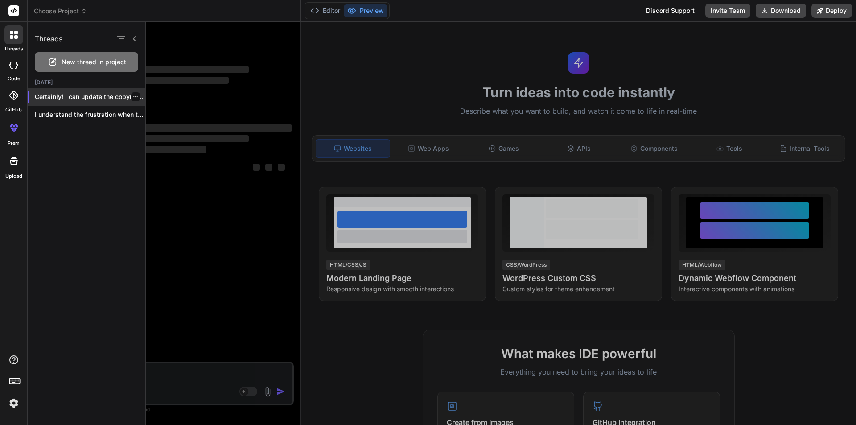
click at [79, 97] on p "Certainly! I can update the copyright year..." at bounding box center [90, 96] width 111 height 9
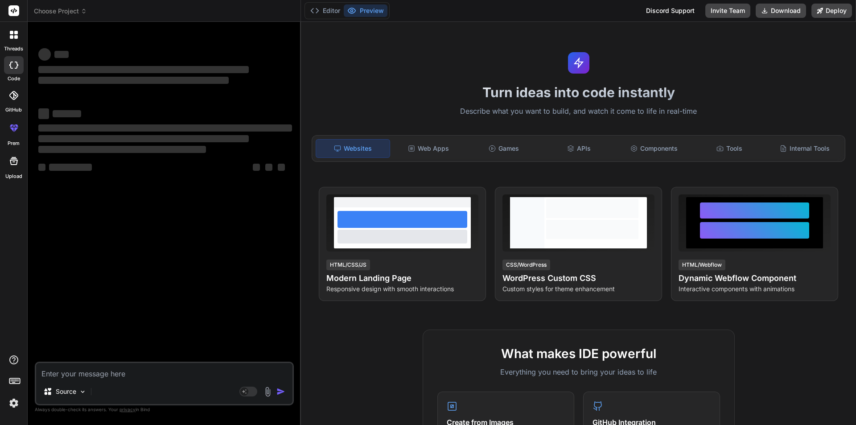
click at [62, 14] on span "Choose Project" at bounding box center [60, 11] width 53 height 9
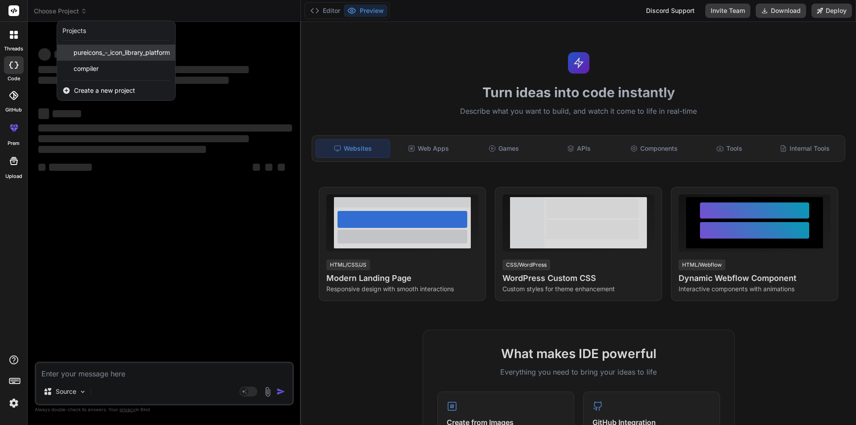
click at [100, 50] on span "pureicons_-_icon_library_platform" at bounding box center [122, 52] width 96 height 9
type textarea "x"
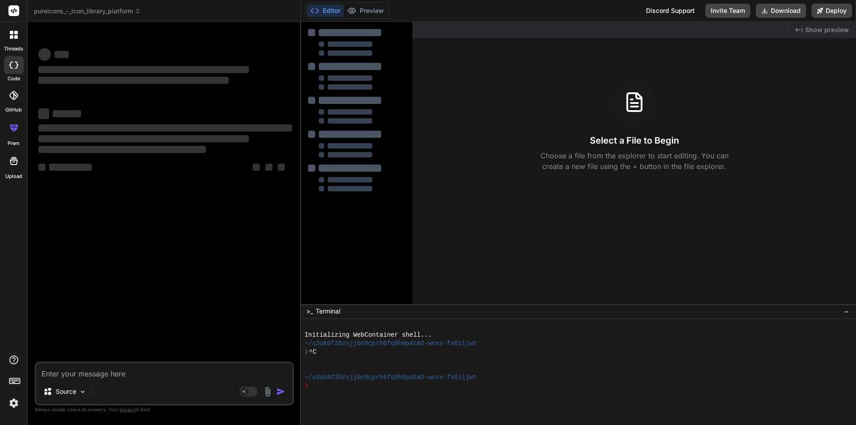
click at [107, 379] on div "Source Agent Mode. When this toggle is activated, AI automatically makes decisi…" at bounding box center [164, 383] width 259 height 44
click at [101, 373] on textarea at bounding box center [164, 371] width 256 height 16
paste textarea "can we add icon code also like that <div class="icon-arrow-down-wide-narrow"></…"
type textarea "can we add icon code also like that <div class="icon-arrow-down-wide-narrow"></…"
type textarea "x"
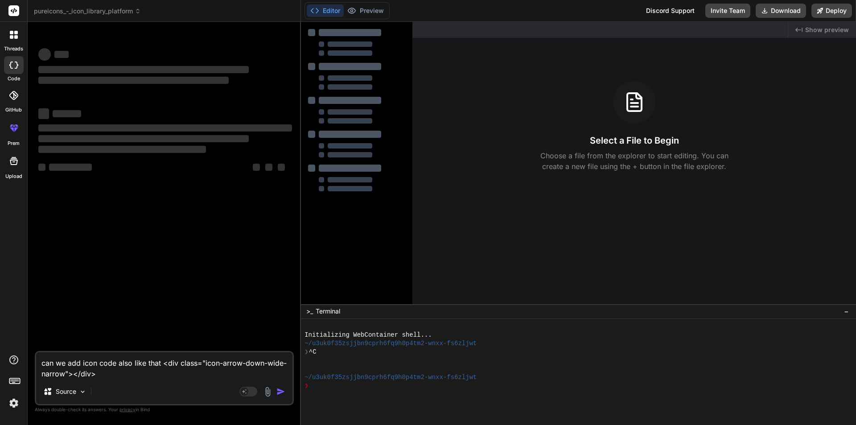
type textarea "can we add icon code also like that <div class="icon-arrow-down-wide-narrow"></…"
click at [621, 265] on div "Created with Pixso. Show preview Select a File to Begin Choose a file from the …" at bounding box center [633, 163] width 443 height 282
click at [164, 160] on div "‌ ‌ ‌ ‌ ‌ ‌ ‌ ‌ ‌ ‌" at bounding box center [165, 143] width 254 height 80
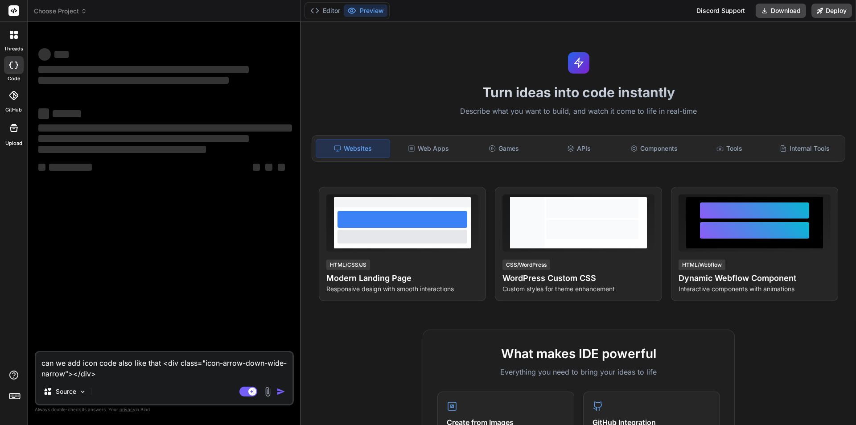
type textarea "x"
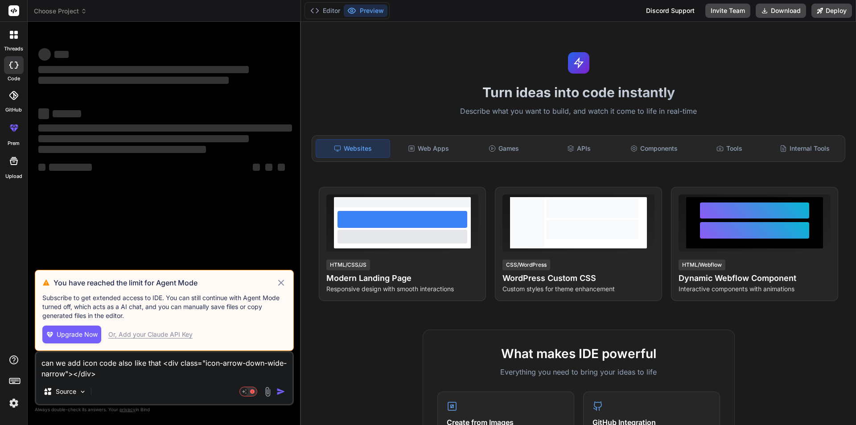
click at [281, 282] on icon at bounding box center [281, 282] width 6 height 6
type textarea "x"
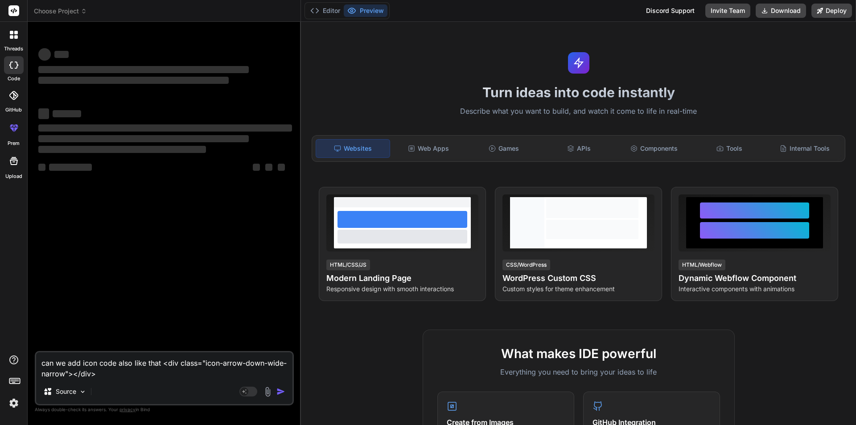
click at [15, 97] on icon at bounding box center [13, 95] width 9 height 9
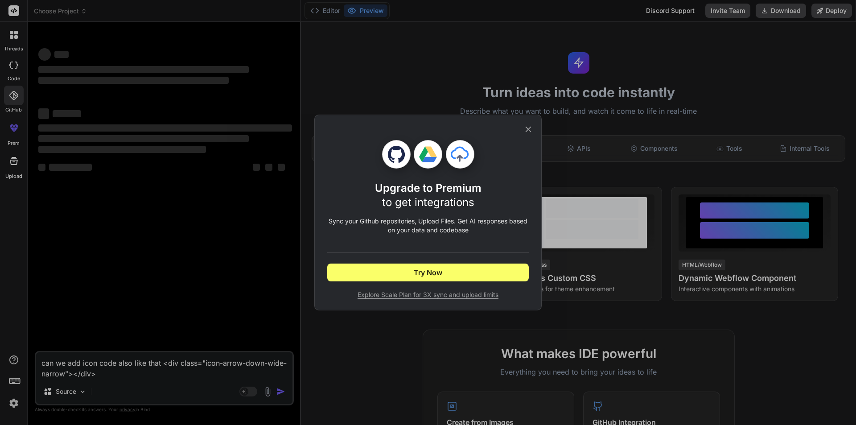
click at [533, 133] on icon at bounding box center [528, 129] width 10 height 10
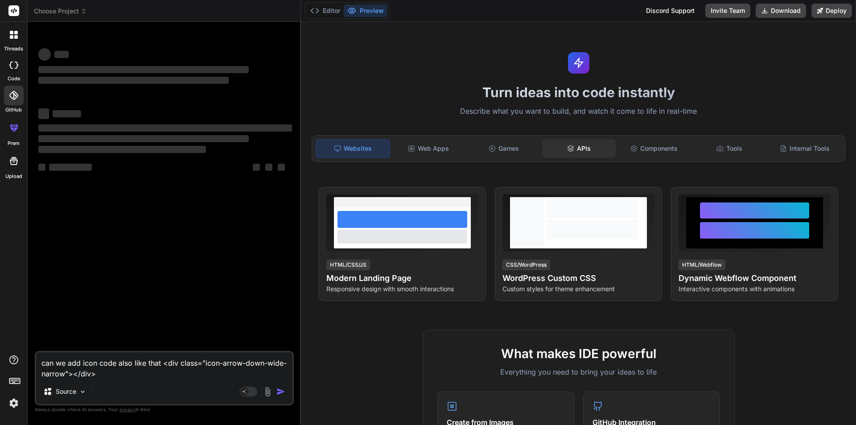
click at [596, 156] on div "APIs" at bounding box center [579, 148] width 74 height 19
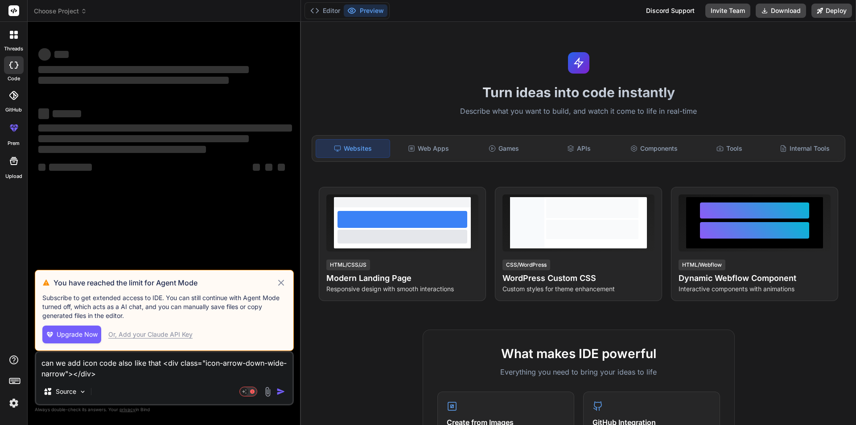
click at [283, 281] on icon at bounding box center [281, 282] width 6 height 6
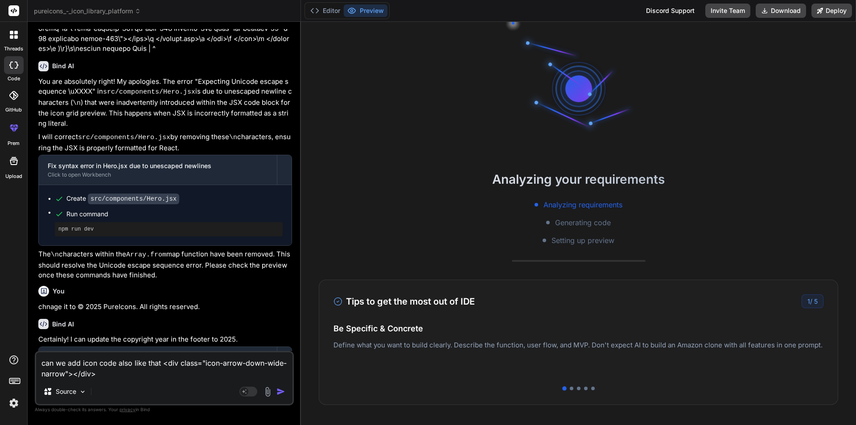
scroll to position [1143, 0]
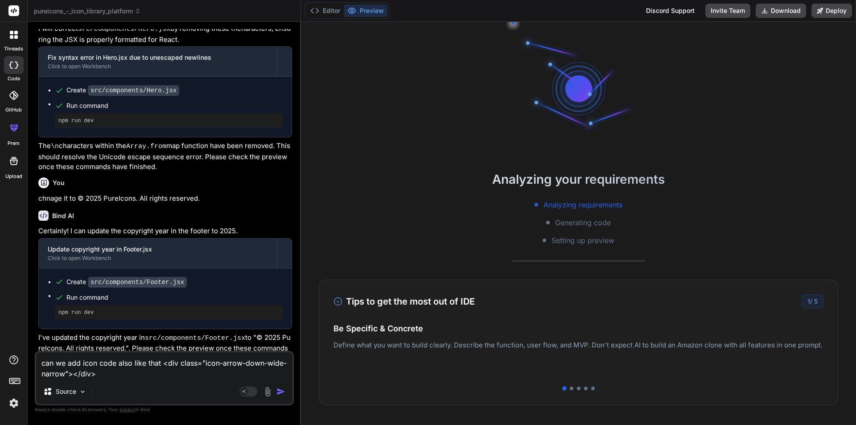
click at [278, 393] on img "button" at bounding box center [280, 391] width 9 height 9
type textarea "x"
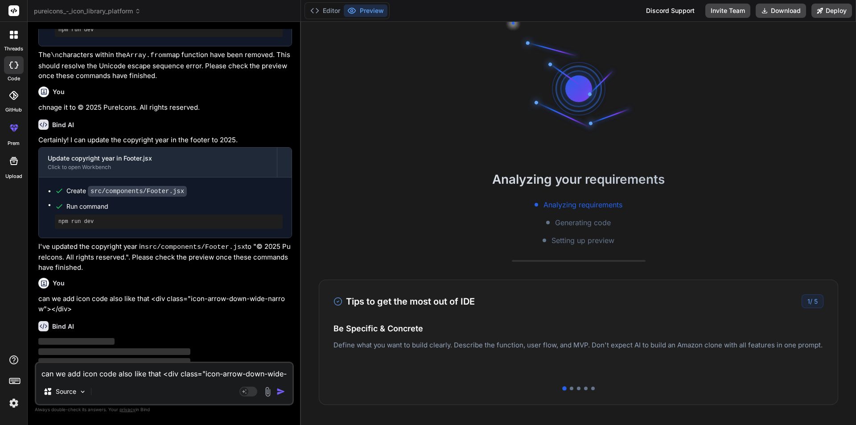
scroll to position [1235, 0]
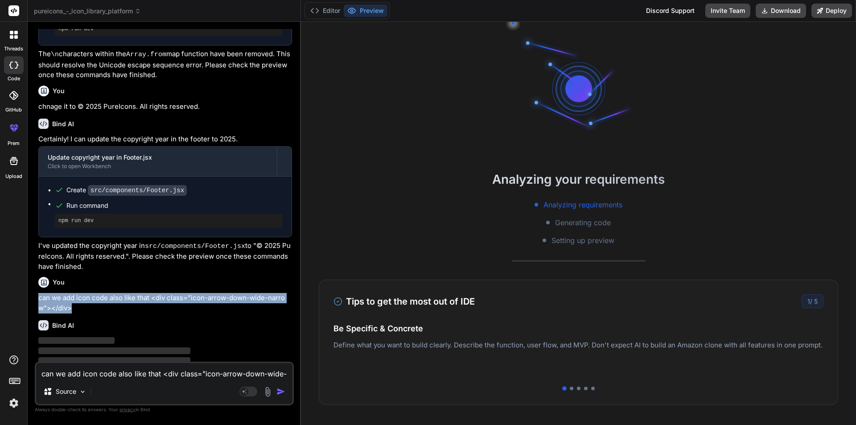
drag, startPoint x: 81, startPoint y: 293, endPoint x: 37, endPoint y: 279, distance: 45.2
click at [37, 279] on div "You can you add more icons to site Bind AI Certainly! I can help you add more i…" at bounding box center [165, 195] width 257 height 332
copy p "can we add icon code also like that <div class="icon-arrow-down-wide-narrow"></…"
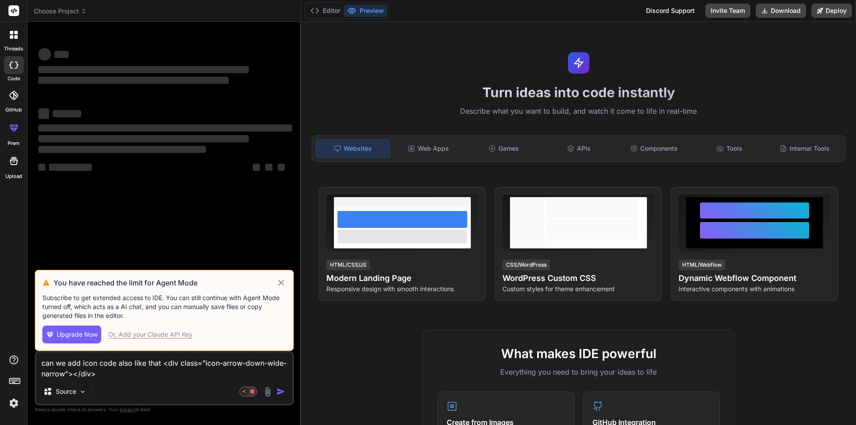
click at [279, 279] on icon at bounding box center [281, 282] width 10 height 11
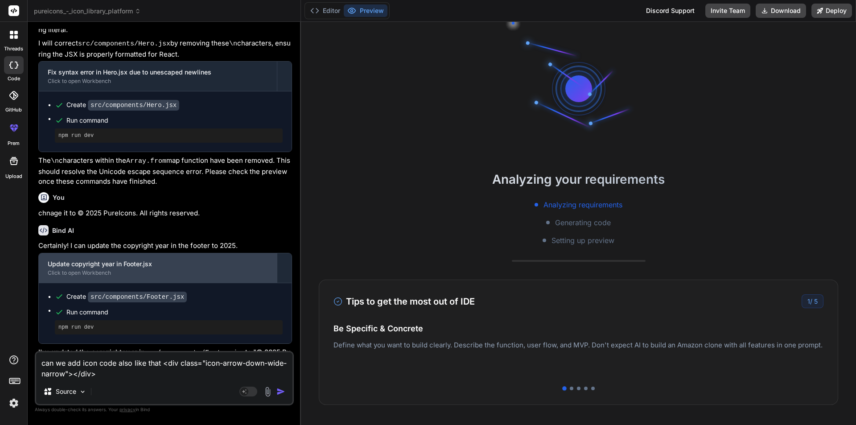
scroll to position [1143, 0]
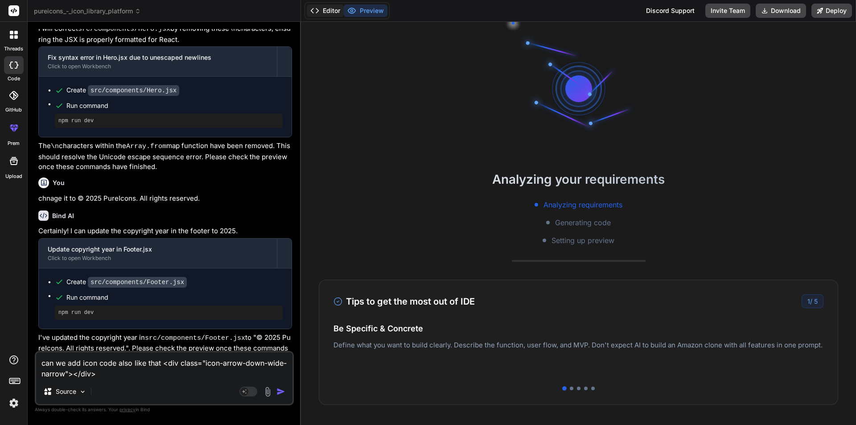
click at [332, 13] on button "Editor" at bounding box center [325, 10] width 37 height 12
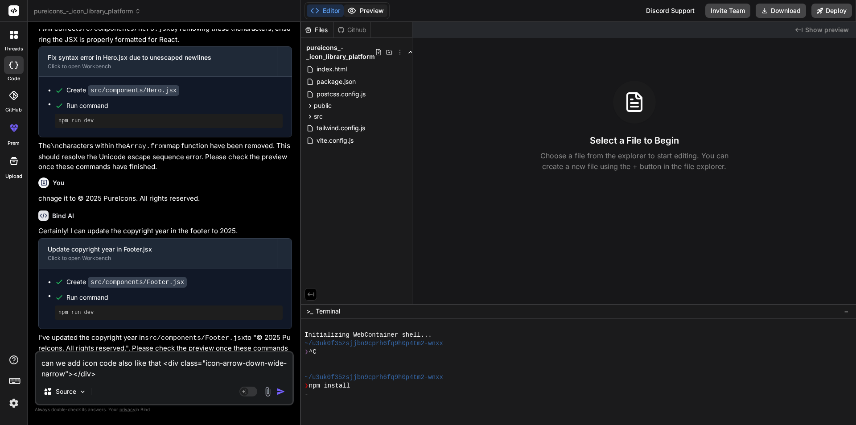
click at [361, 9] on button "Preview" at bounding box center [366, 10] width 44 height 12
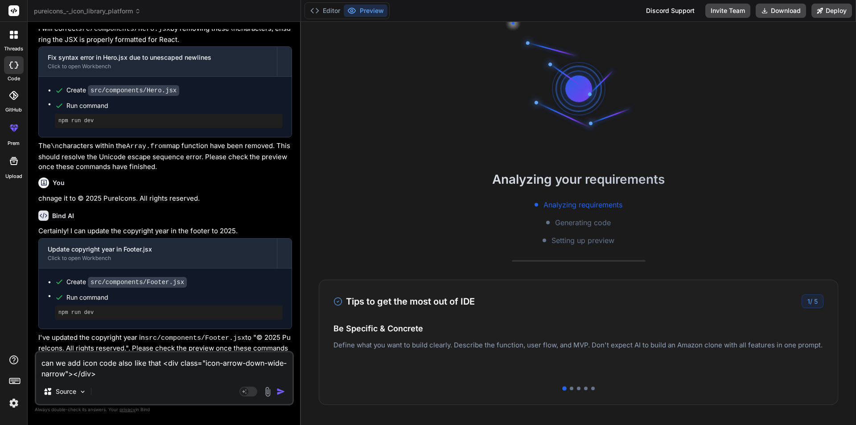
click at [287, 389] on button "button" at bounding box center [282, 391] width 12 height 9
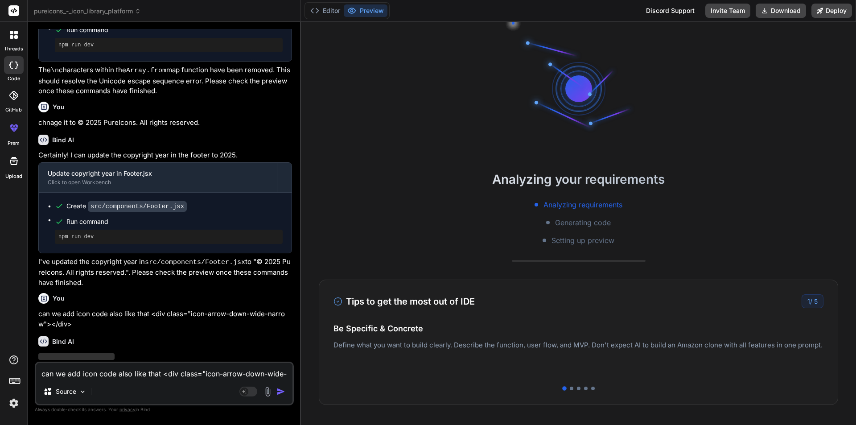
scroll to position [1235, 0]
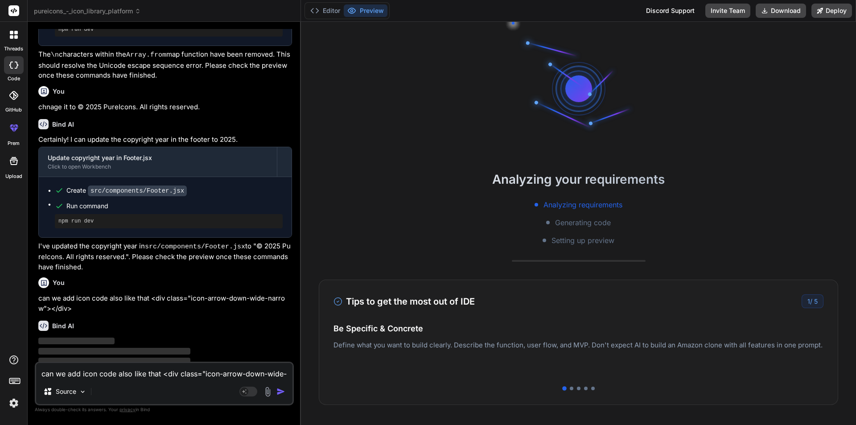
click at [279, 391] on img "button" at bounding box center [280, 391] width 9 height 9
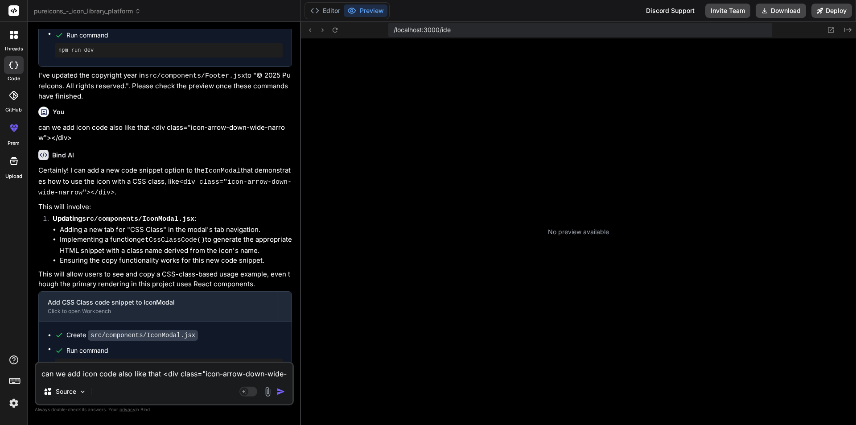
scroll to position [161, 0]
type textarea "x"
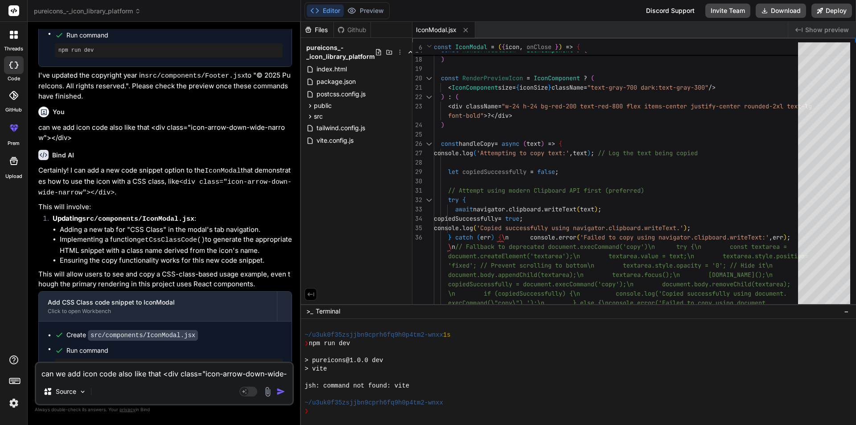
scroll to position [1453, 0]
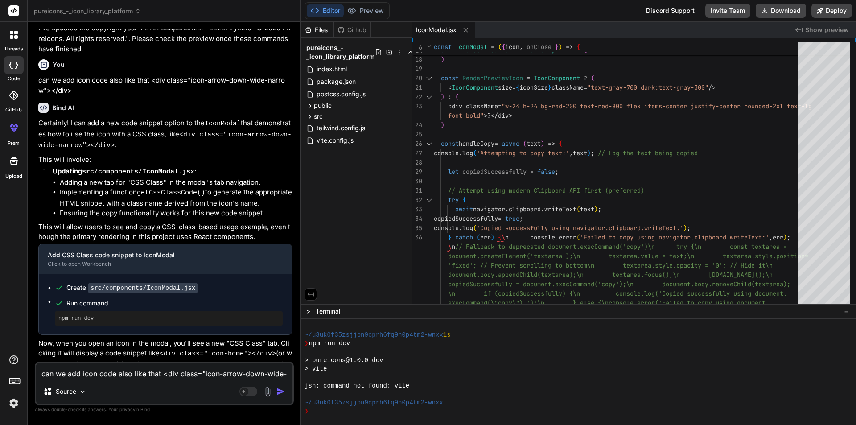
click at [121, 373] on textarea "can we add icon code also like that <div class="icon-arrow-down-wide-narrow"></…" at bounding box center [164, 371] width 256 height 16
click at [121, 365] on textarea "can we add icon code also like that <div class="icon-arrow-down-wide-narrow"></…" at bounding box center [164, 371] width 256 height 16
type textarea "f"
type textarea "x"
type textarea "fi"
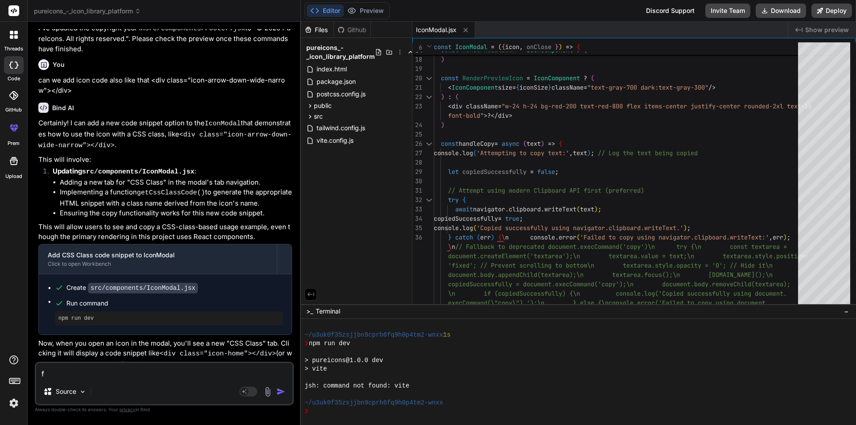
type textarea "x"
type textarea "fix"
type textarea "x"
type textarea "fix"
type textarea "x"
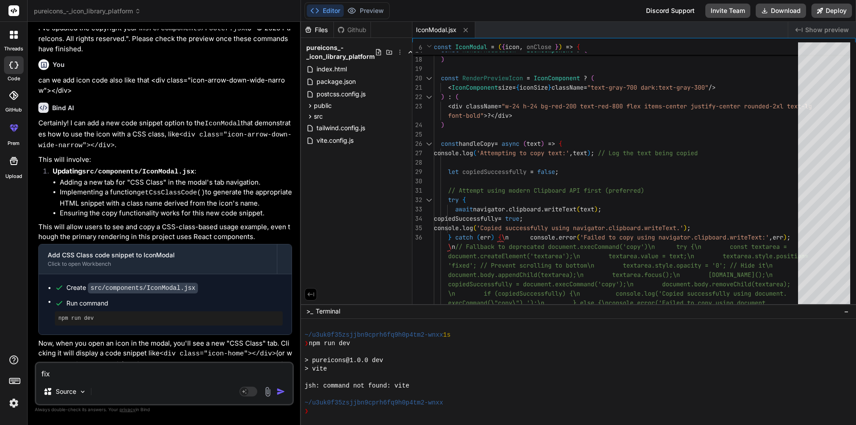
type textarea "fix e"
type textarea "x"
type textarea "fix er"
type textarea "x"
type textarea "fix err"
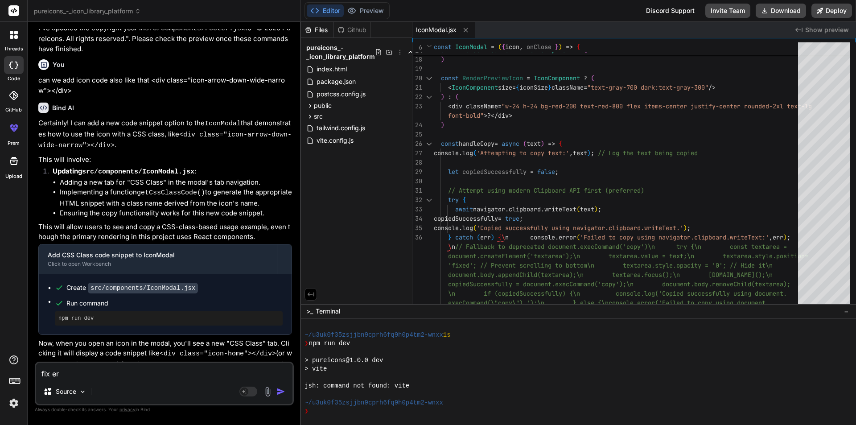
type textarea "x"
type textarea "fix erro"
type textarea "x"
type textarea "fix error"
type textarea "x"
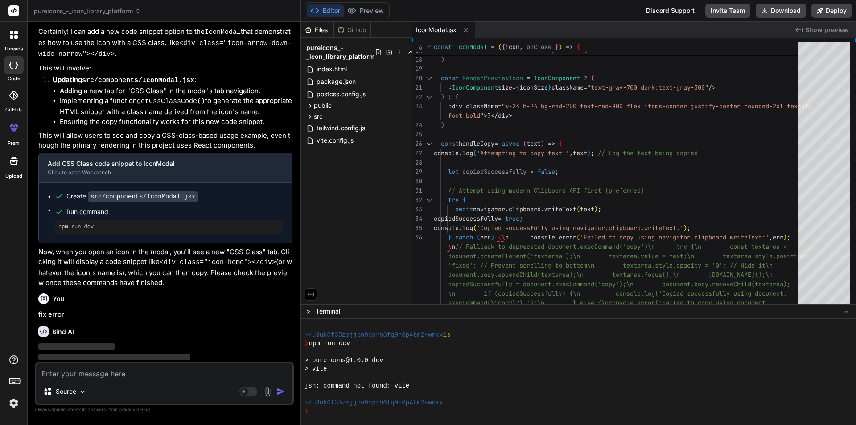
scroll to position [1545, 0]
type textarea "let copiedSuccessfully = false; // Attempt using modern Clipboard API first (pr…"
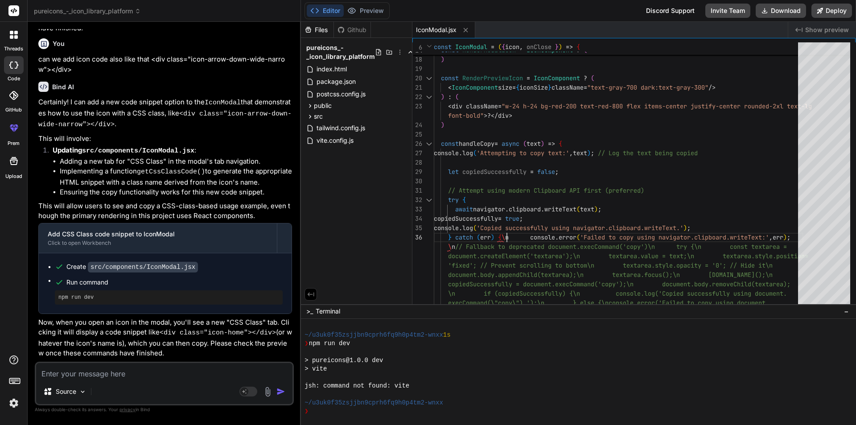
scroll to position [1367, 0]
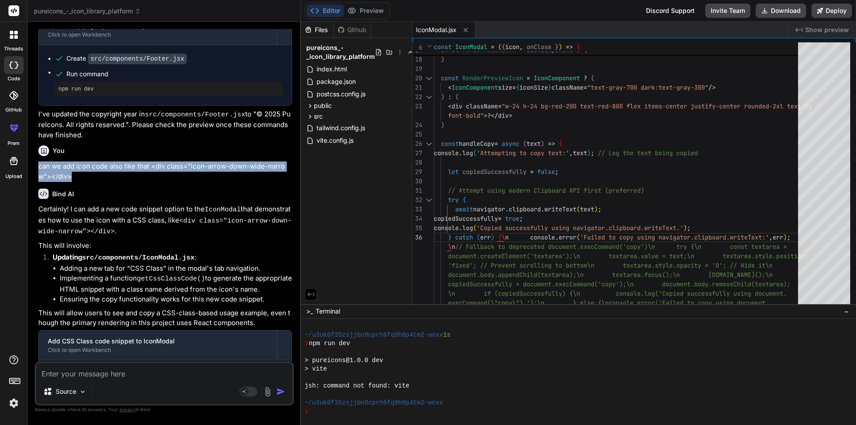
drag, startPoint x: 37, startPoint y: 151, endPoint x: 90, endPoint y: 163, distance: 53.4
click at [90, 163] on div "You can you add more icons to site Bind AI Certainly! I can help you add more i…" at bounding box center [165, 195] width 257 height 332
copy p "can we add icon code also like that <div class="icon-arrow-down-wide-narrow"></…"
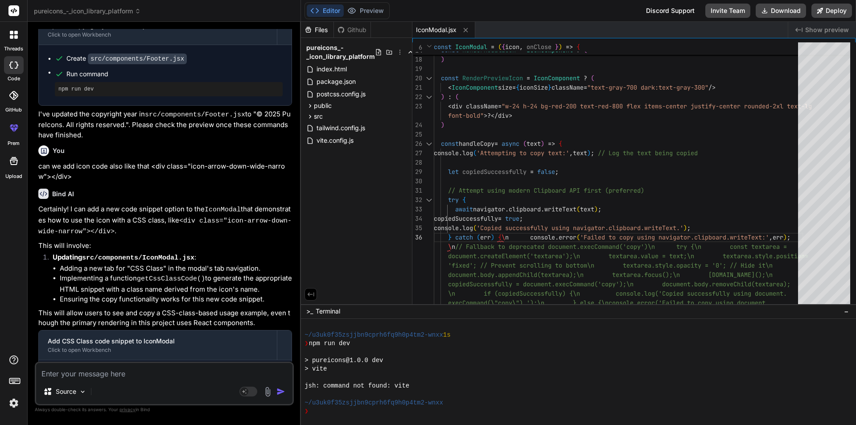
click at [159, 204] on p "Certainly! I can add a new code snippet option to the IconModal that demonstrat…" at bounding box center [165, 220] width 254 height 33
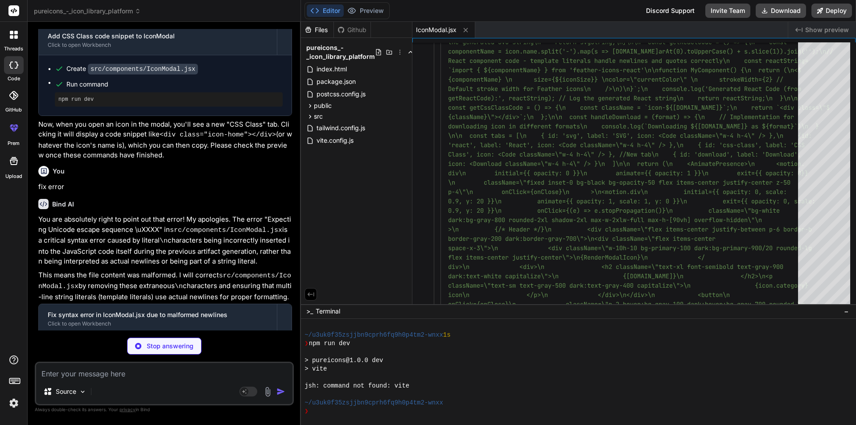
scroll to position [1680, 0]
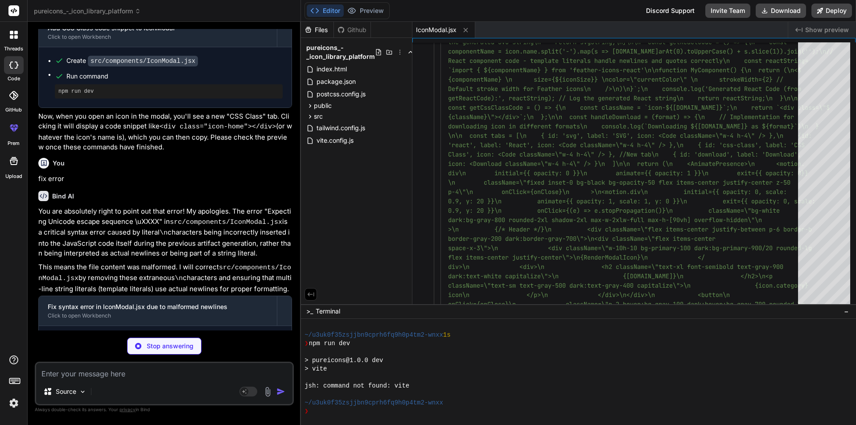
type textarea "x"
type textarea "export default IconModal"
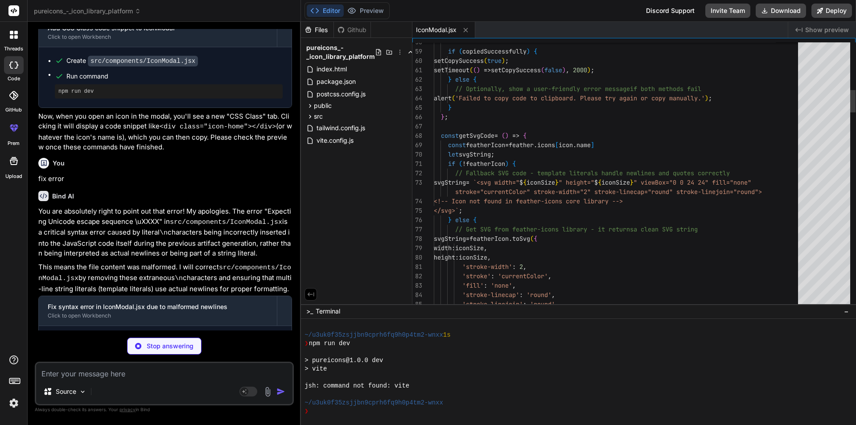
type textarea "x"
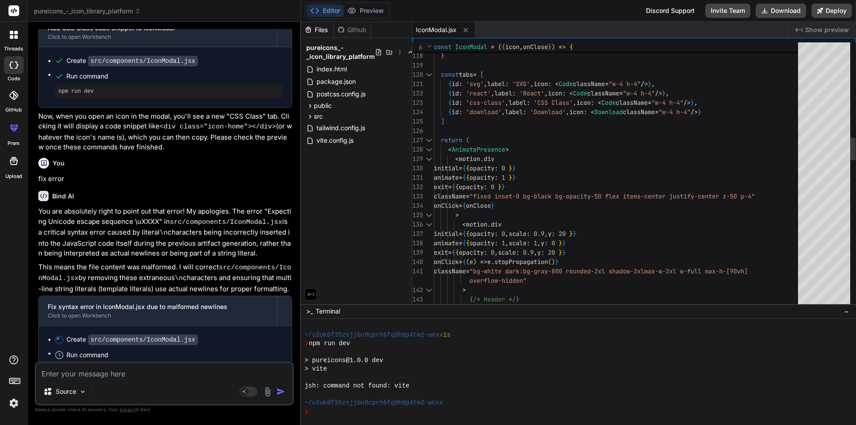
click at [826, 250] on div at bounding box center [824, 175] width 52 height 266
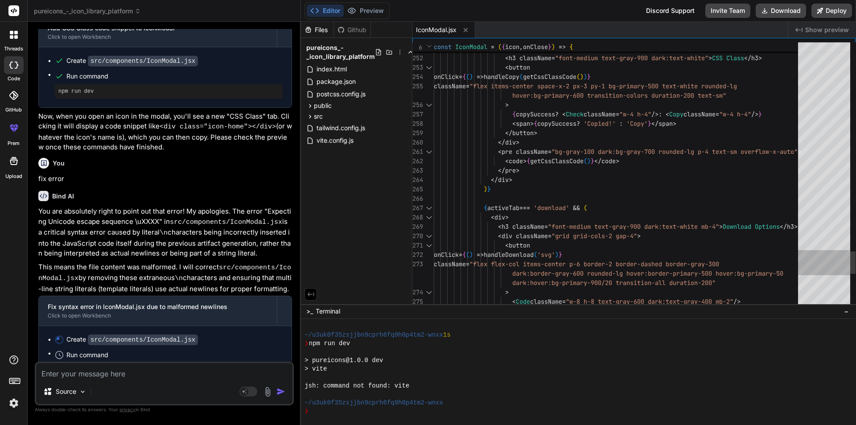
click at [836, 266] on div at bounding box center [824, 175] width 52 height 266
click at [131, 206] on p "You are absolutely right to point out that error! My apologies. The error "Expe…" at bounding box center [165, 232] width 254 height 52
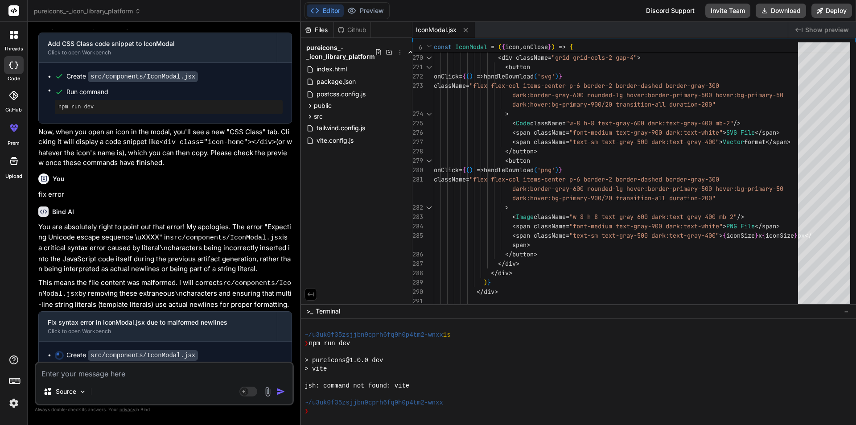
scroll to position [1737, 0]
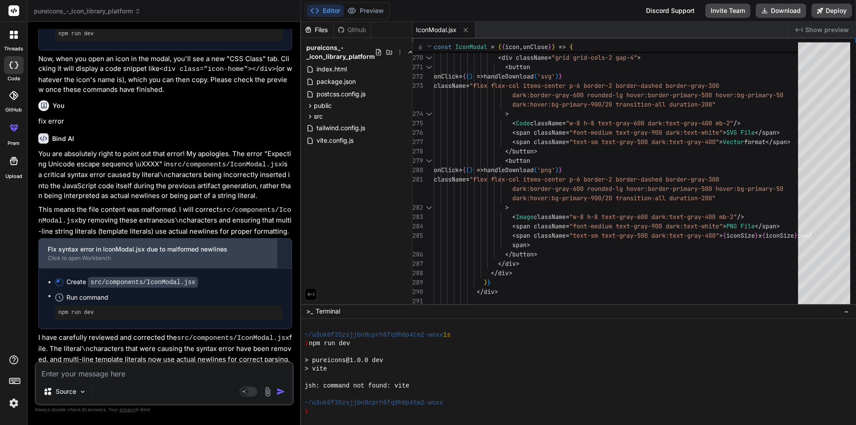
click at [242, 245] on div "Fix syntax error in IconModal.jsx due to malformed newlines" at bounding box center [158, 249] width 220 height 9
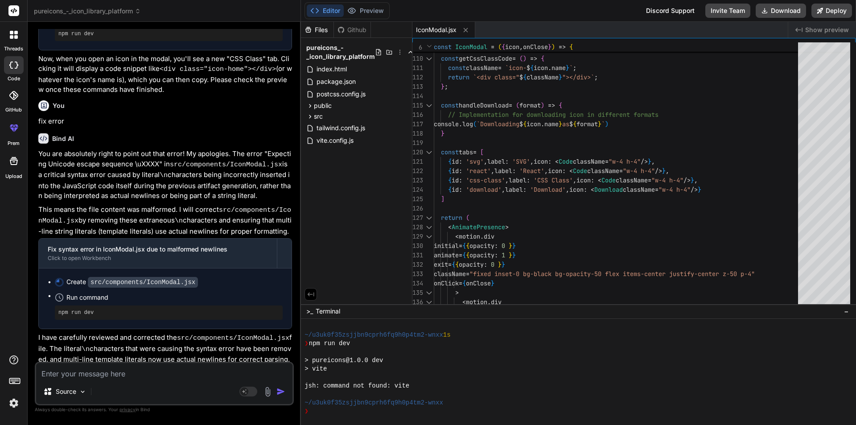
click at [200, 268] on div "Create src/components/IconModal.jsx Run command npm run dev" at bounding box center [165, 298] width 253 height 60
click at [78, 368] on textarea at bounding box center [164, 371] width 256 height 16
type textarea "r"
type textarea "x"
type textarea "ru"
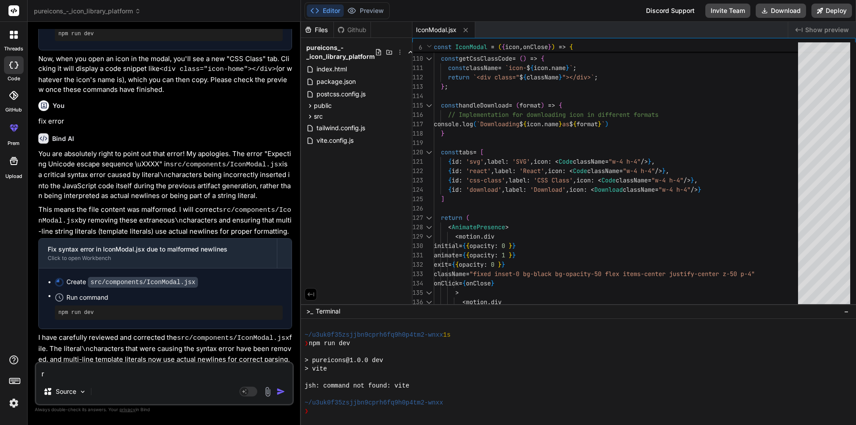
type textarea "x"
type textarea "run"
type textarea "x"
type textarea "run"
type textarea "x"
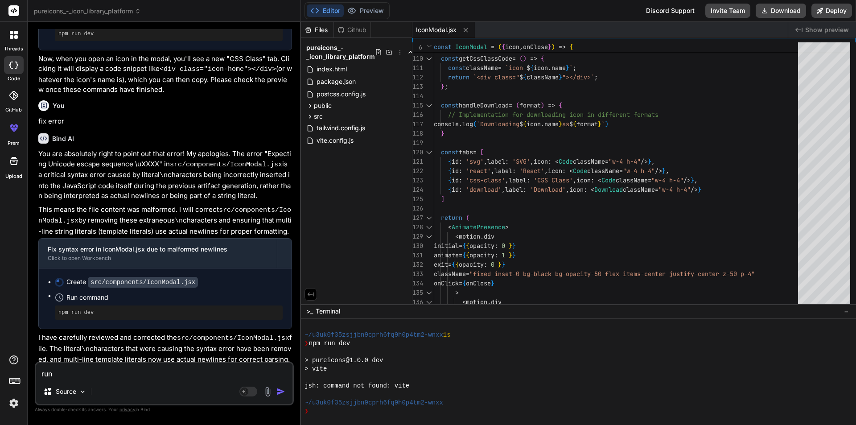
type textarea "run i"
type textarea "x"
type textarea "run it"
type textarea "x"
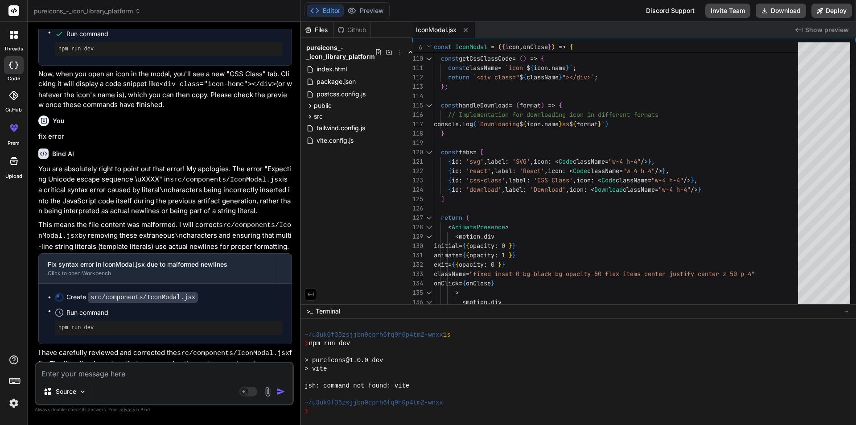
scroll to position [1829, 0]
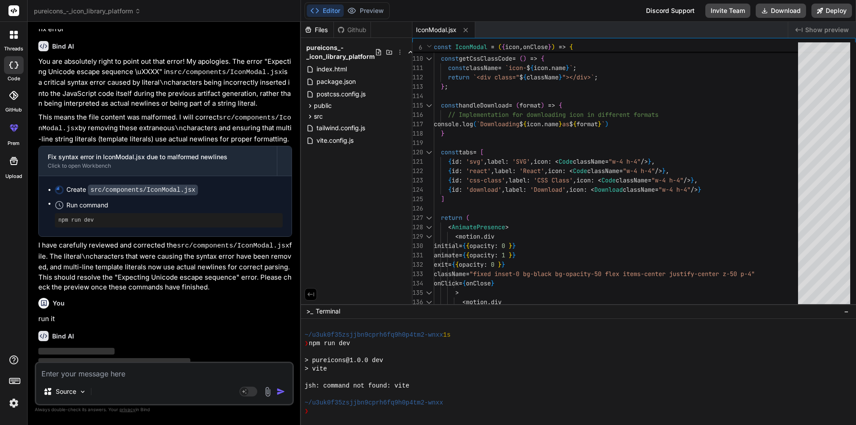
type textarea "x"
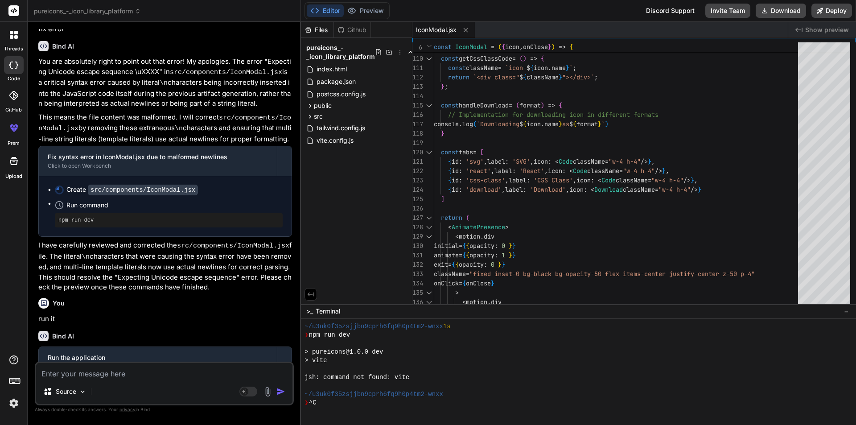
scroll to position [1866, 0]
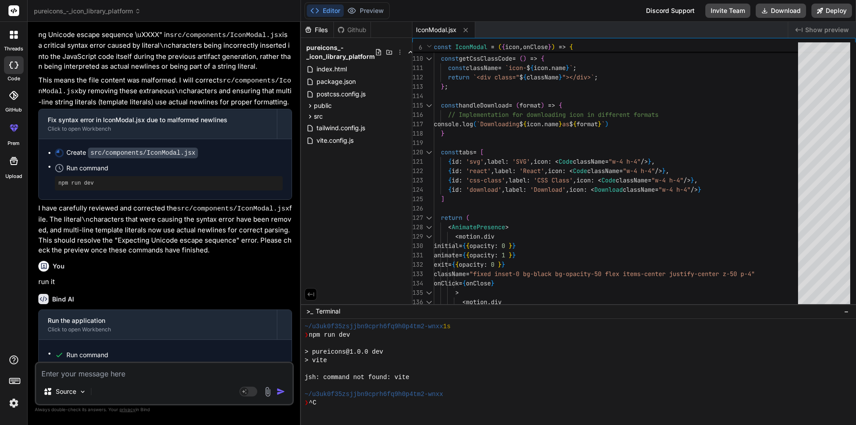
click at [358, 31] on div "Github" at bounding box center [352, 29] width 37 height 9
click at [107, 367] on textarea at bounding box center [164, 371] width 256 height 16
type textarea "r"
type textarea "x"
type textarea "ru"
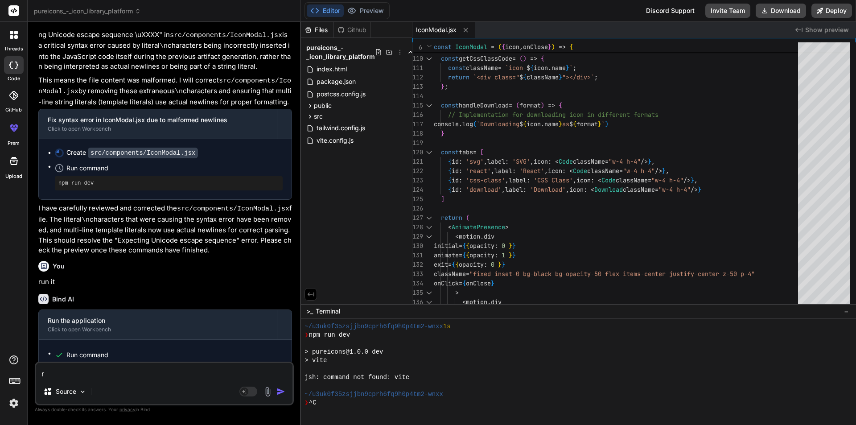
type textarea "x"
type textarea "run"
type textarea "x"
type textarea "run"
type textarea "x"
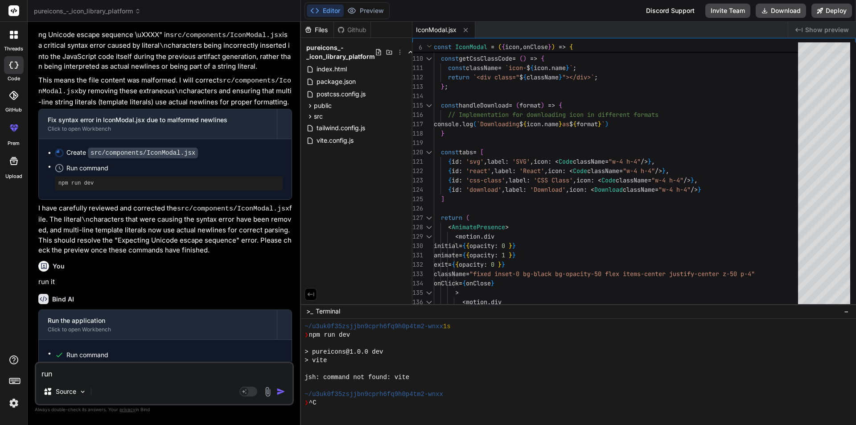
type textarea "run a"
type textarea "x"
type textarea "run ap"
type textarea "x"
type textarea "run app"
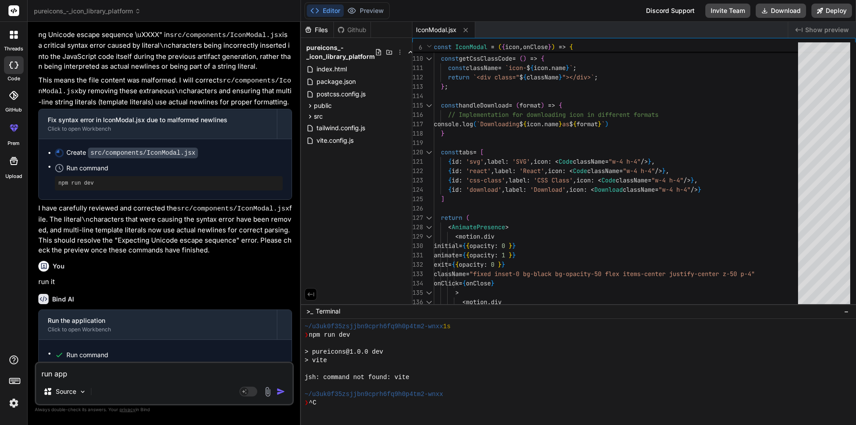
type textarea "x"
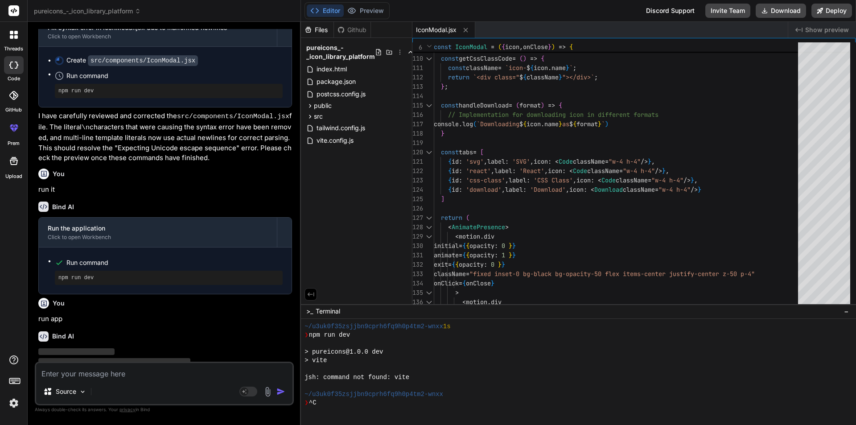
scroll to position [1959, 0]
type textarea "x"
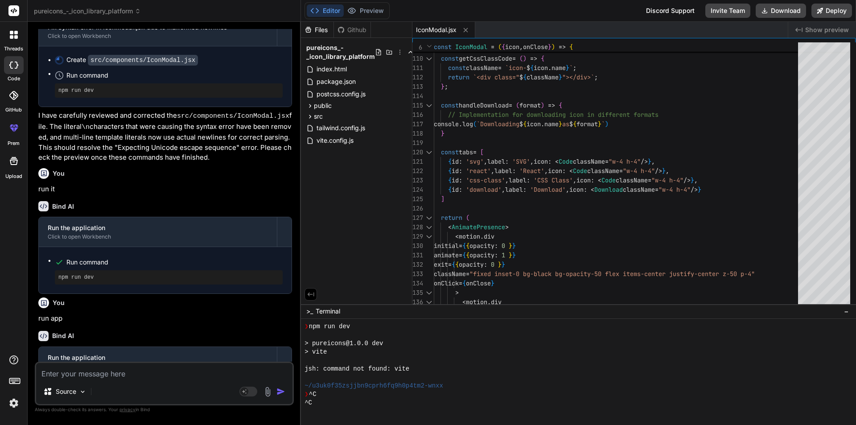
scroll to position [1996, 0]
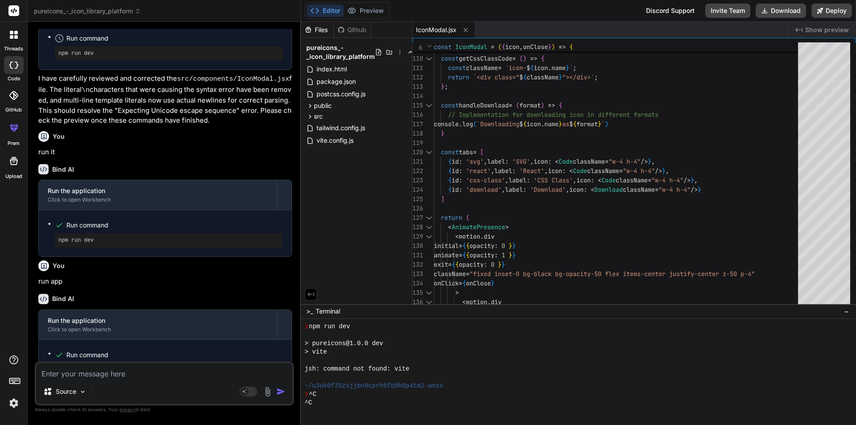
click at [365, 0] on div "Editor Preview Disabled until preview for your project is generated Discord Sup…" at bounding box center [578, 11] width 555 height 22
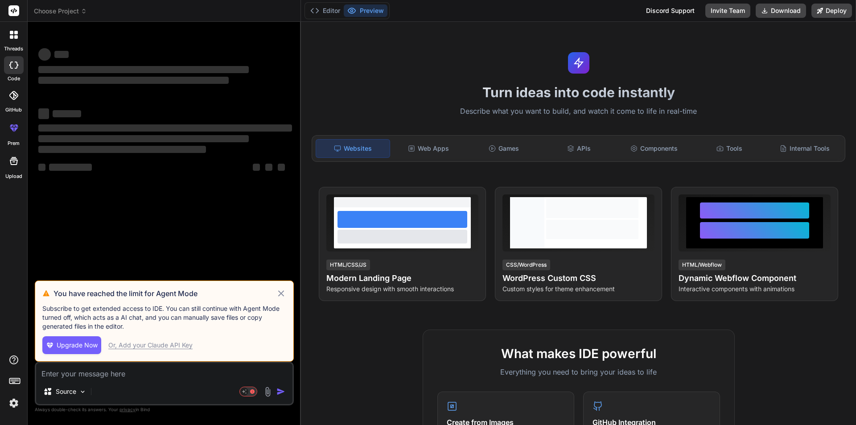
click at [90, 370] on textarea at bounding box center [164, 371] width 256 height 16
click at [285, 291] on icon at bounding box center [281, 293] width 10 height 11
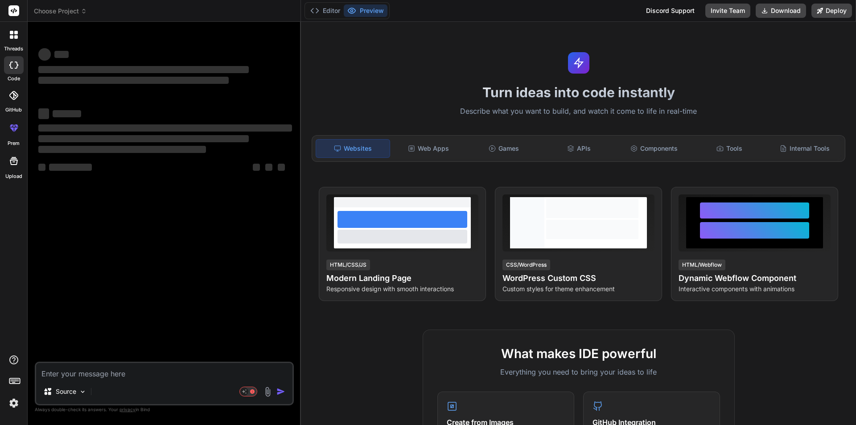
type textarea "x"
click at [143, 372] on textarea at bounding box center [164, 371] width 256 height 16
type textarea "r"
type textarea "x"
type textarea "ru"
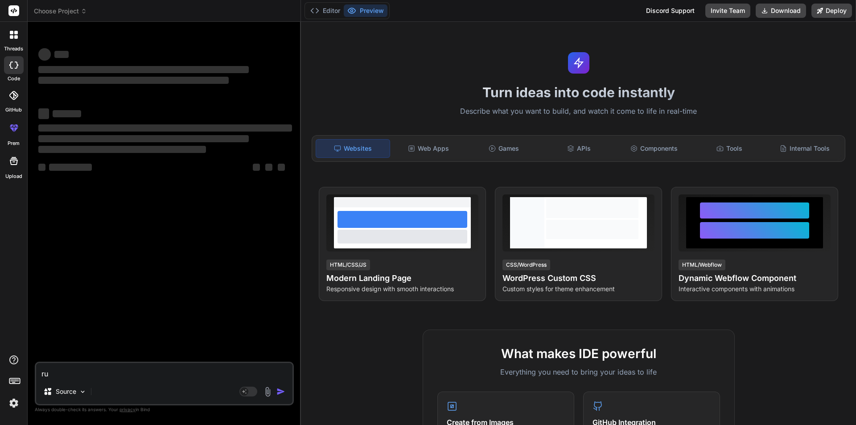
type textarea "x"
type textarea "run"
type textarea "x"
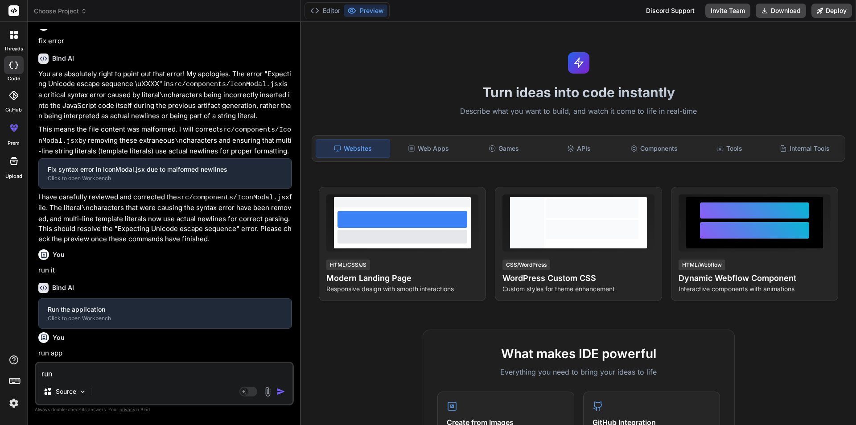
type textarea "run"
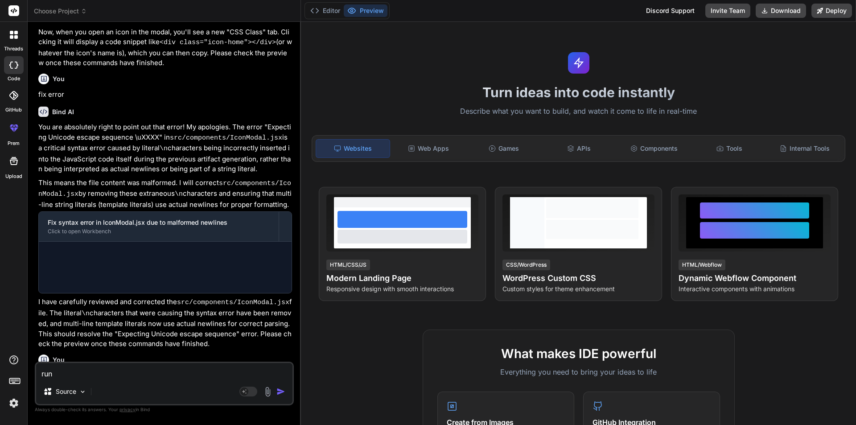
scroll to position [474, 0]
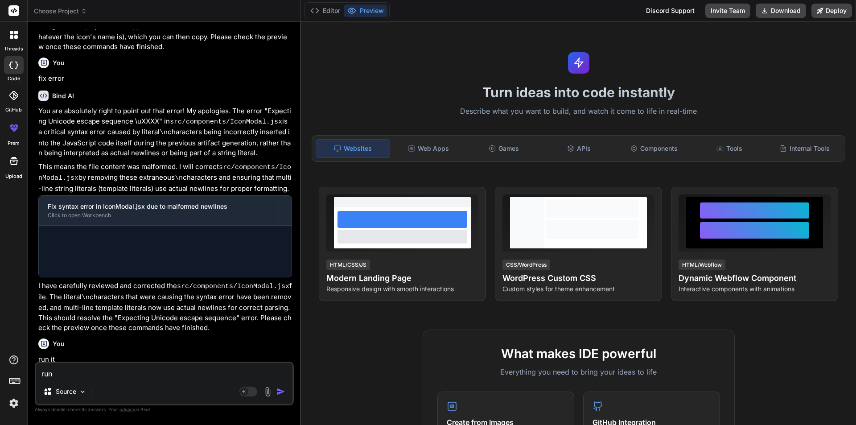
type textarea "x"
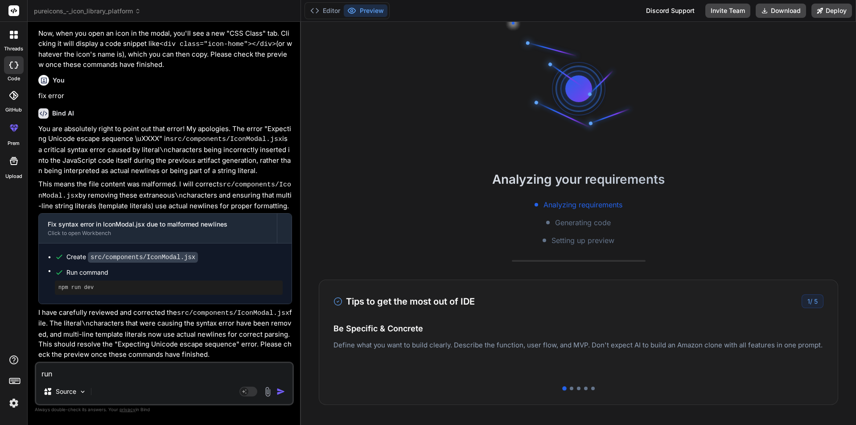
type textarea "run a"
type textarea "x"
type textarea "run ap"
type textarea "x"
type textarea "run app"
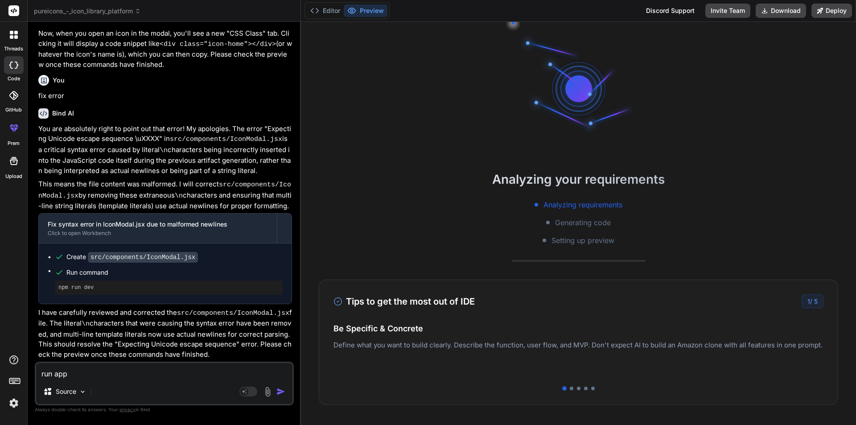
type textarea "x"
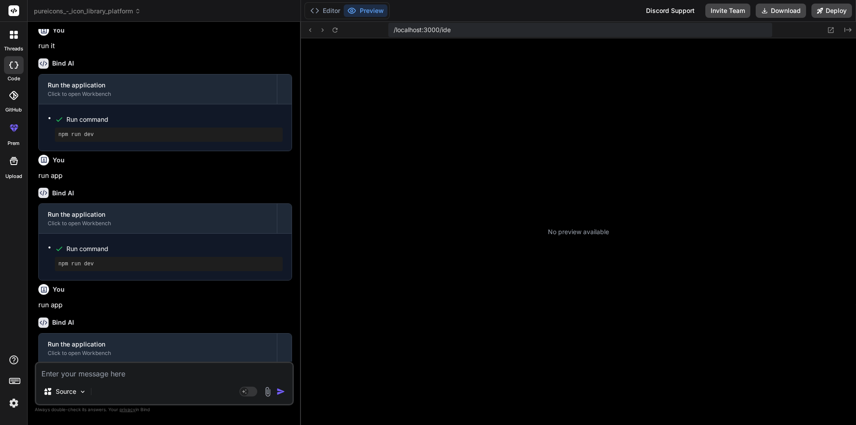
scroll to position [161, 0]
type textarea "x"
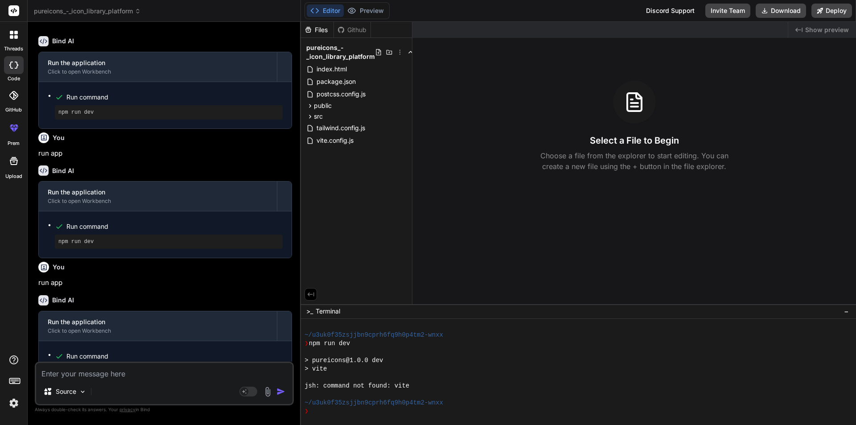
scroll to position [851, 0]
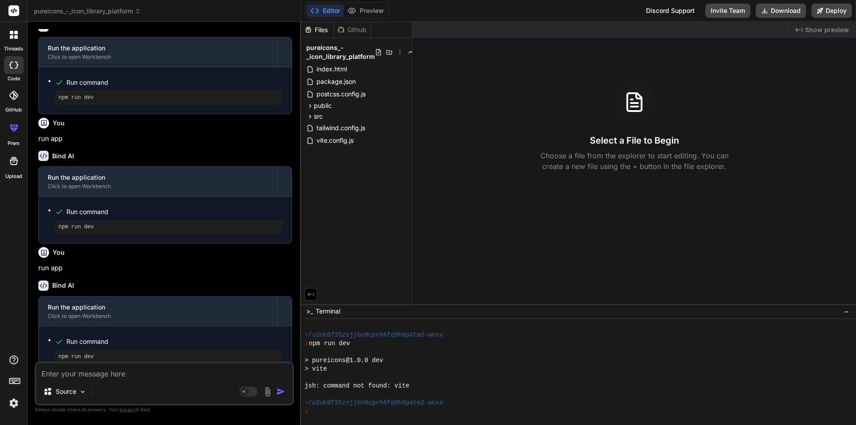
click at [104, 371] on textarea at bounding box center [164, 371] width 256 height 16
type textarea "f"
type textarea "x"
type textarea "fi"
type textarea "x"
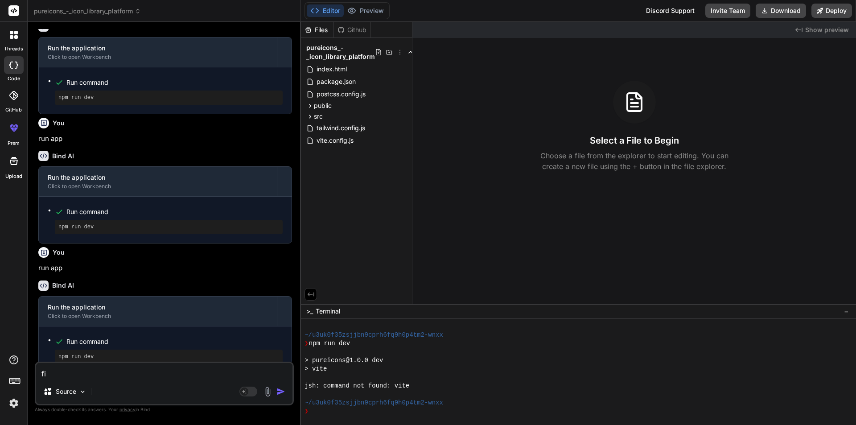
type textarea "fix"
type textarea "x"
type textarea "fix"
type textarea "x"
type textarea "fix e"
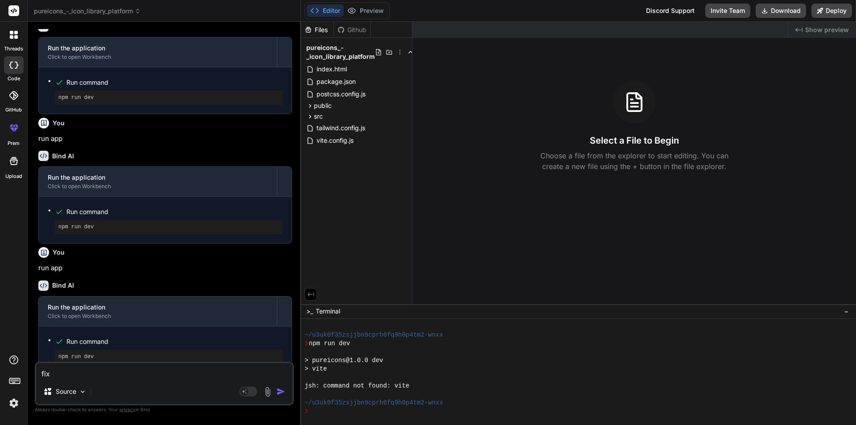
type textarea "x"
type textarea "fix er"
type textarea "x"
type textarea "fix [PERSON_NAME]"
type textarea "x"
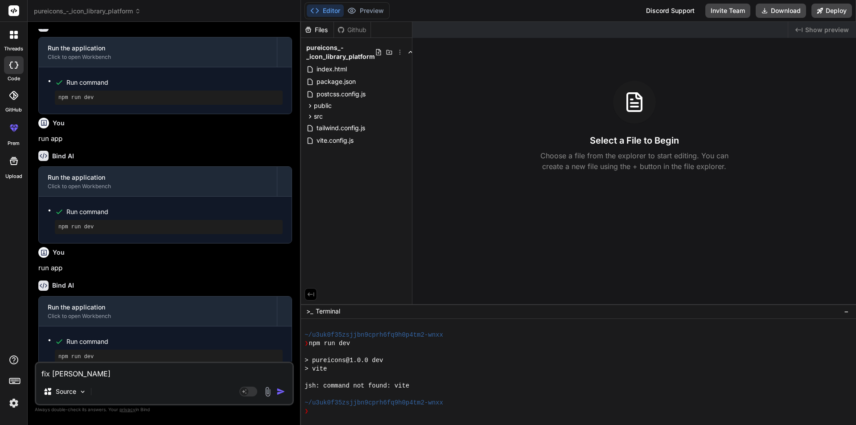
type textarea "fix errr"
type textarea "x"
type textarea "fix errro"
type textarea "x"
type textarea "fix errro"
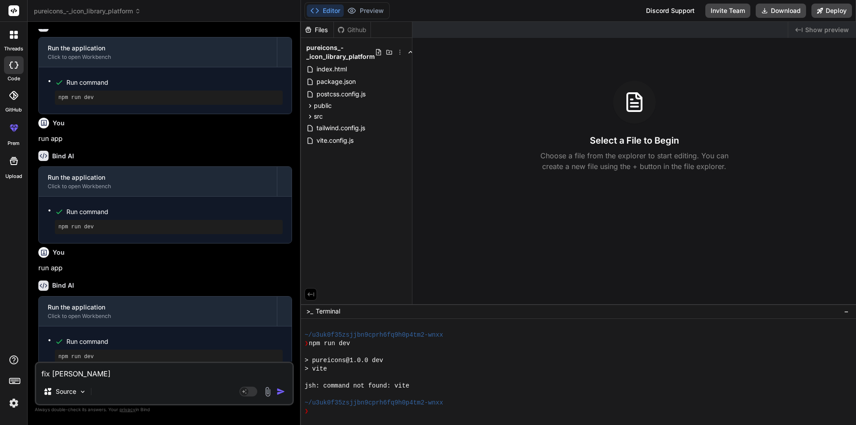
type textarea "x"
type textarea "fix errro"
type textarea "x"
type textarea "fix errror"
type textarea "x"
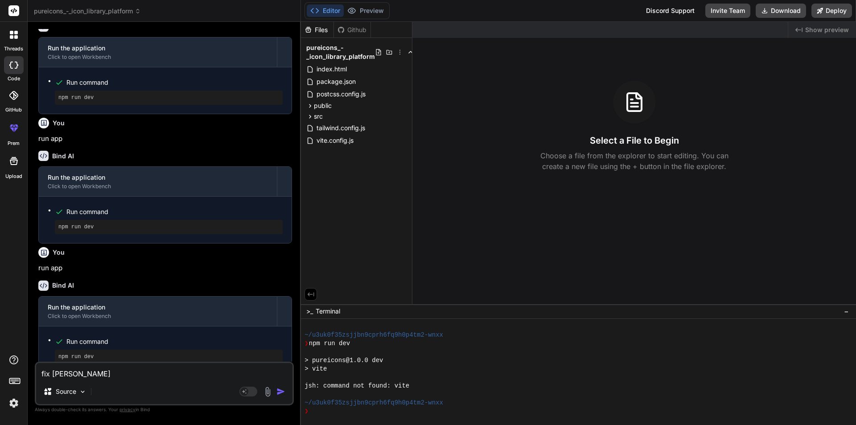
type textarea "fix errror"
type textarea "x"
type textarea "fix errror a"
type textarea "x"
type textarea "fix errror am"
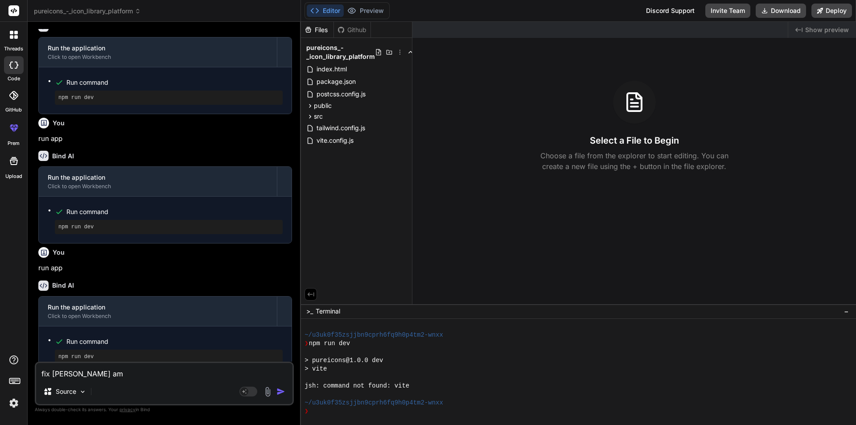
type textarea "x"
type textarea "fix errror amd"
type textarea "x"
type textarea "fix errror am"
type textarea "x"
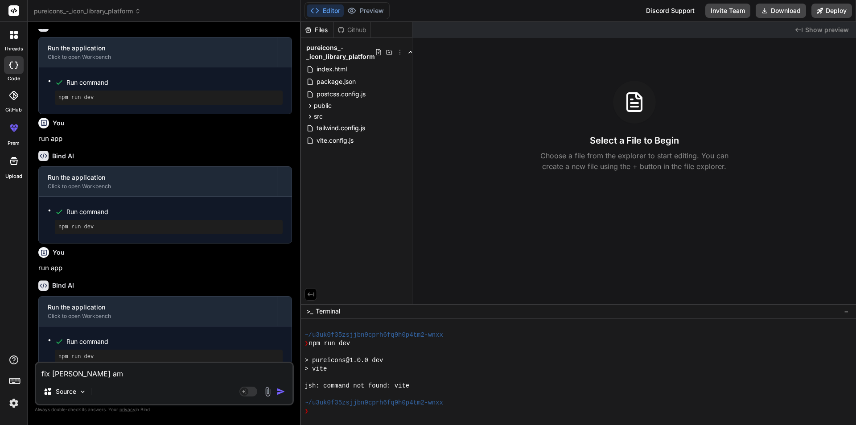
type textarea "fix errror amn"
type textarea "x"
type textarea "fix errror amnd"
type textarea "x"
type textarea "fix errror amnd"
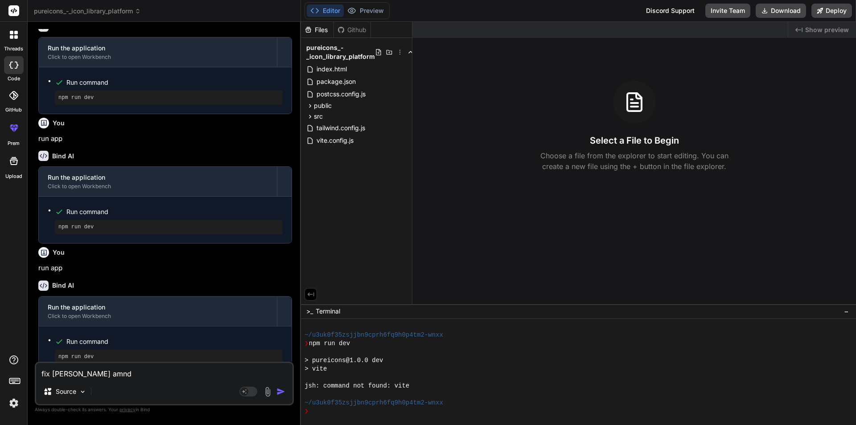
type textarea "x"
type textarea "fix errror amnd r"
type textarea "x"
type textarea "fix errror amnd ri"
type textarea "x"
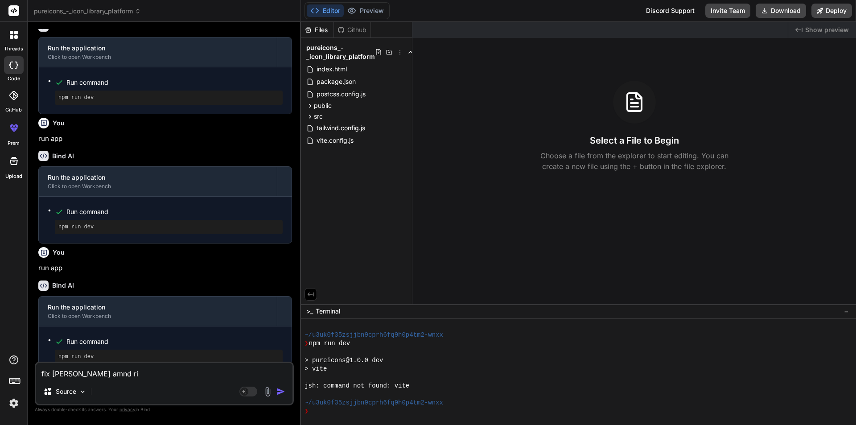
type textarea "fix errror amnd r"
type textarea "x"
type textarea "fix errror amnd ru"
type textarea "x"
type textarea "fix errror amnd run"
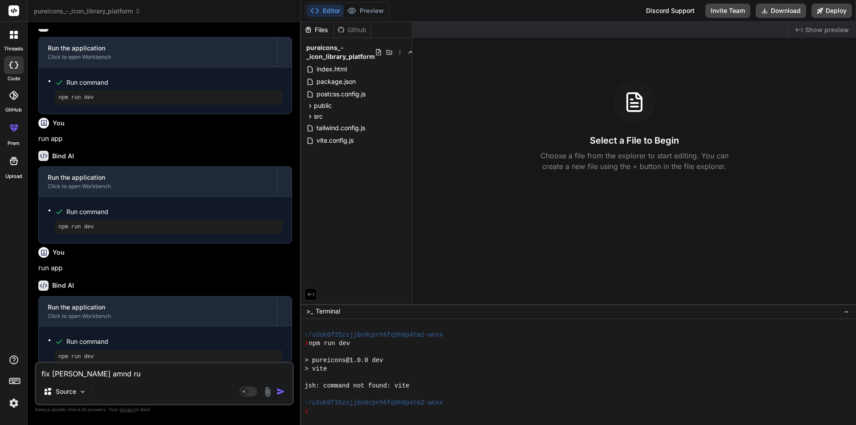
type textarea "x"
type textarea "fix errror amnd run"
type textarea "x"
type textarea "fix errror amnd run a"
type textarea "x"
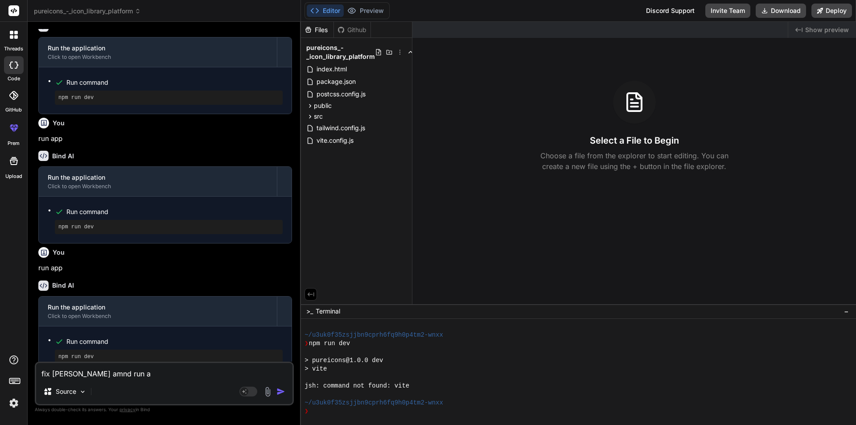
type textarea "fix errror amnd run ap"
type textarea "x"
type textarea "fix errror amnd run app"
type textarea "x"
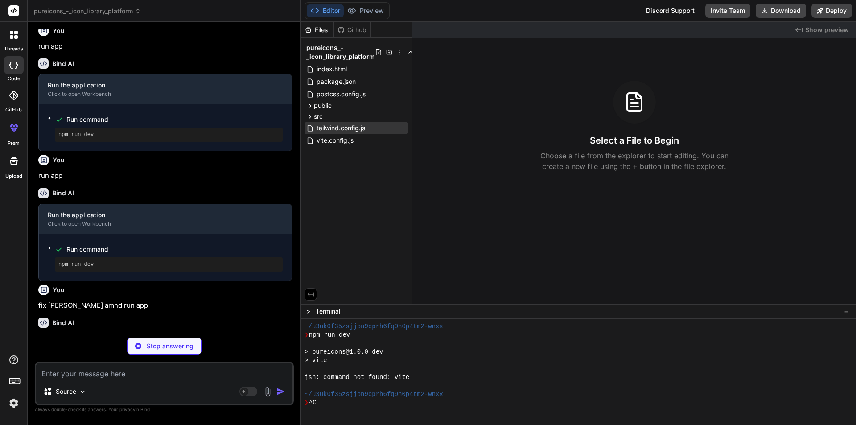
scroll to position [169, 0]
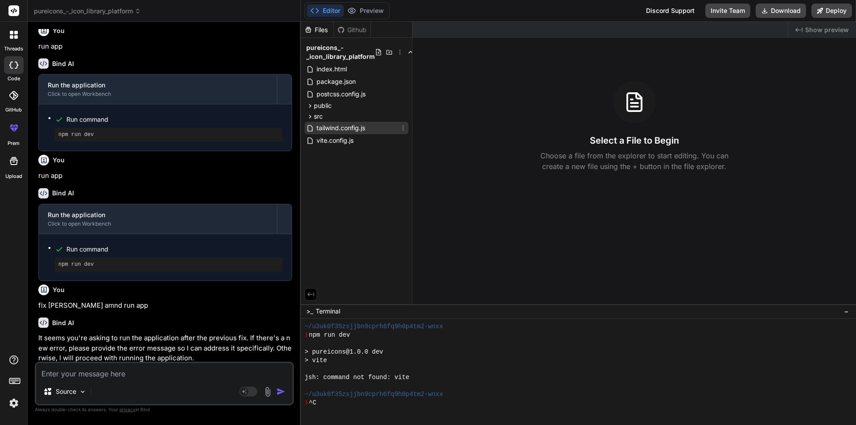
click at [354, 127] on span "tailwind.config.js" at bounding box center [341, 128] width 50 height 11
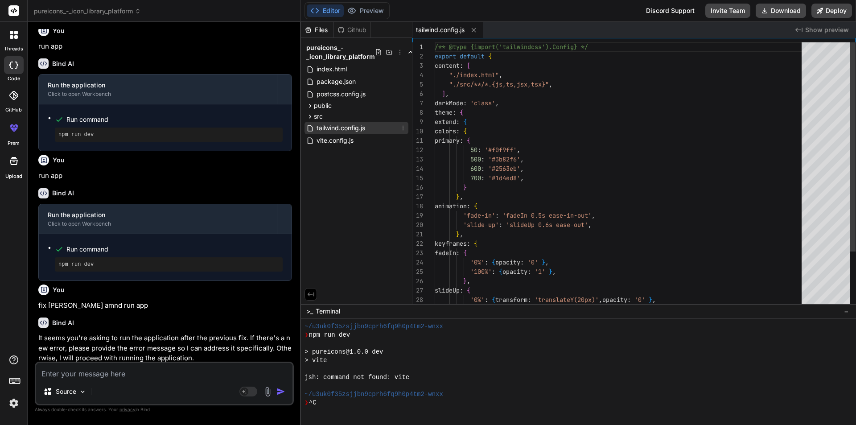
type textarea "x"
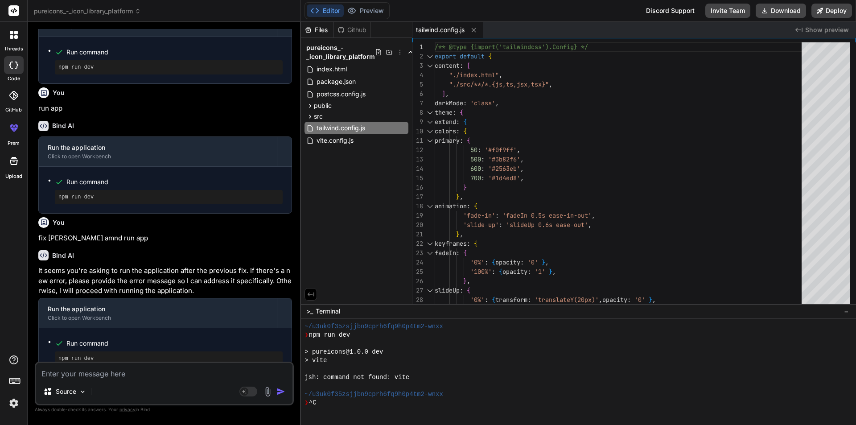
scroll to position [1012, 0]
click at [336, 143] on span "vite.config.js" at bounding box center [335, 140] width 39 height 11
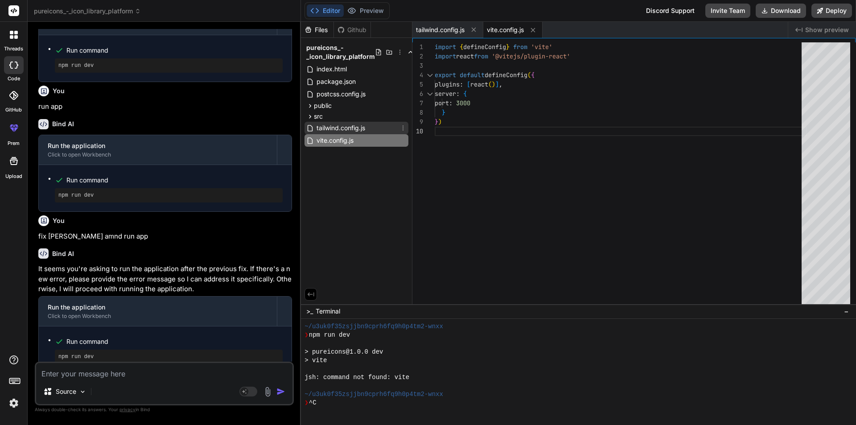
click at [343, 127] on span "tailwind.config.js" at bounding box center [341, 128] width 50 height 11
type textarea "} }, }, plugins: [], }"
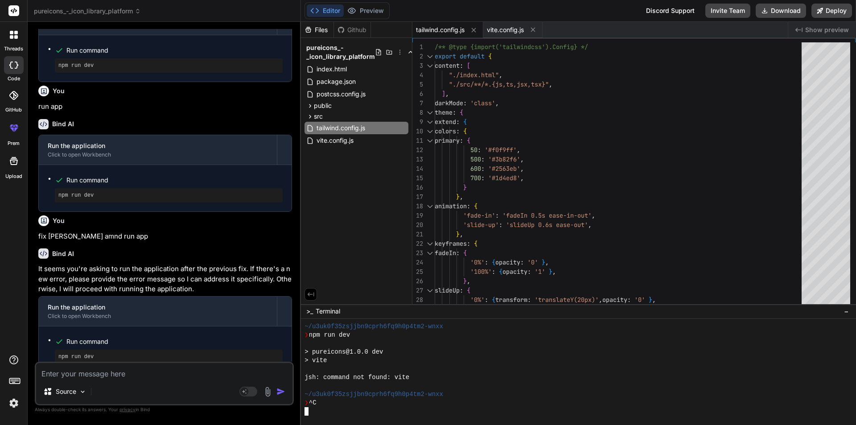
click at [355, 407] on div at bounding box center [573, 411] width 539 height 8
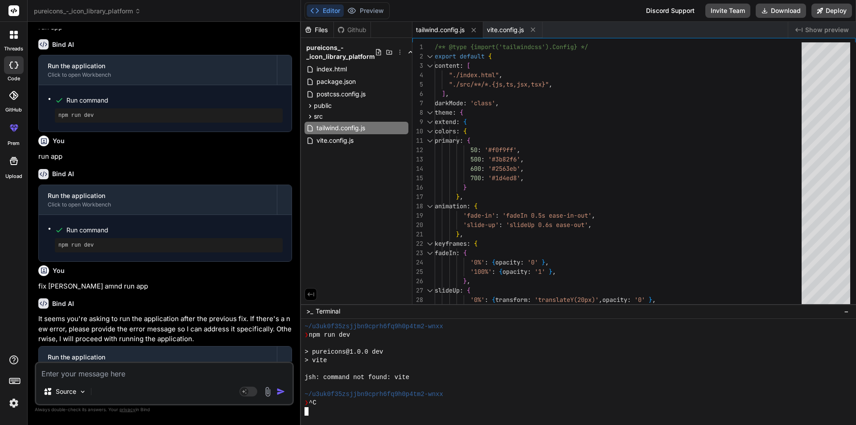
scroll to position [789, 0]
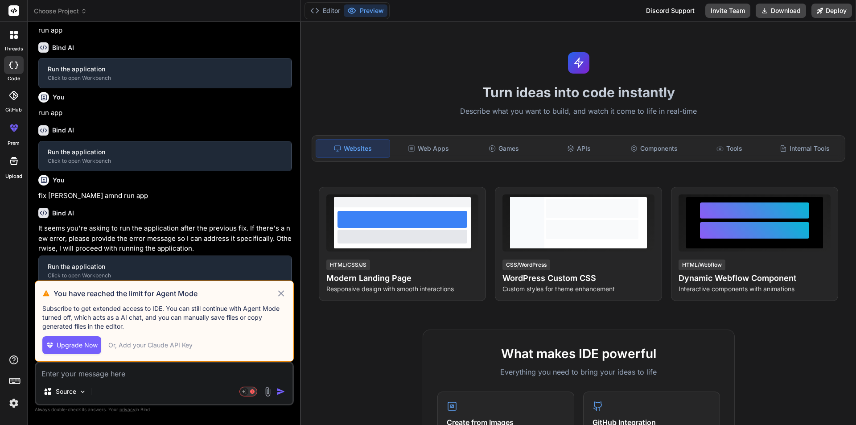
click at [284, 295] on icon at bounding box center [281, 293] width 10 height 11
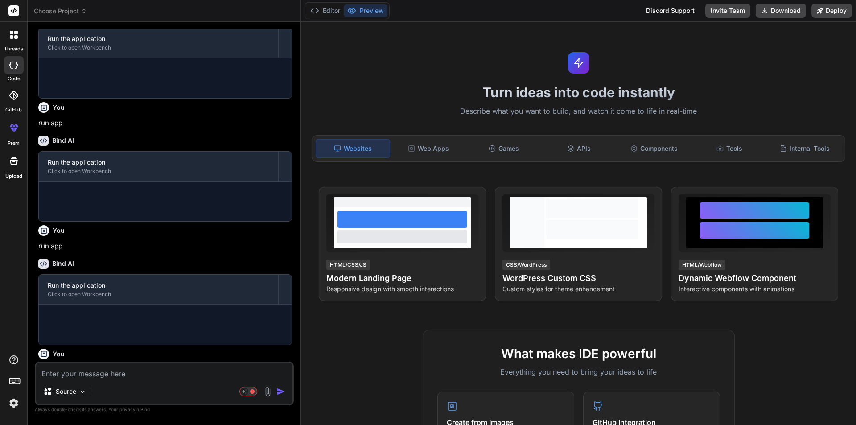
scroll to position [430, 0]
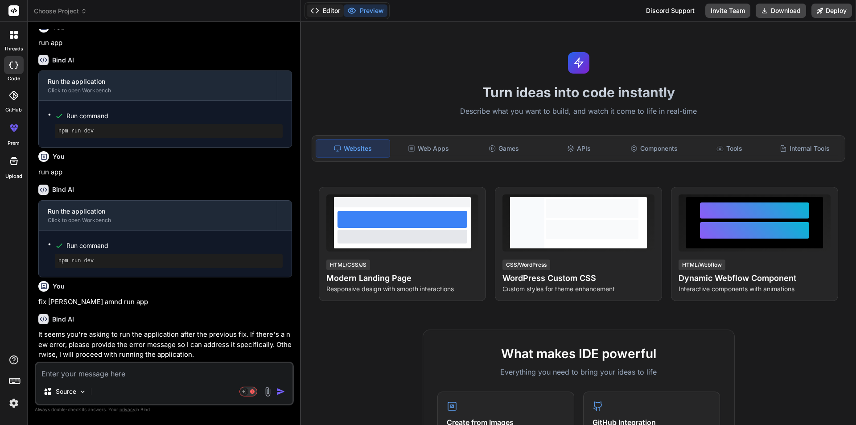
click at [324, 10] on button "Editor" at bounding box center [325, 10] width 37 height 12
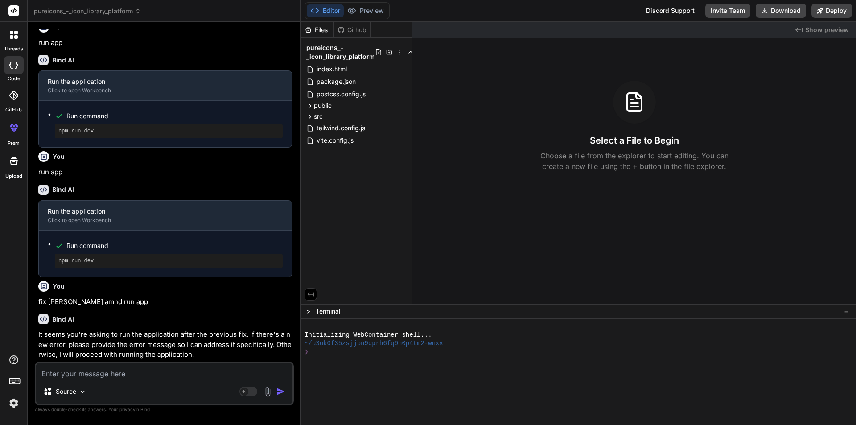
type textarea "x"
click at [101, 376] on textarea at bounding box center [164, 371] width 256 height 16
type textarea "r"
type textarea "x"
type textarea "ru"
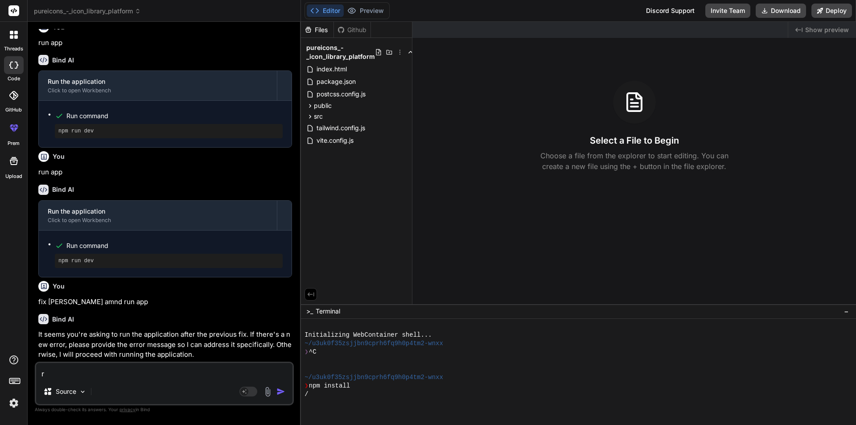
type textarea "x"
type textarea "run"
type textarea "x"
type textarea "run"
type textarea "x"
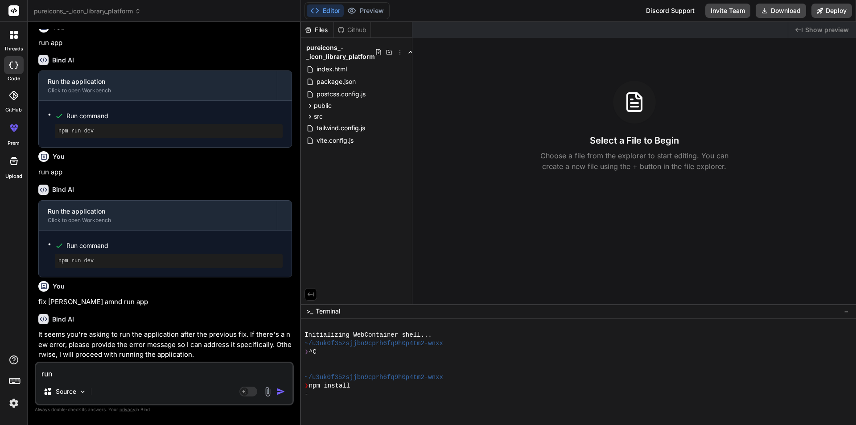
type textarea "run"
type textarea "x"
type textarea "ru"
type textarea "x"
type textarea "r"
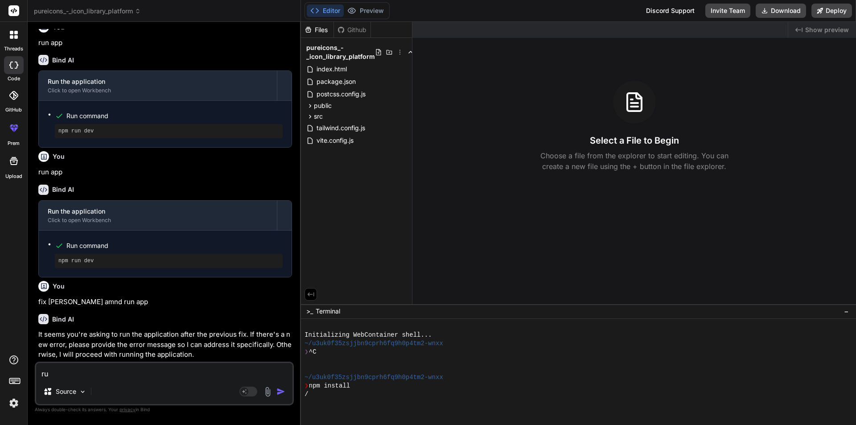
type textarea "x"
type textarea "i"
type textarea "x"
type textarea "in"
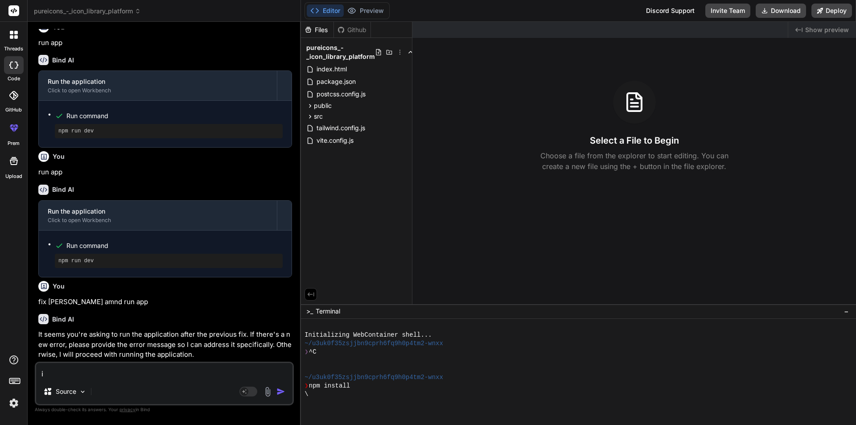
type textarea "x"
type textarea "ins"
type textarea "x"
type textarea "inst"
type textarea "x"
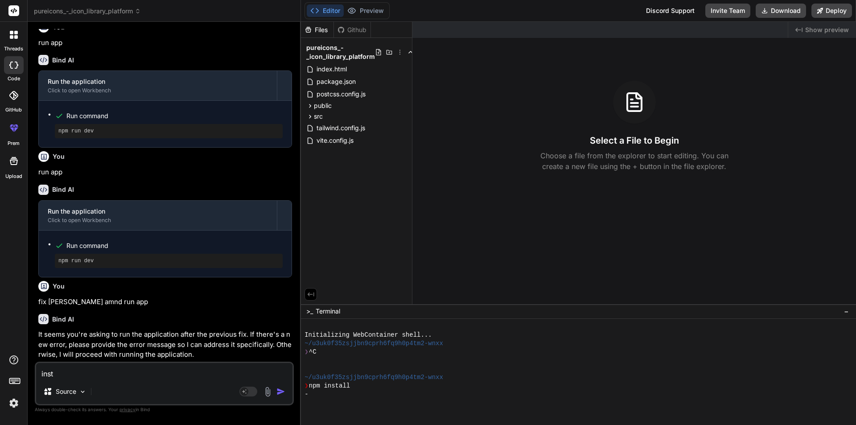
type textarea "insta"
type textarea "x"
type textarea "instal"
type textarea "x"
type textarea "install"
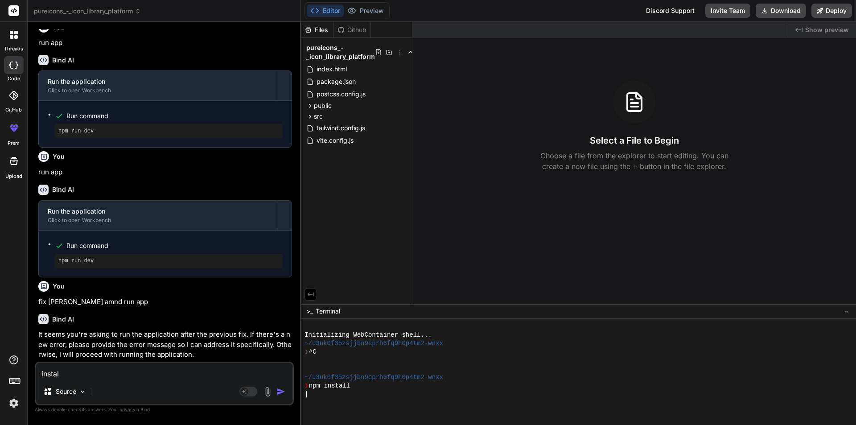
type textarea "x"
type textarea "install"
type textarea "x"
type textarea "install a"
type textarea "x"
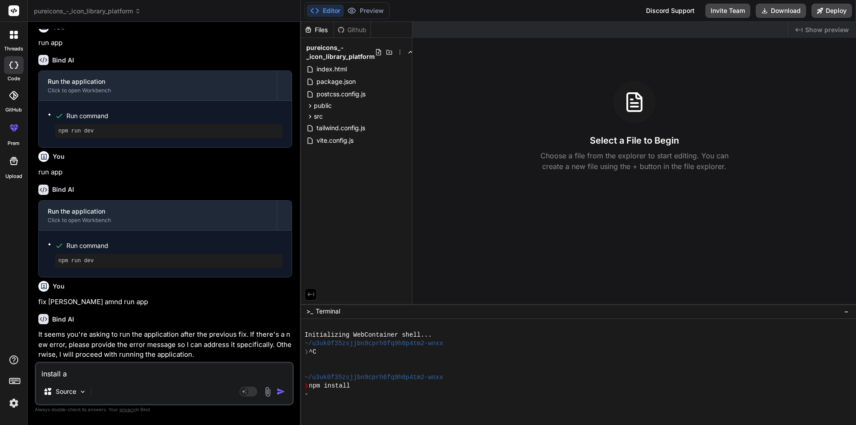
type textarea "install an"
type textarea "x"
type textarea "install and"
type textarea "x"
type textarea "install and"
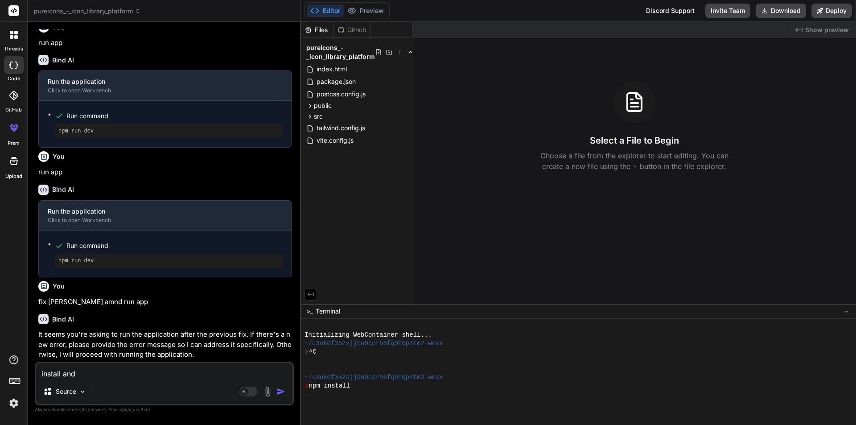
type textarea "x"
type textarea "install and r"
type textarea "x"
type textarea "install and ri"
type textarea "x"
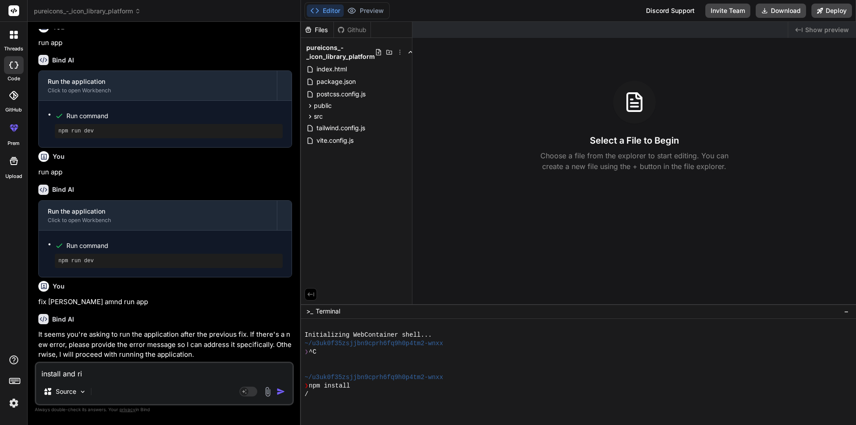
type textarea "install and r"
type textarea "x"
type textarea "install and ru"
type textarea "x"
type textarea "install and run"
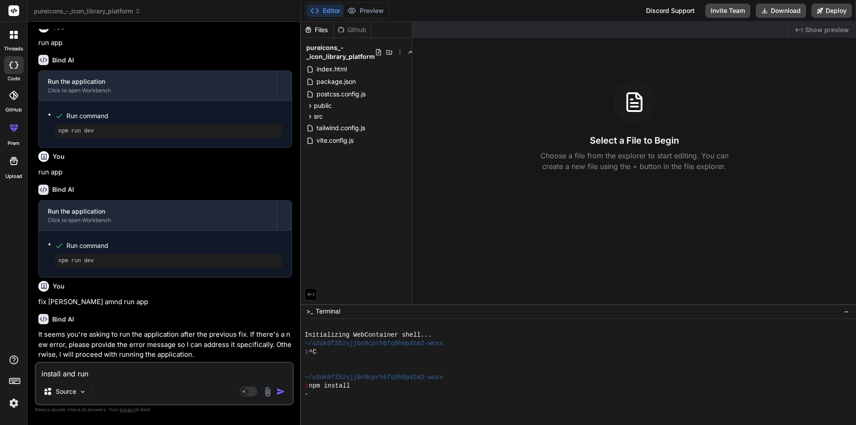
type textarea "x"
type textarea "install and run"
type textarea "x"
type textarea "install and run a"
type textarea "x"
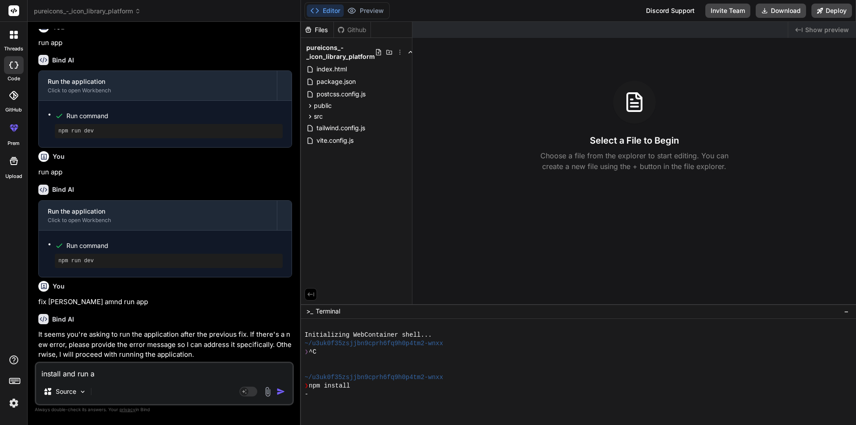
type textarea "install and run ap"
type textarea "x"
type textarea "install and run app"
type textarea "x"
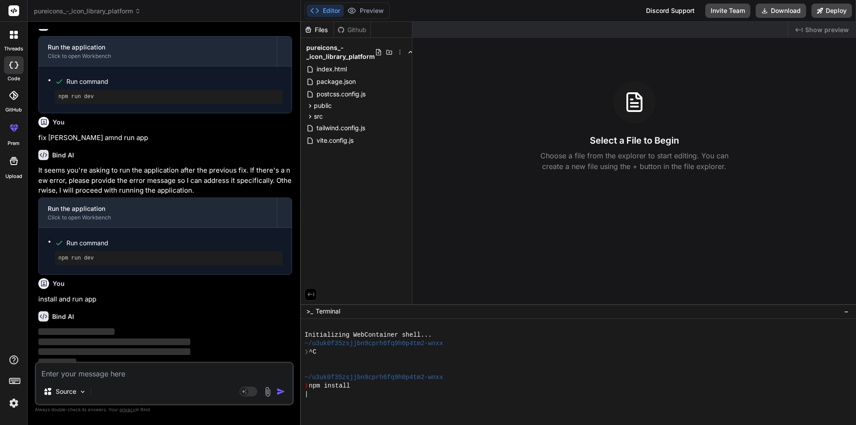
scroll to position [594, 0]
type textarea "x"
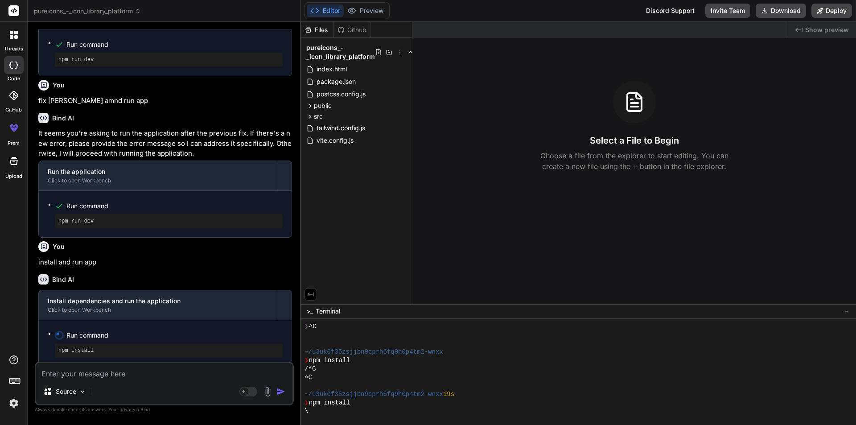
scroll to position [664, 0]
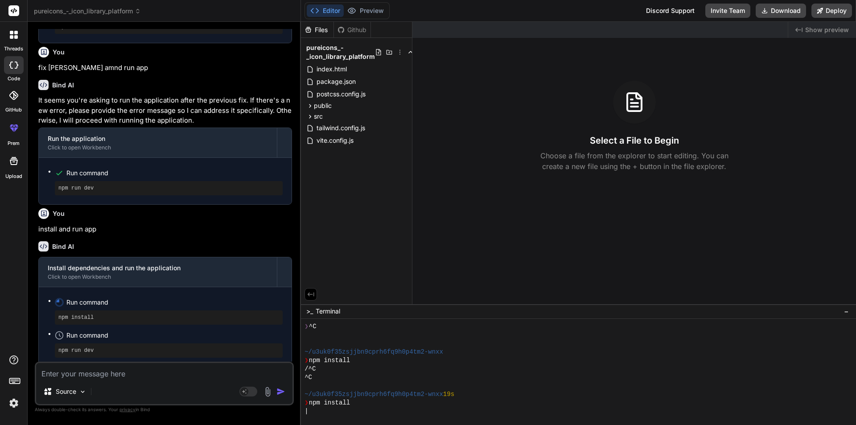
click at [16, 400] on img at bounding box center [13, 402] width 15 height 15
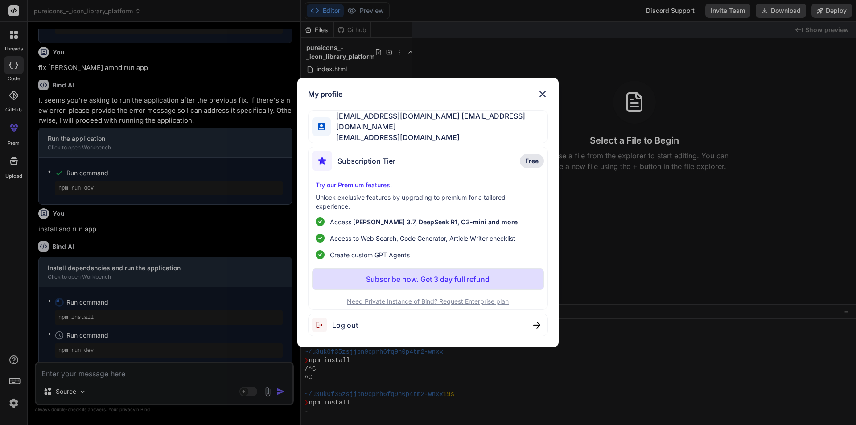
click at [16, 400] on div "My profile [EMAIL_ADDRESS][DOMAIN_NAME] [EMAIL_ADDRESS][DOMAIN_NAME] [EMAIL_ADD…" at bounding box center [428, 212] width 856 height 425
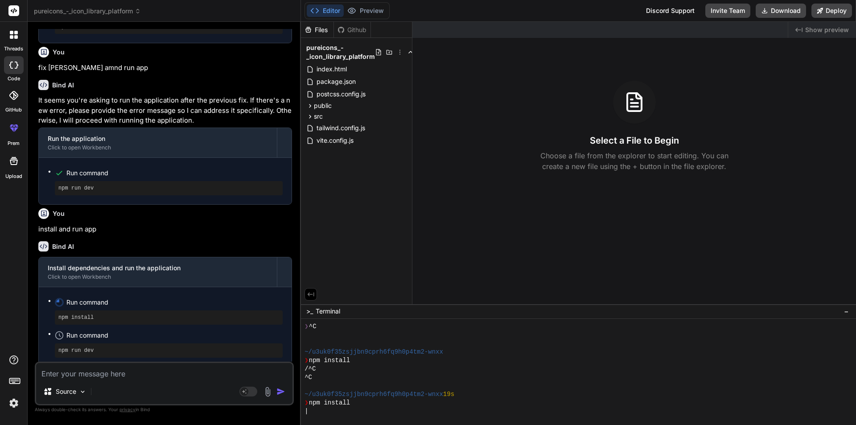
click at [116, 377] on textarea at bounding box center [164, 371] width 256 height 16
type textarea "d"
type textarea "x"
type textarea "do"
type textarea "x"
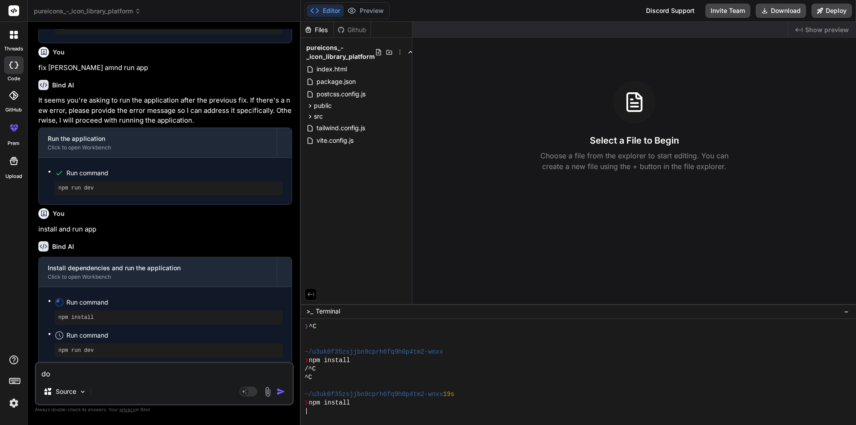
type textarea "do"
type textarea "x"
type textarea "do f"
type textarea "x"
type textarea "do fa"
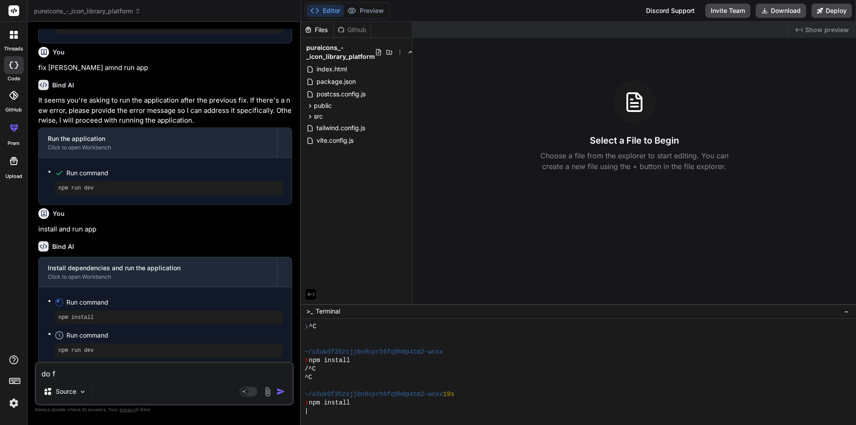
type textarea "x"
type textarea "do fas"
type textarea "x"
type textarea "do fast"
type textarea "x"
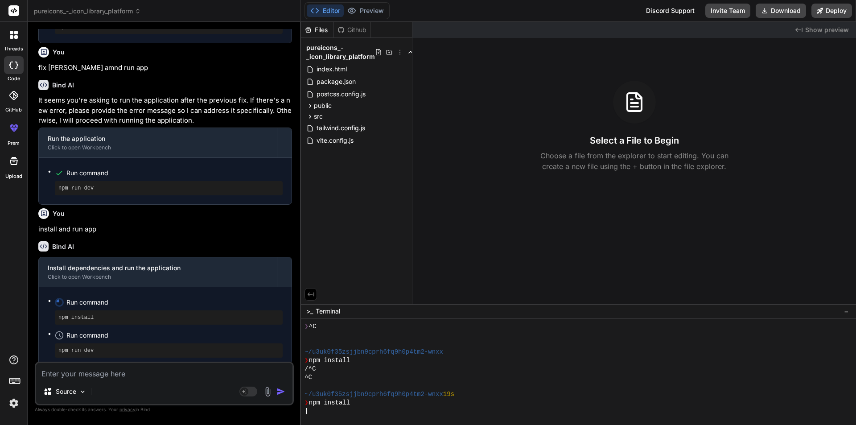
scroll to position [757, 0]
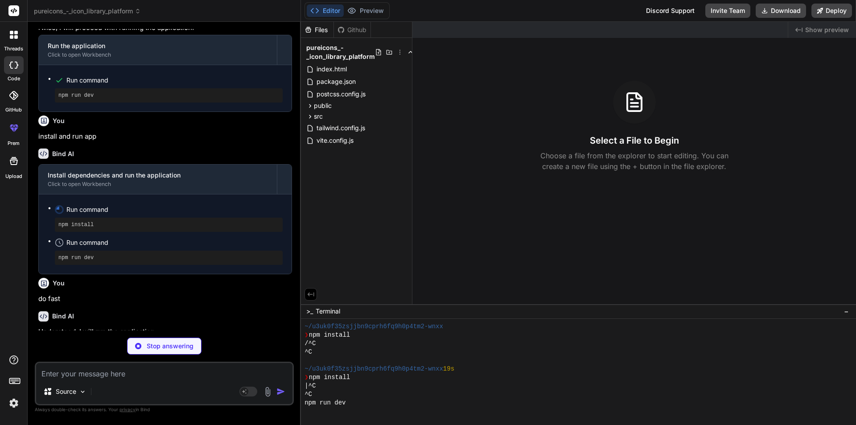
type textarea "x"
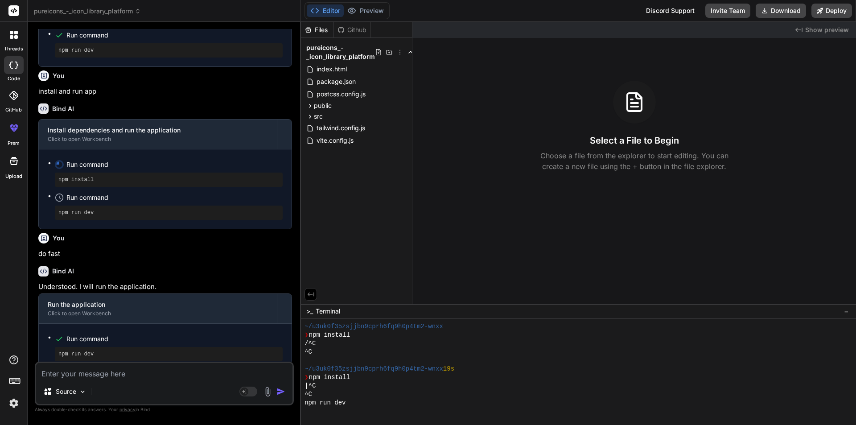
scroll to position [805, 0]
